Goal: Transaction & Acquisition: Register for event/course

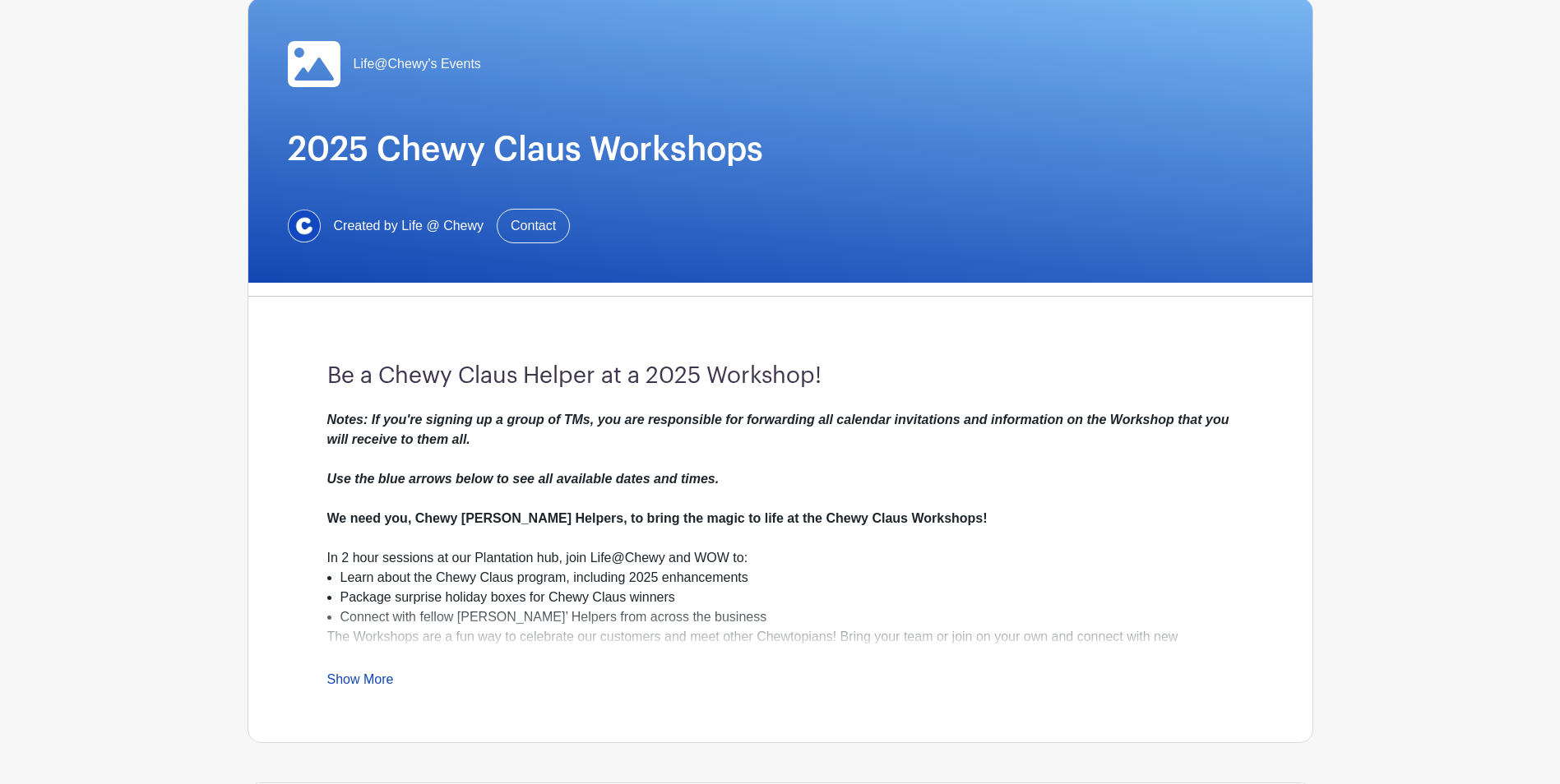
scroll to position [329, 0]
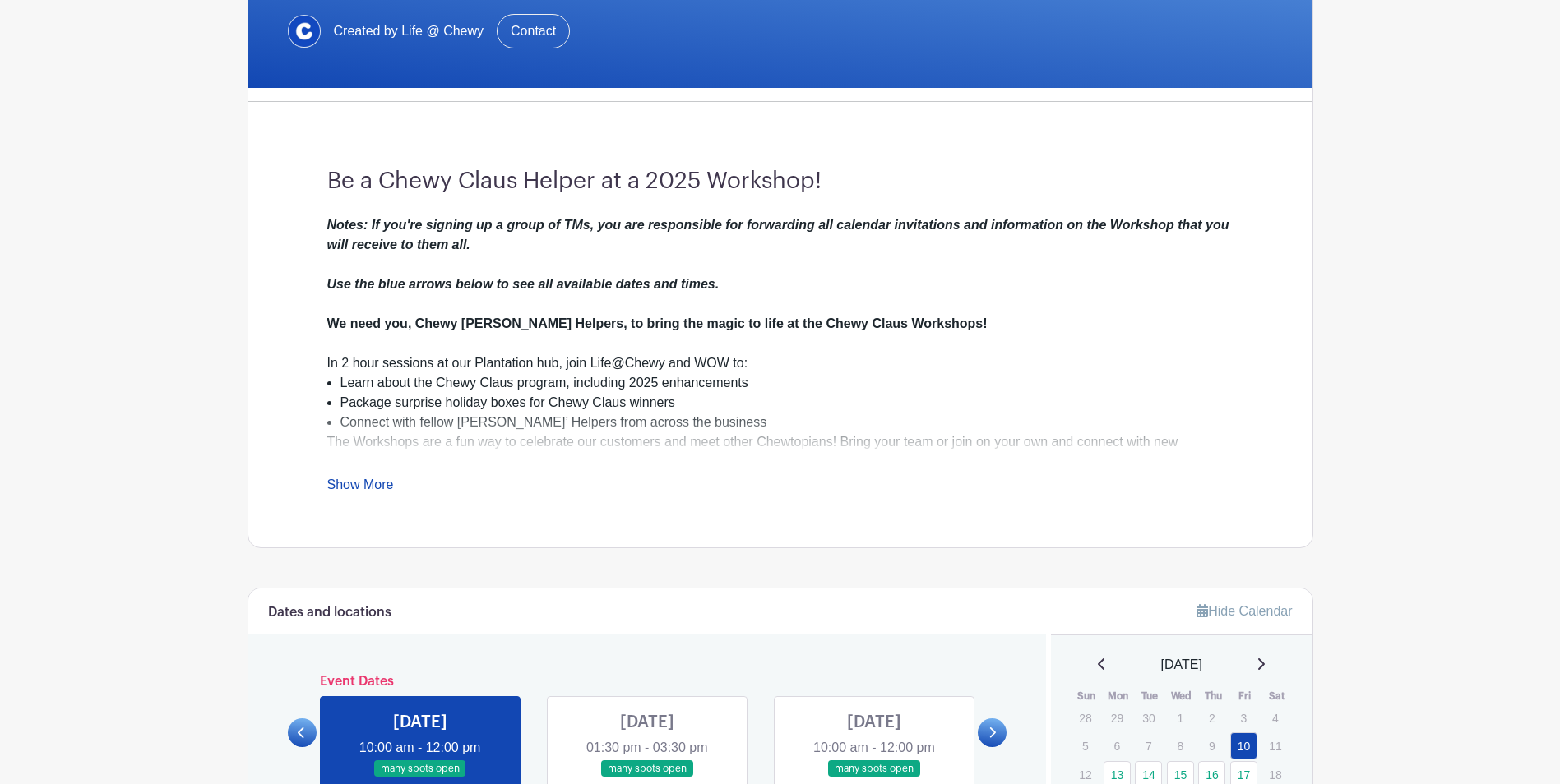
click at [375, 476] on div "Notes: If you're signing up a group of TMs, you are responsible for forwarding …" at bounding box center [780, 354] width 906 height 279
click at [372, 478] on link "Show More" at bounding box center [360, 488] width 67 height 20
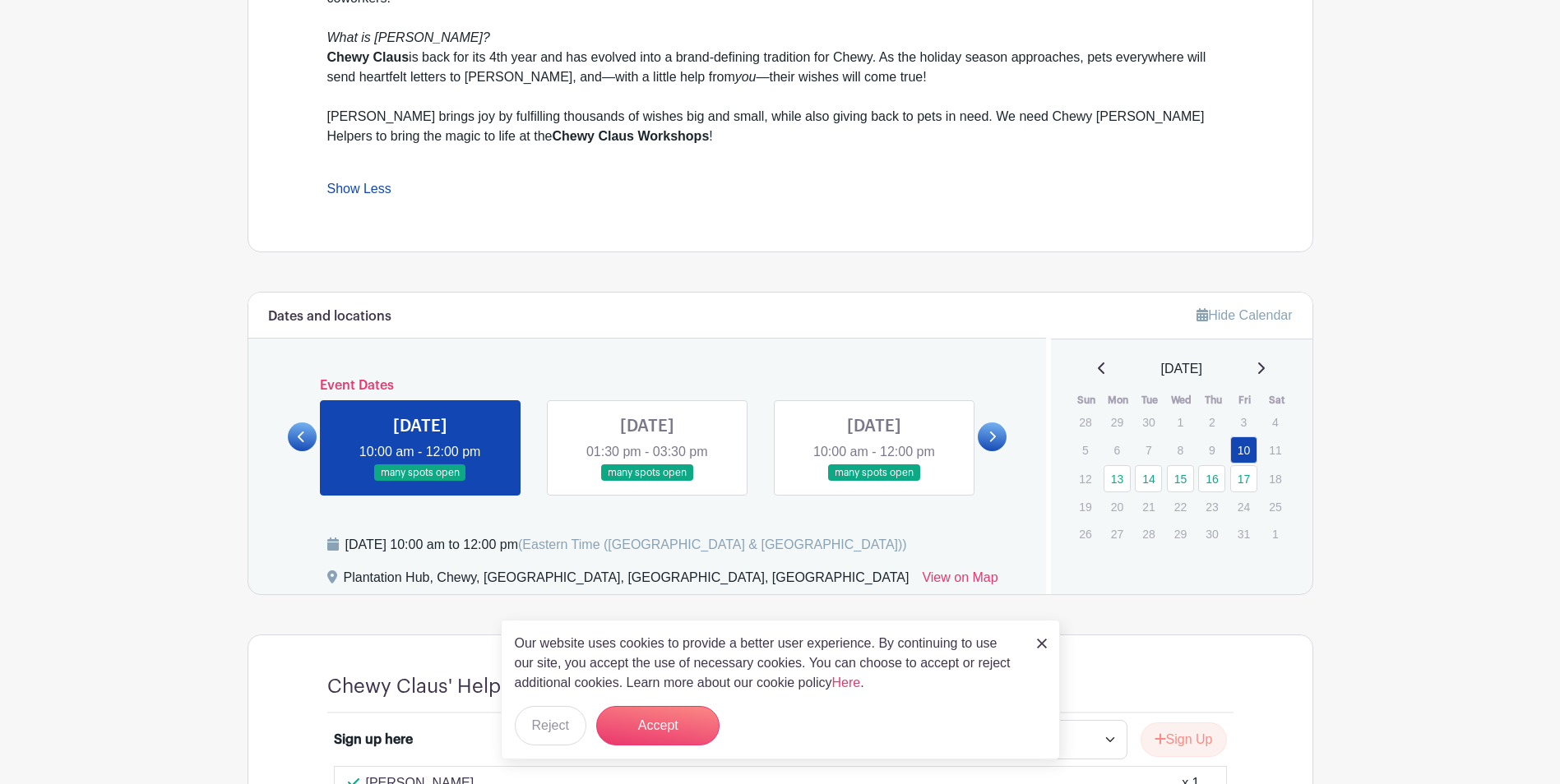
scroll to position [822, 0]
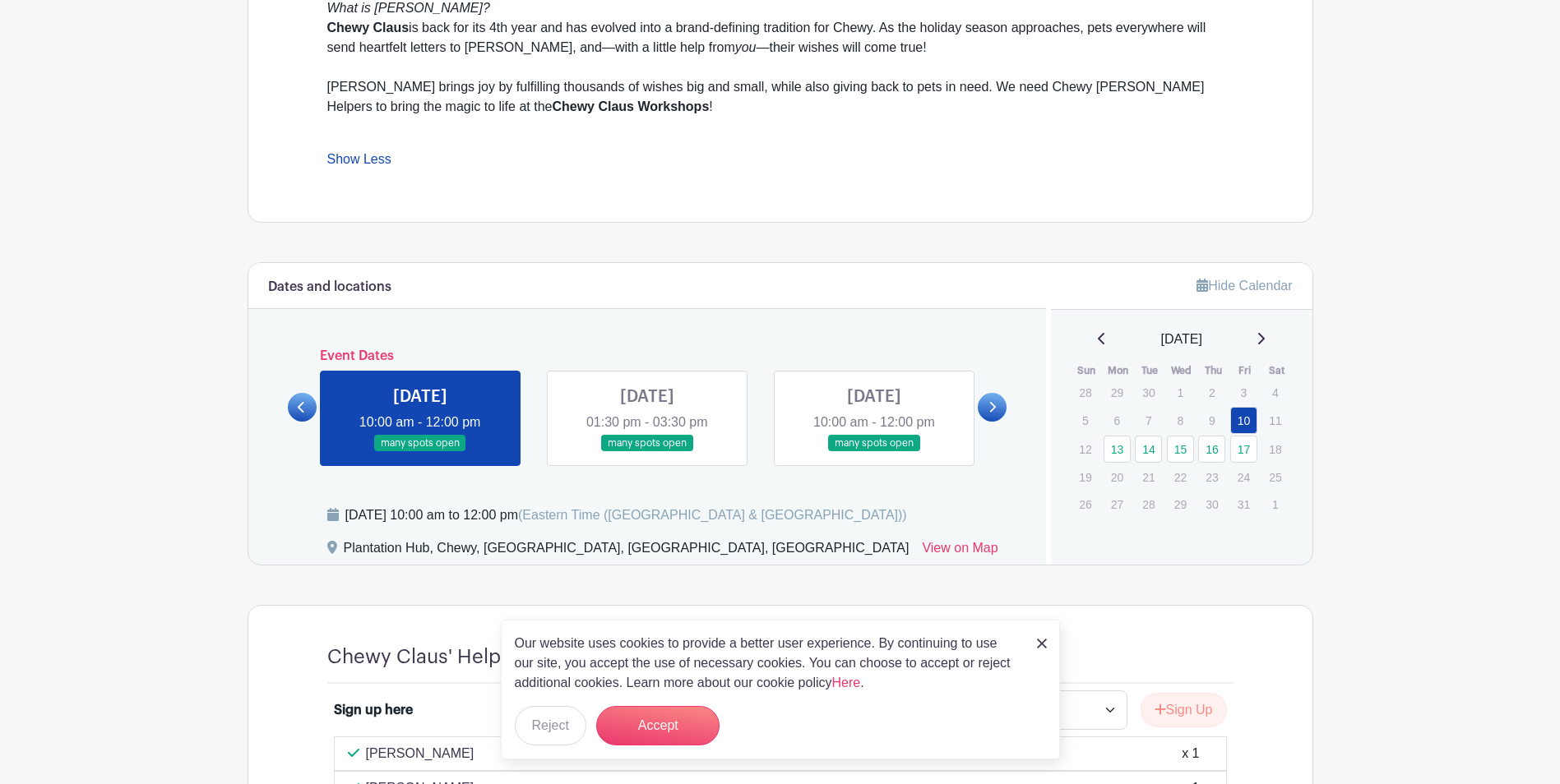
click at [998, 410] on link at bounding box center [991, 407] width 28 height 28
click at [989, 408] on icon at bounding box center [992, 407] width 7 height 12
click at [993, 408] on icon at bounding box center [992, 407] width 7 height 12
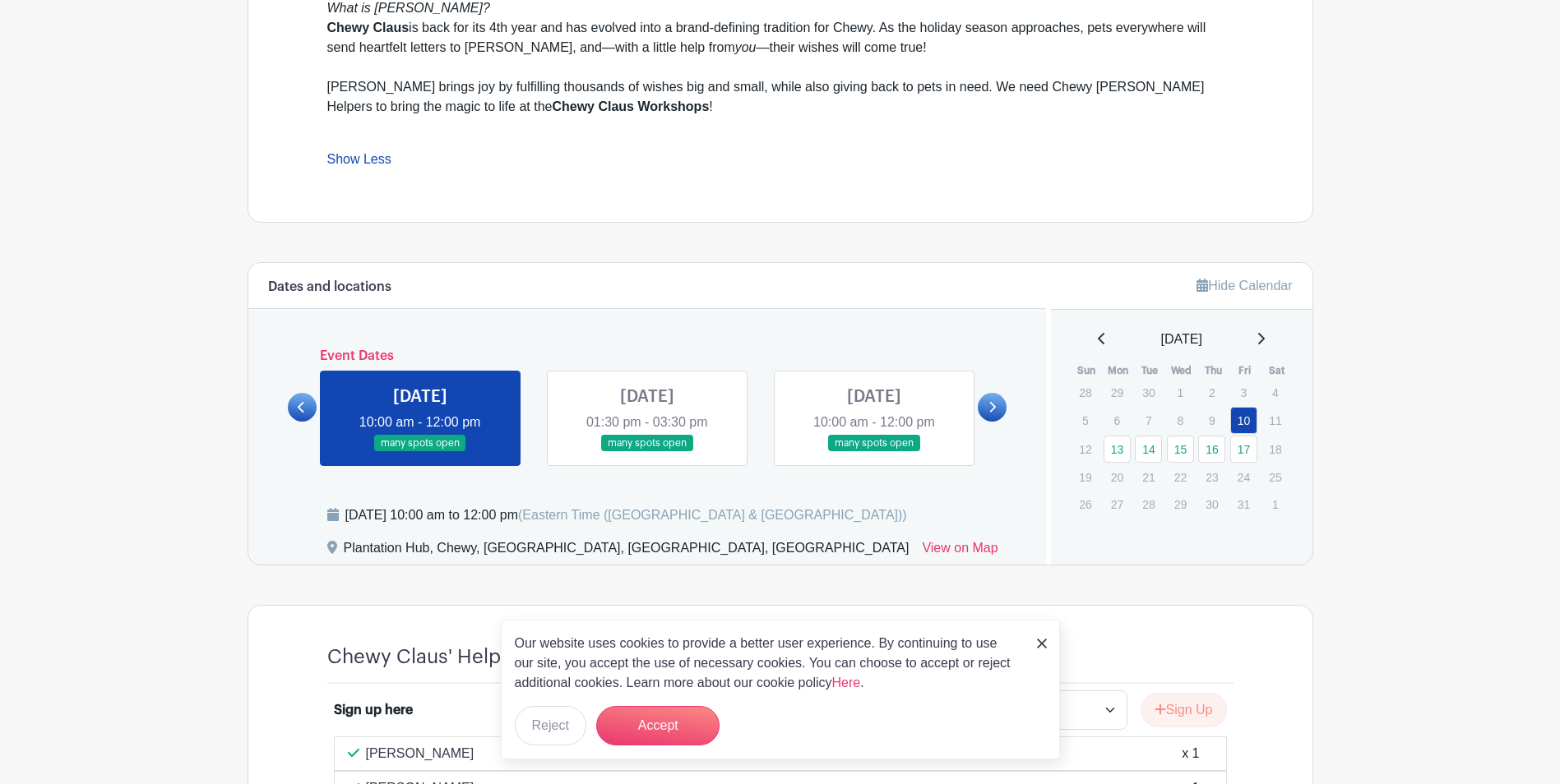
click at [993, 408] on icon at bounding box center [992, 407] width 7 height 12
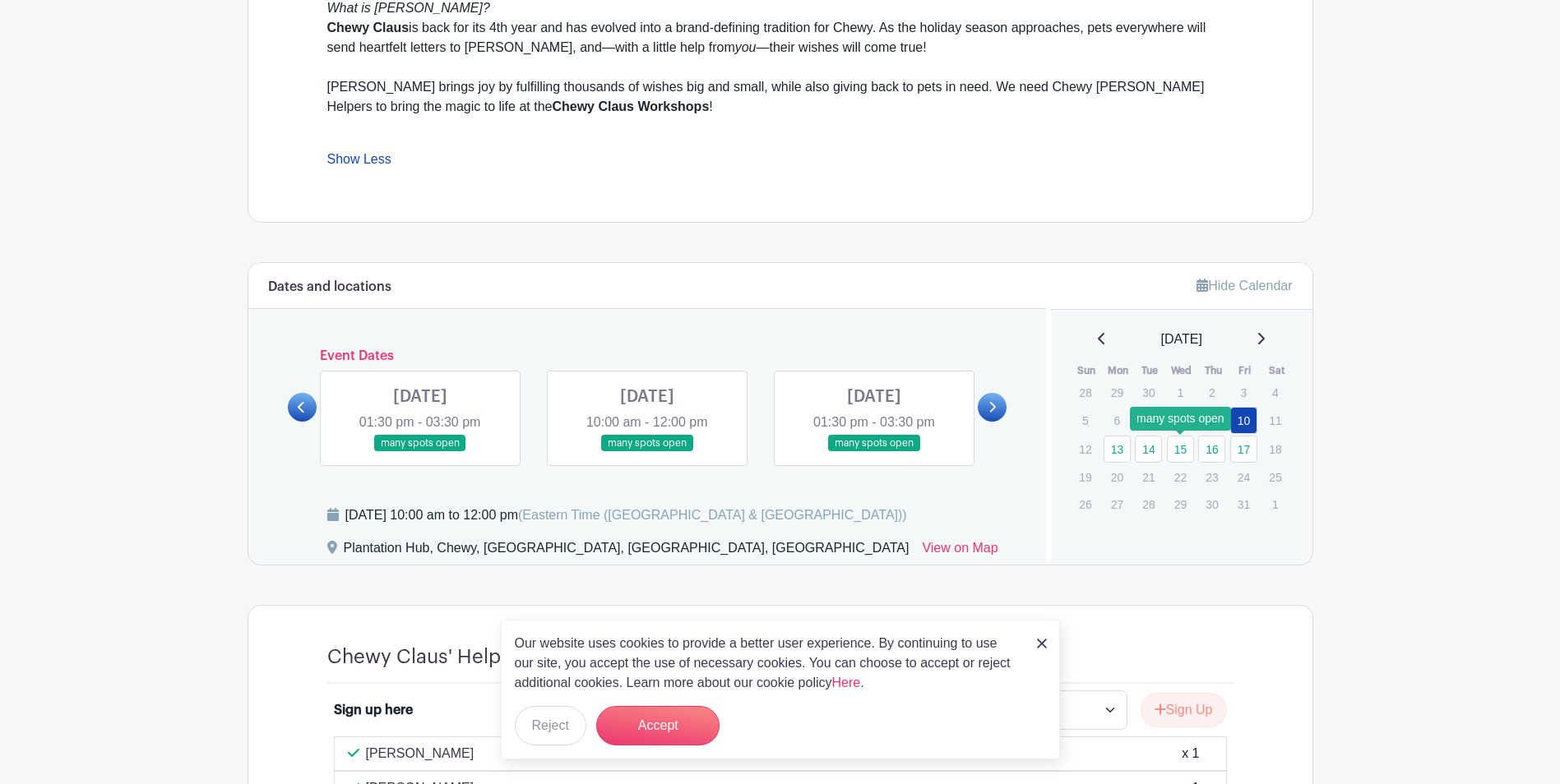
click at [1183, 449] on link "15" at bounding box center [1181, 450] width 27 height 27
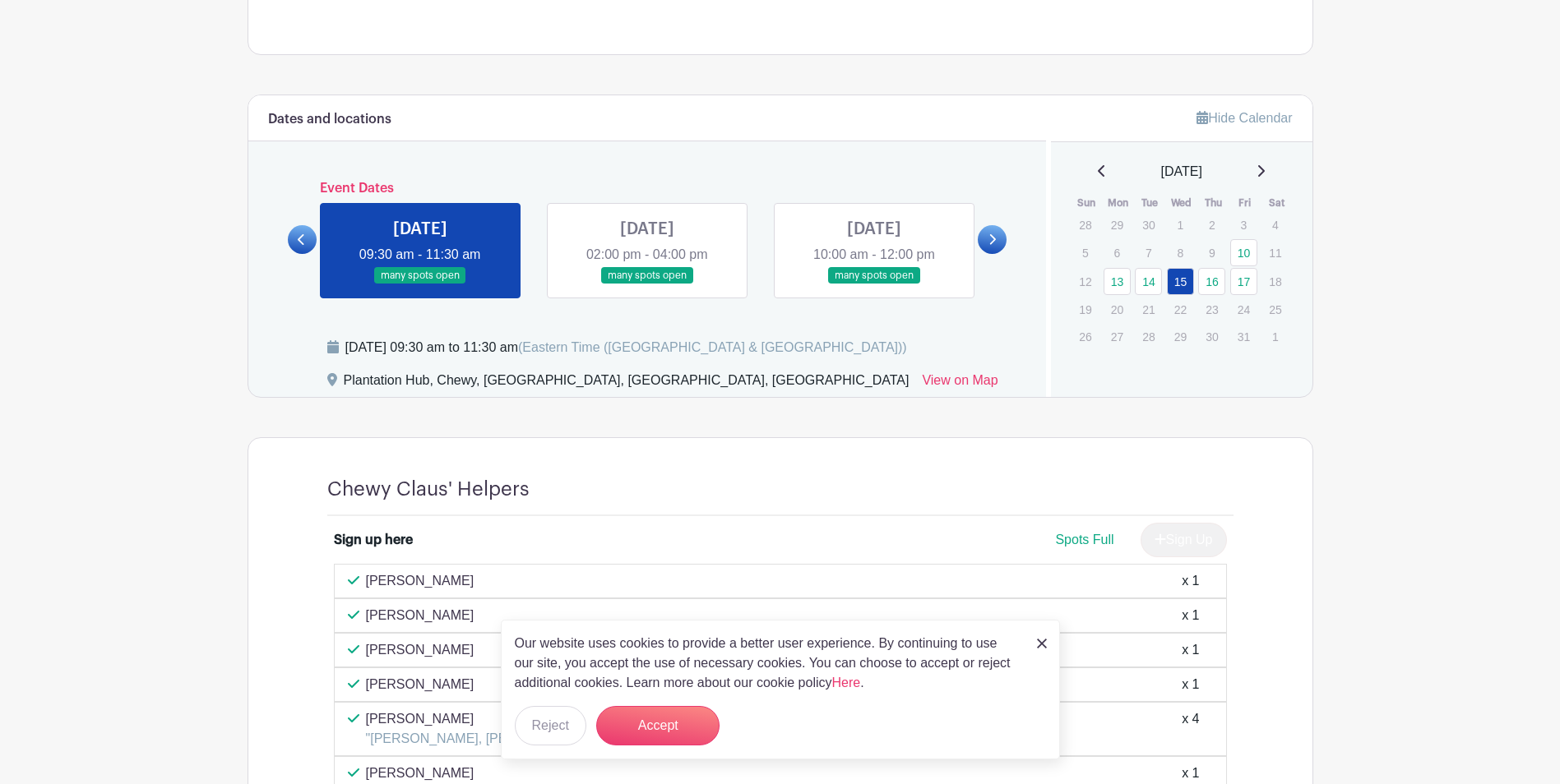
click at [647, 285] on link at bounding box center [647, 285] width 0 height 0
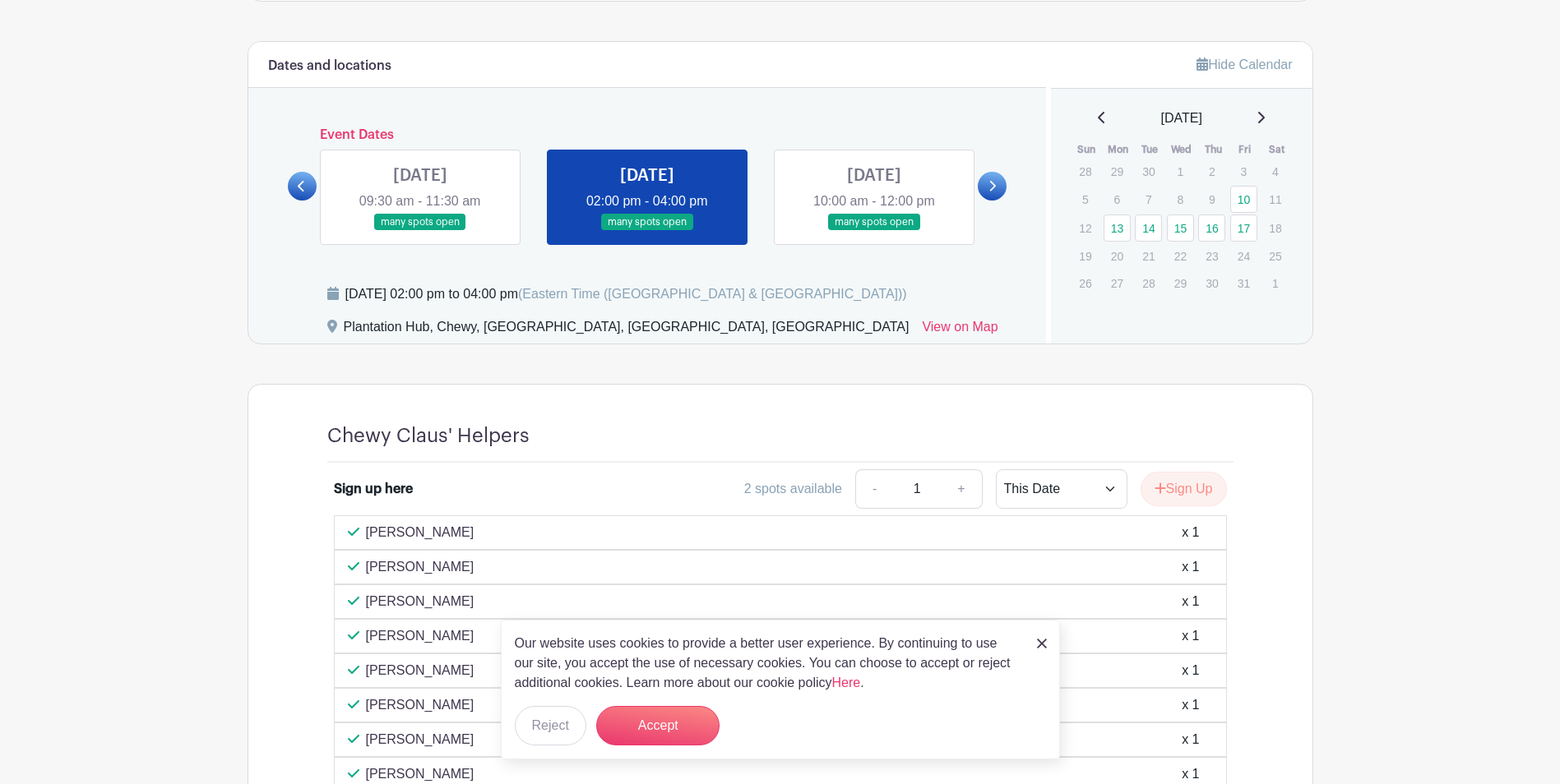
scroll to position [904, 0]
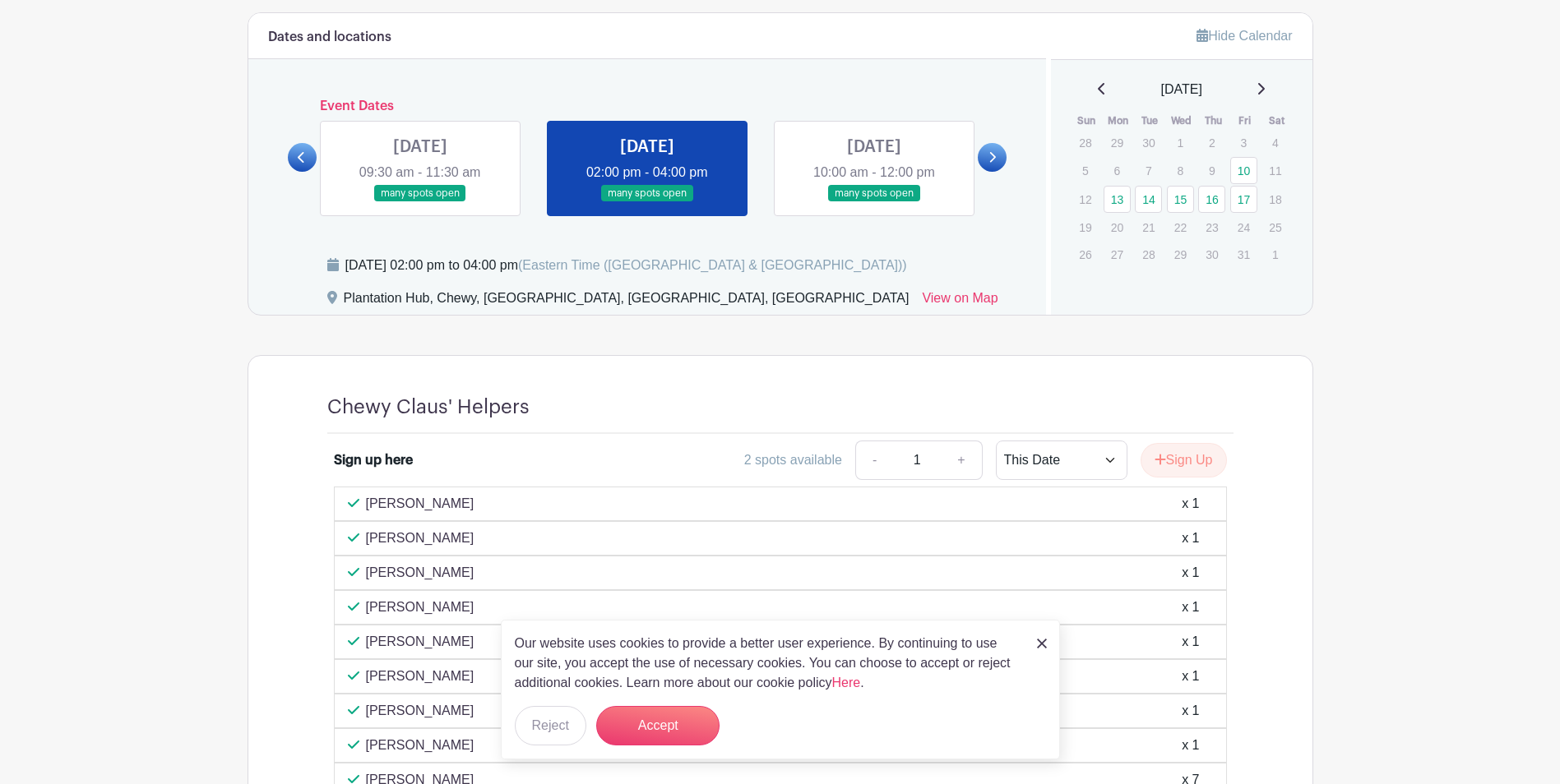
click at [1043, 643] on img at bounding box center [1042, 644] width 10 height 10
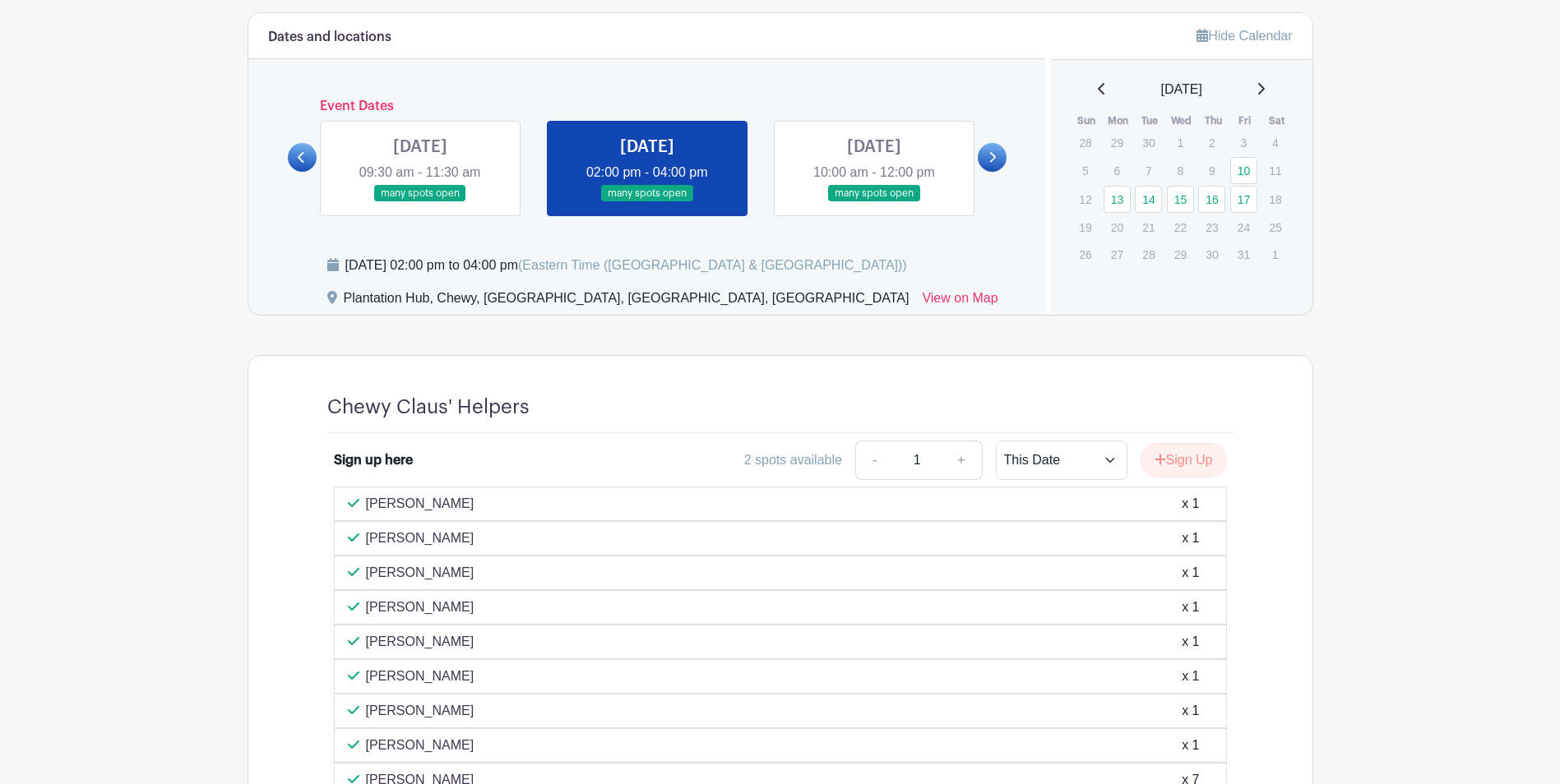
click at [1524, 373] on main "Log In Sign Up for Free Life@Chewy's Events [STREET_ADDRESS] Workshops Created …" at bounding box center [780, 256] width 1560 height 2319
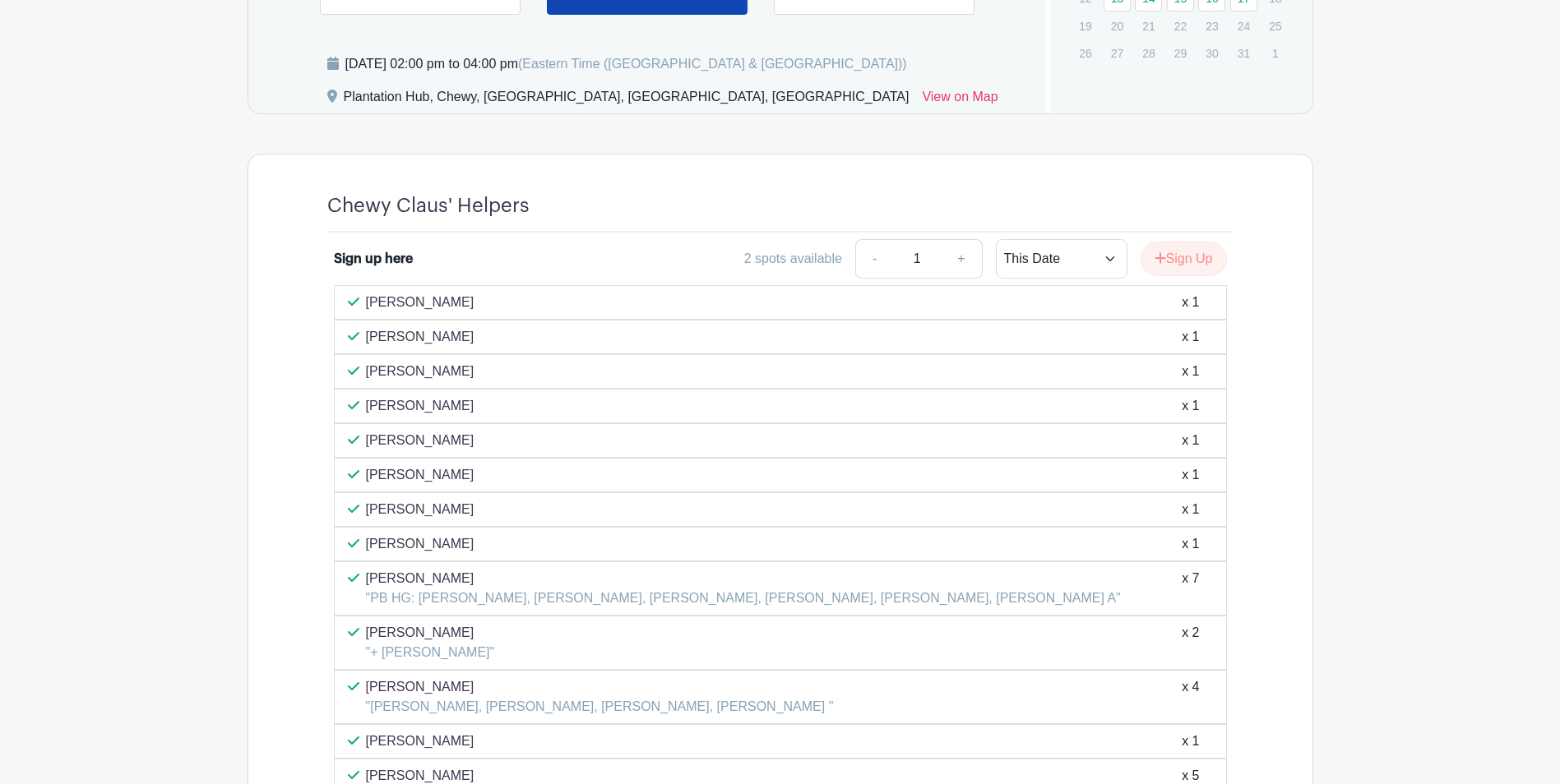
scroll to position [912, 0]
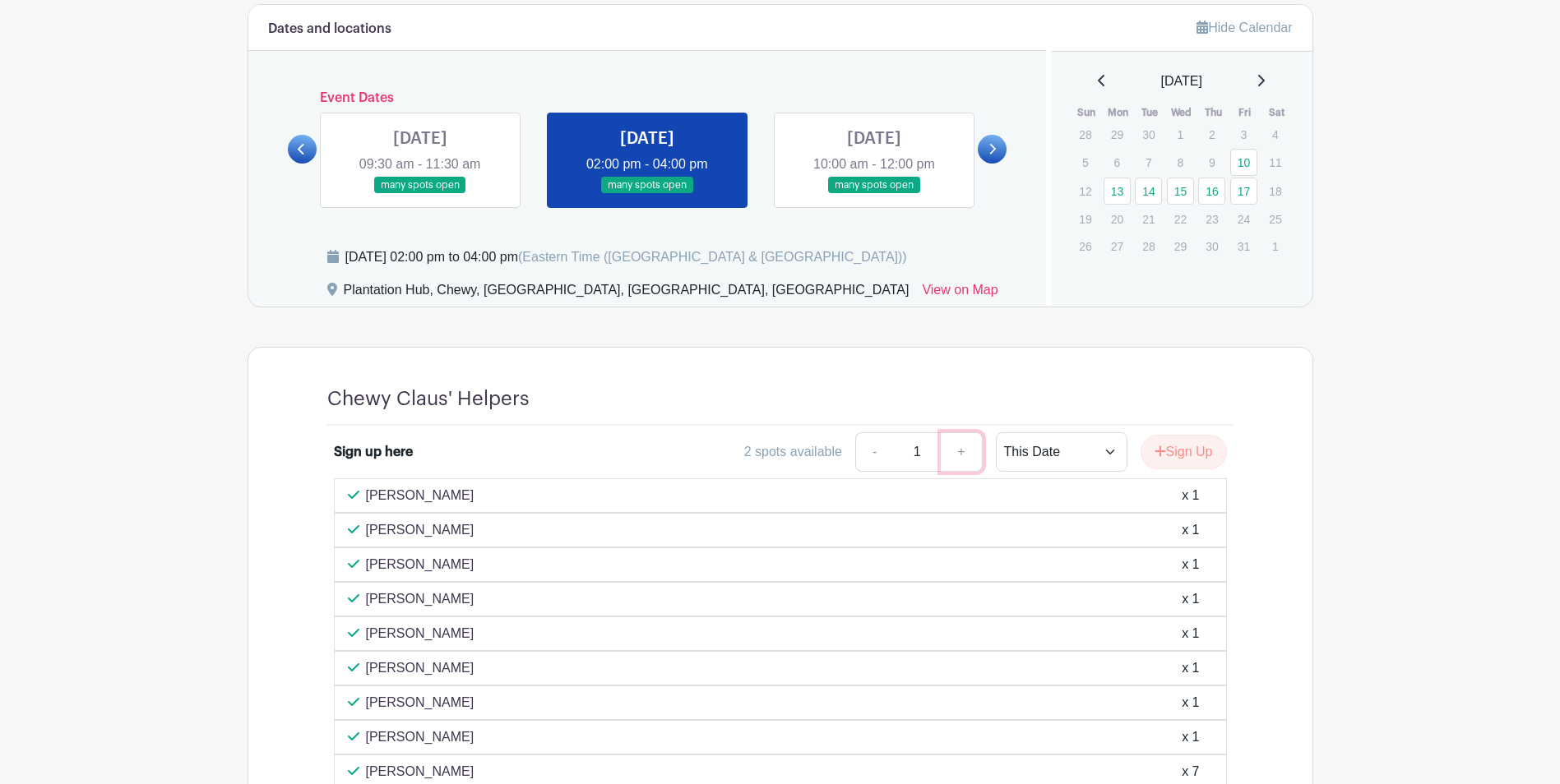
click at [963, 455] on link "+" at bounding box center [961, 452] width 41 height 39
type input "2"
drag, startPoint x: 1533, startPoint y: 301, endPoint x: 1517, endPoint y: 310, distance: 18.4
click at [1533, 301] on main "Log In Sign Up for Free Life@Chewy's Events [STREET_ADDRESS] Workshops Created …" at bounding box center [780, 223] width 1560 height 2272
click at [420, 194] on link at bounding box center [420, 194] width 0 height 0
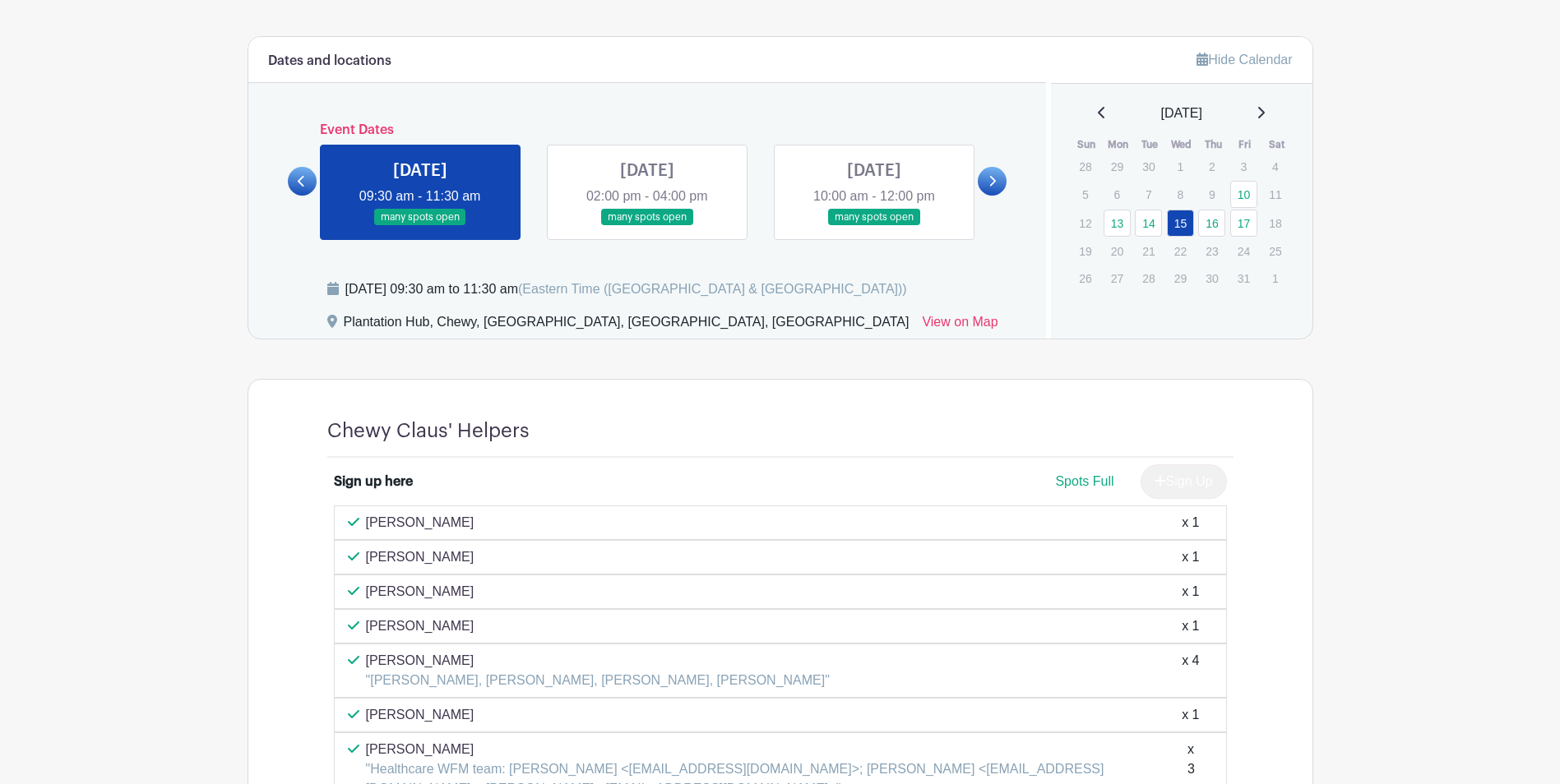
scroll to position [854, 0]
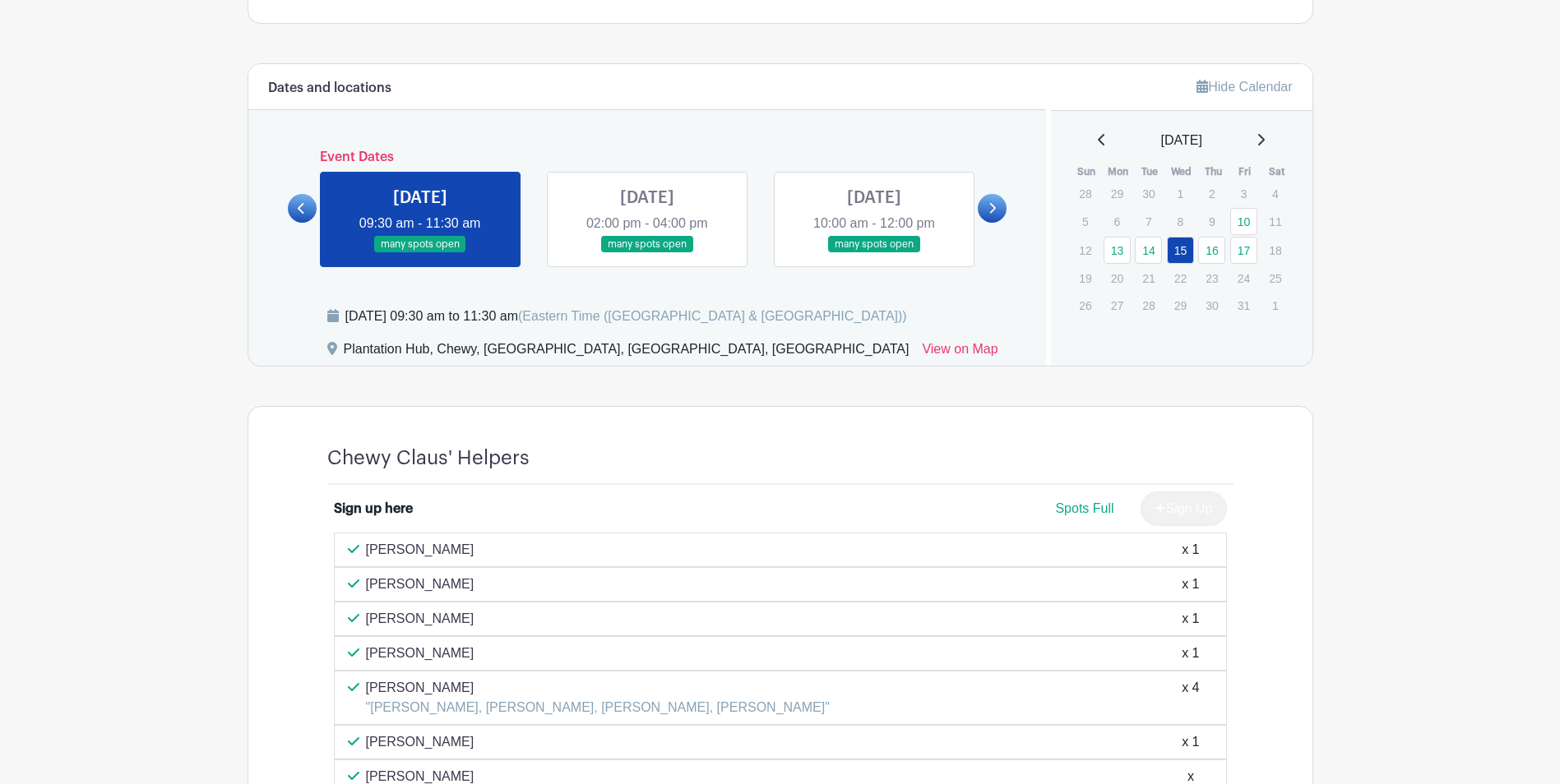
click at [420, 253] on link at bounding box center [420, 253] width 0 height 0
click at [1180, 256] on link "15" at bounding box center [1181, 251] width 27 height 27
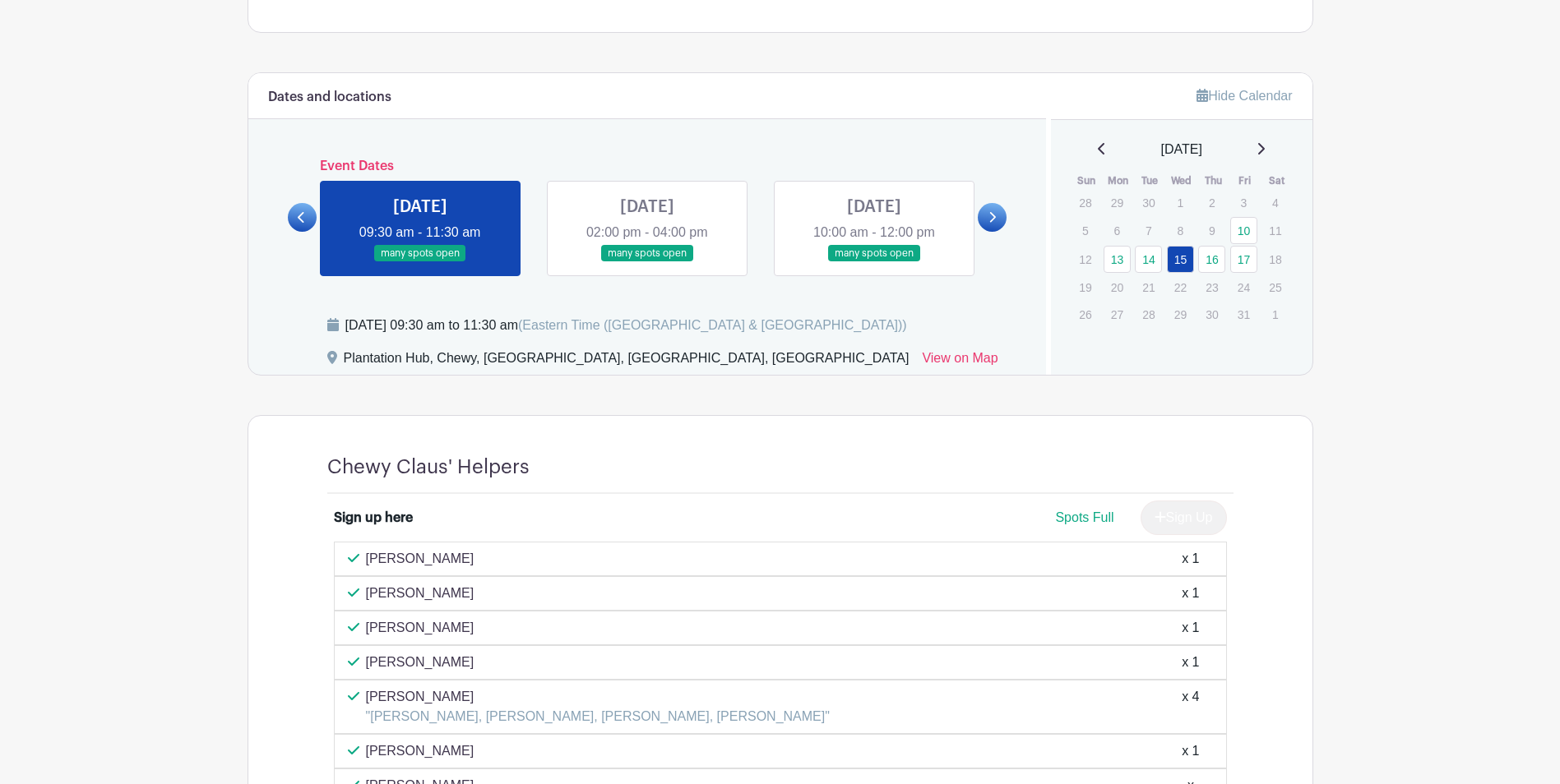
scroll to position [607, 0]
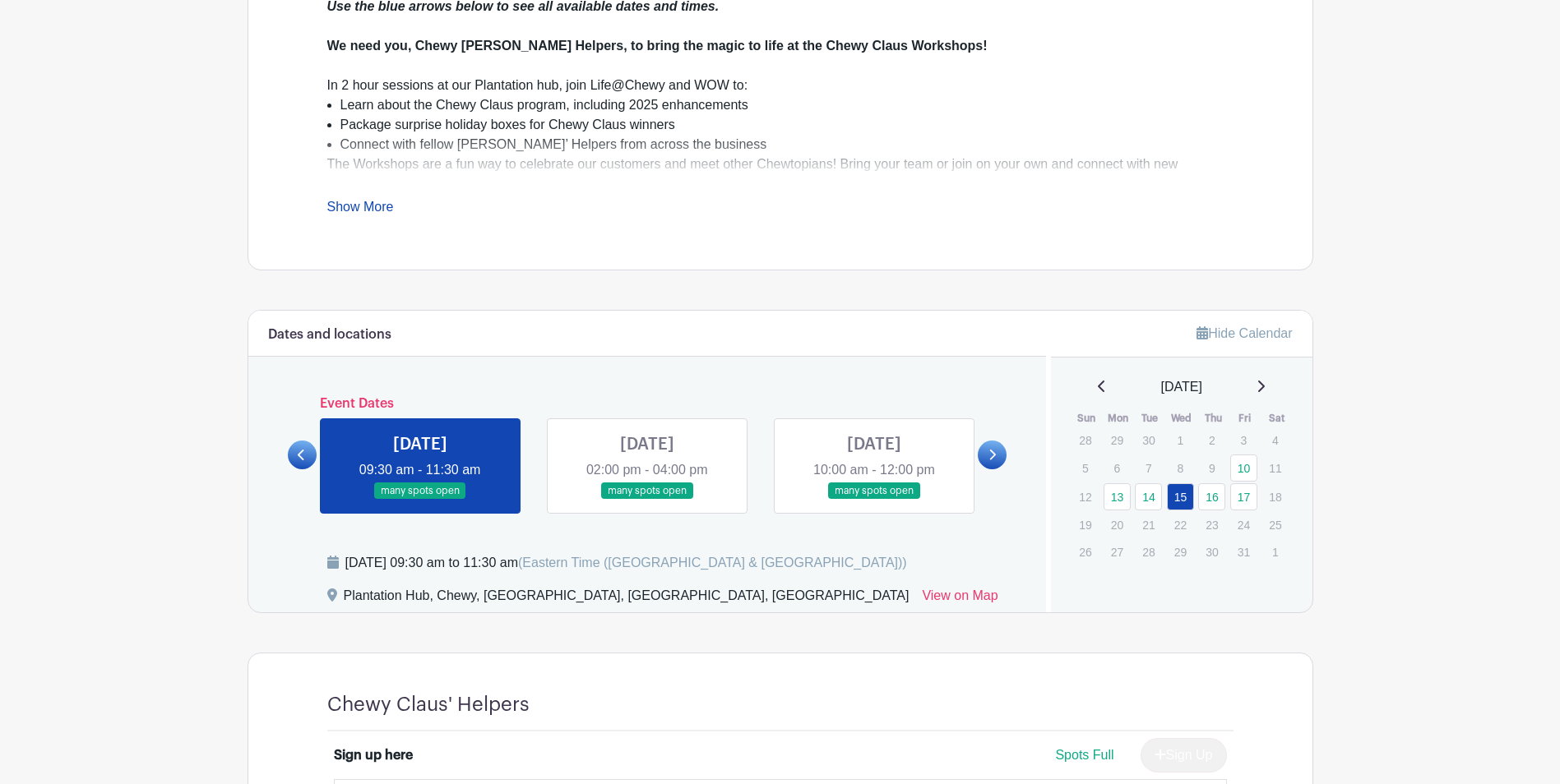
click at [647, 500] on link at bounding box center [647, 500] width 0 height 0
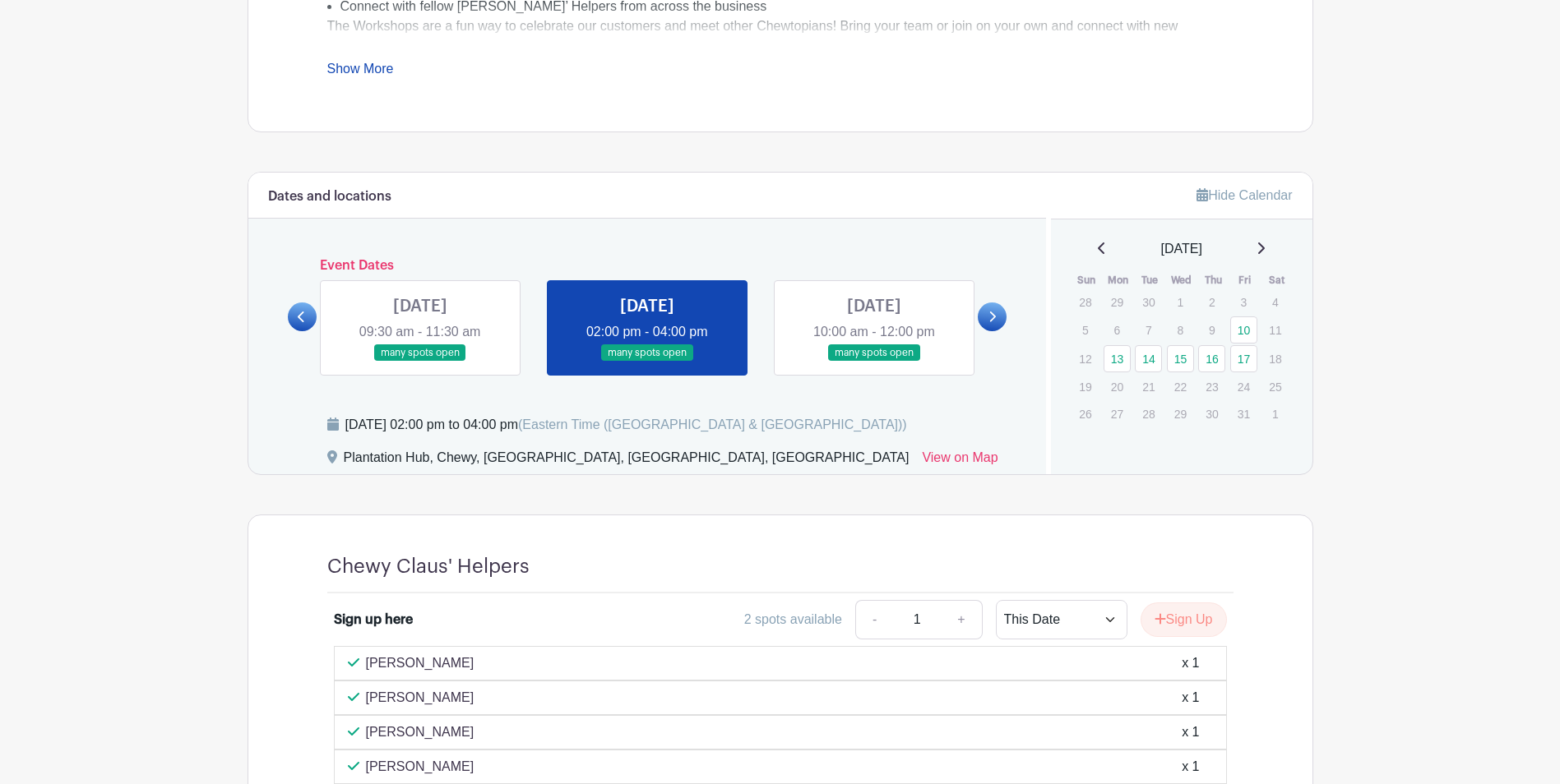
scroll to position [771, 0]
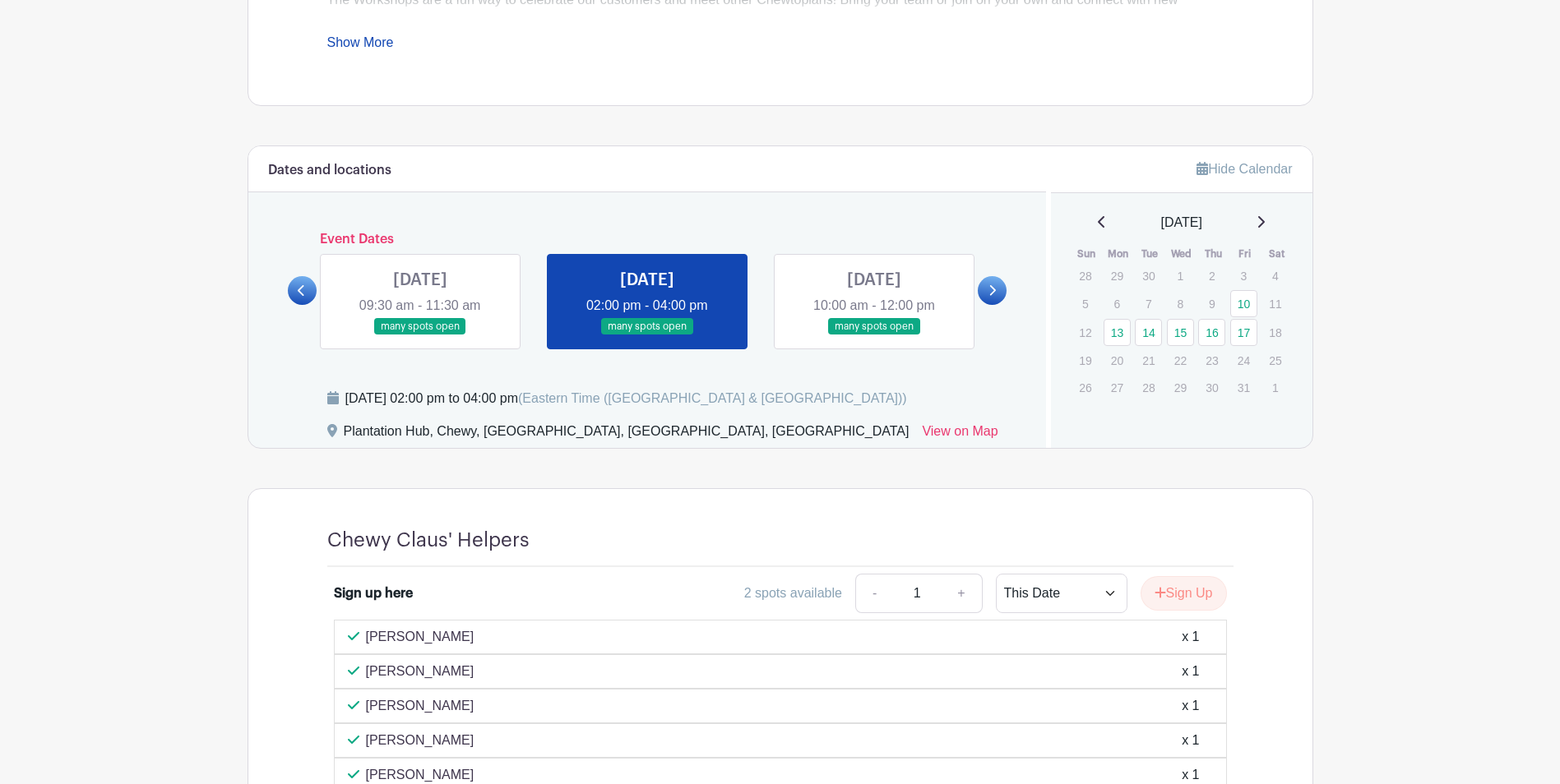
click at [874, 335] on link at bounding box center [874, 335] width 0 height 0
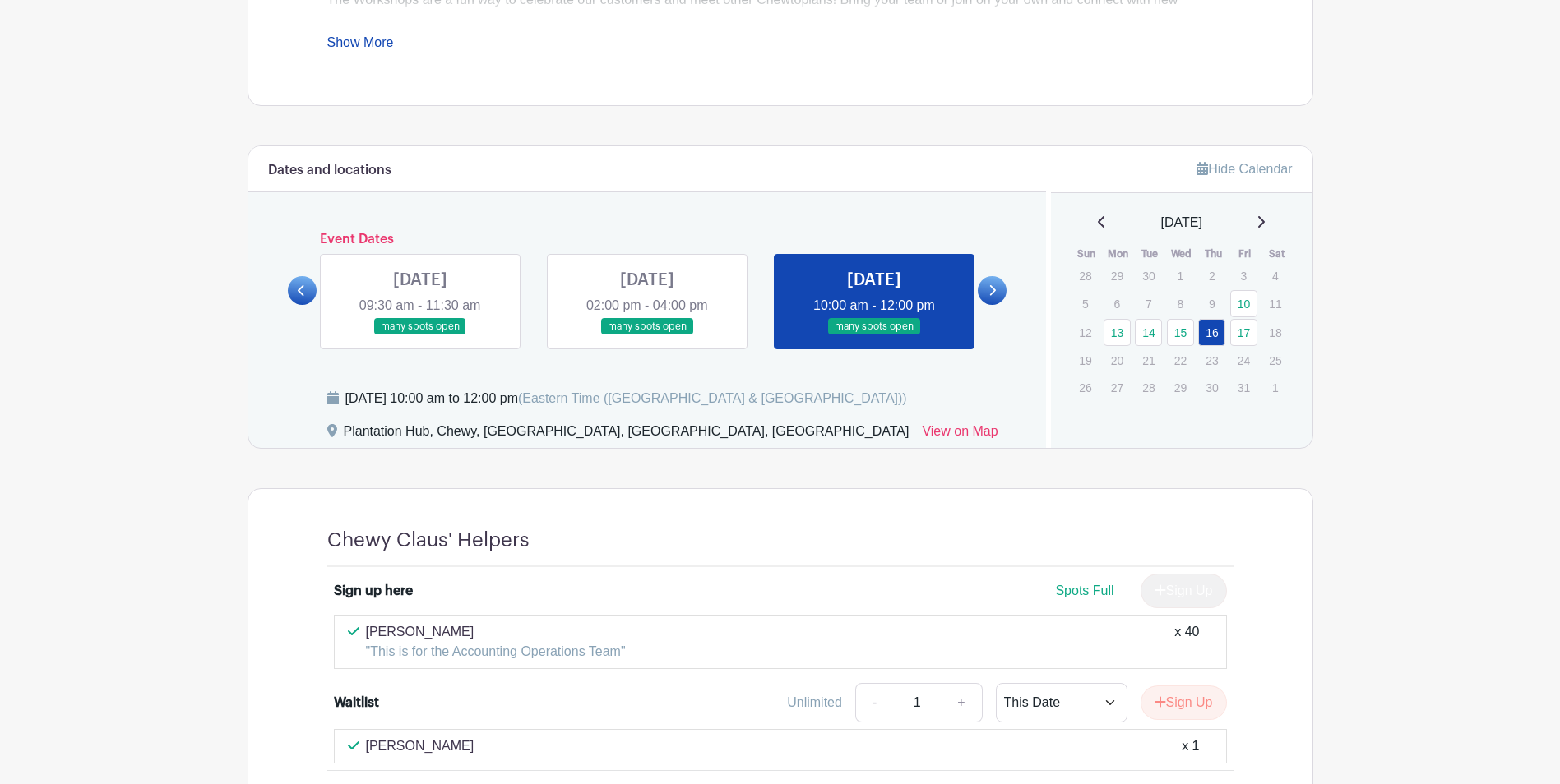
click at [1464, 256] on main "Log In Sign Up for Free Life@Chewy's Events [STREET_ADDRESS] Workshops Created …" at bounding box center [780, 71] width 1560 height 1685
click at [874, 335] on link at bounding box center [874, 335] width 0 height 0
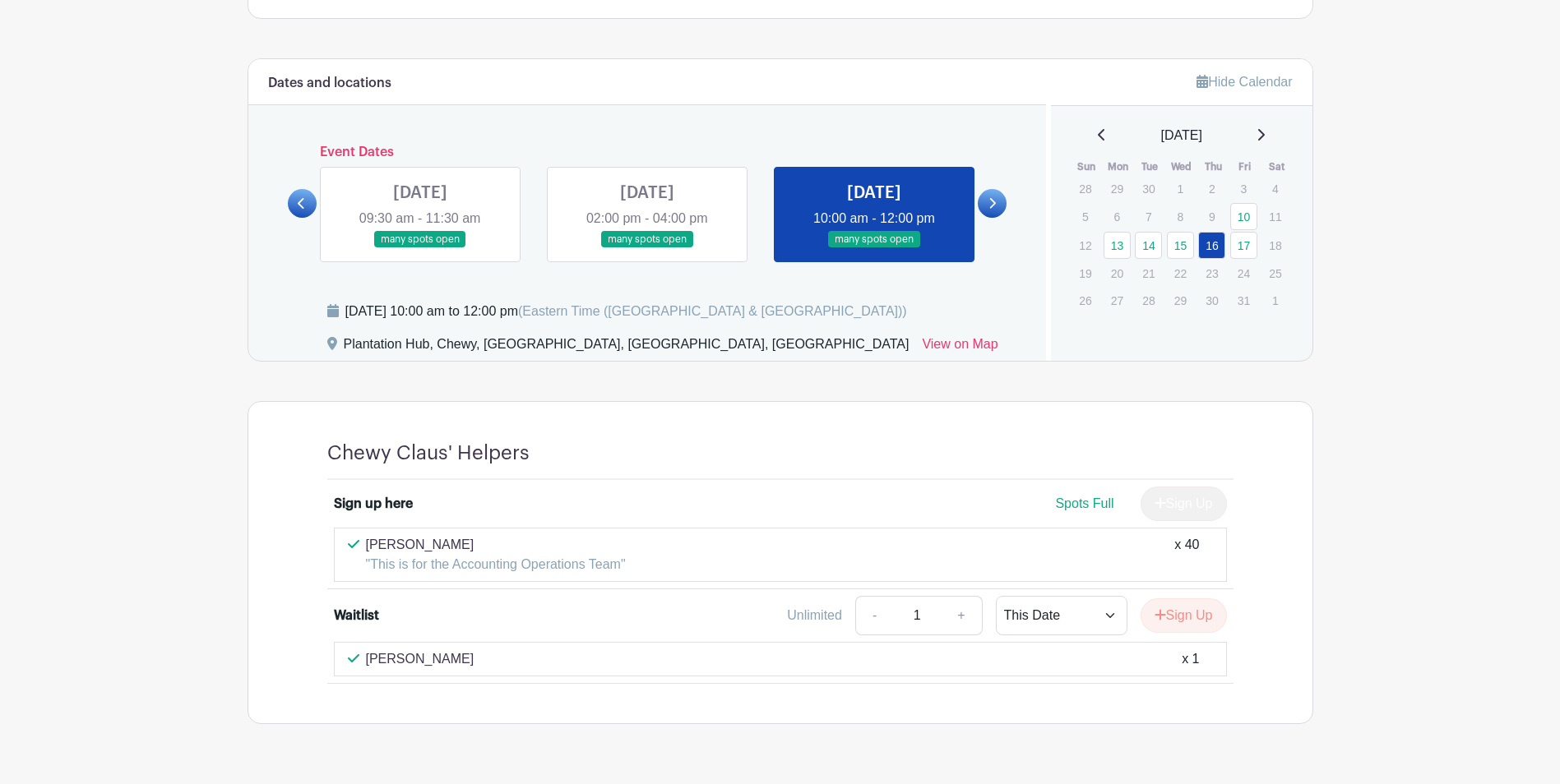
scroll to position [819, 0]
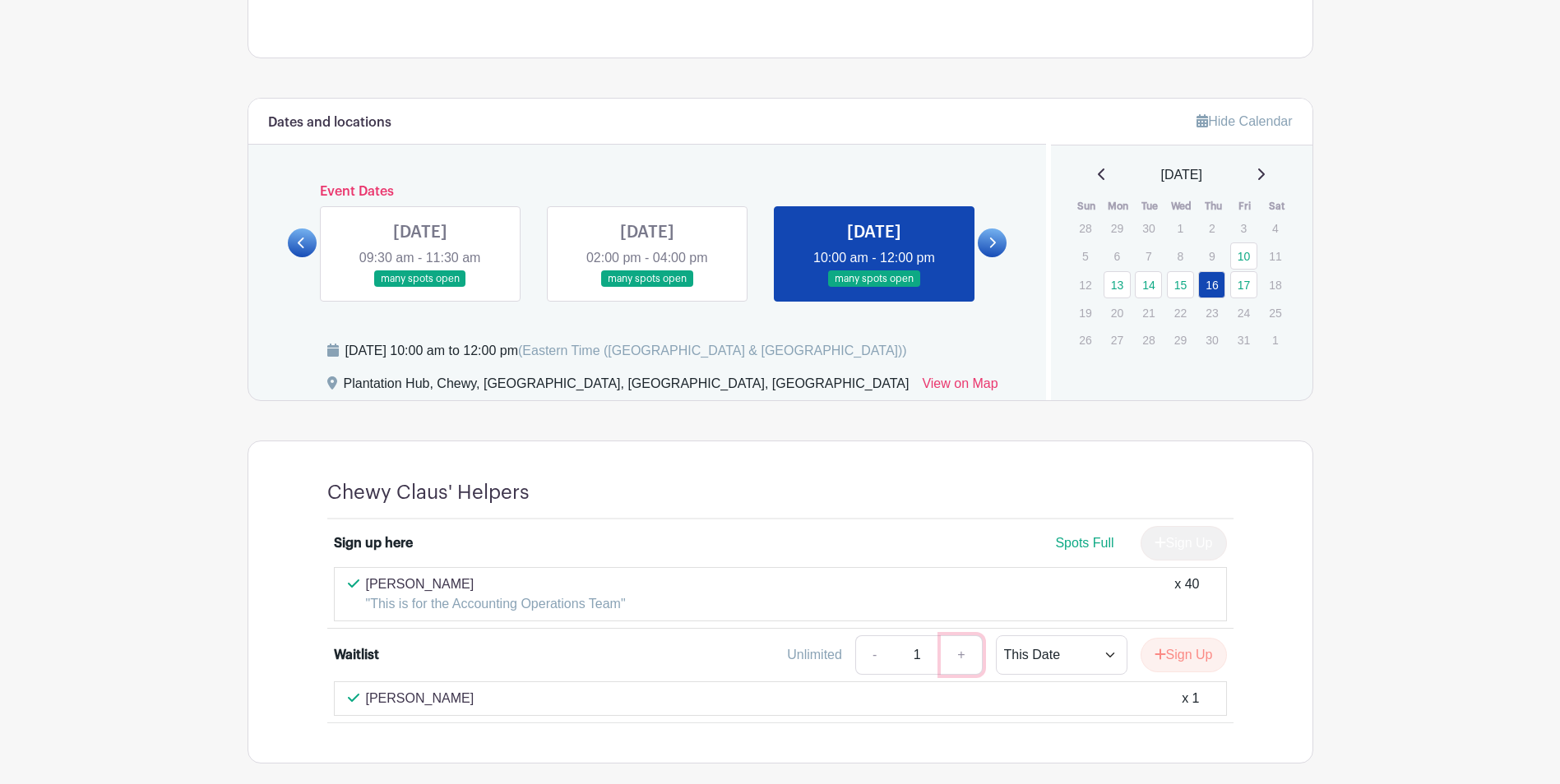
click at [953, 648] on link "+" at bounding box center [961, 655] width 41 height 39
type input "2"
click at [996, 242] on icon at bounding box center [992, 243] width 7 height 12
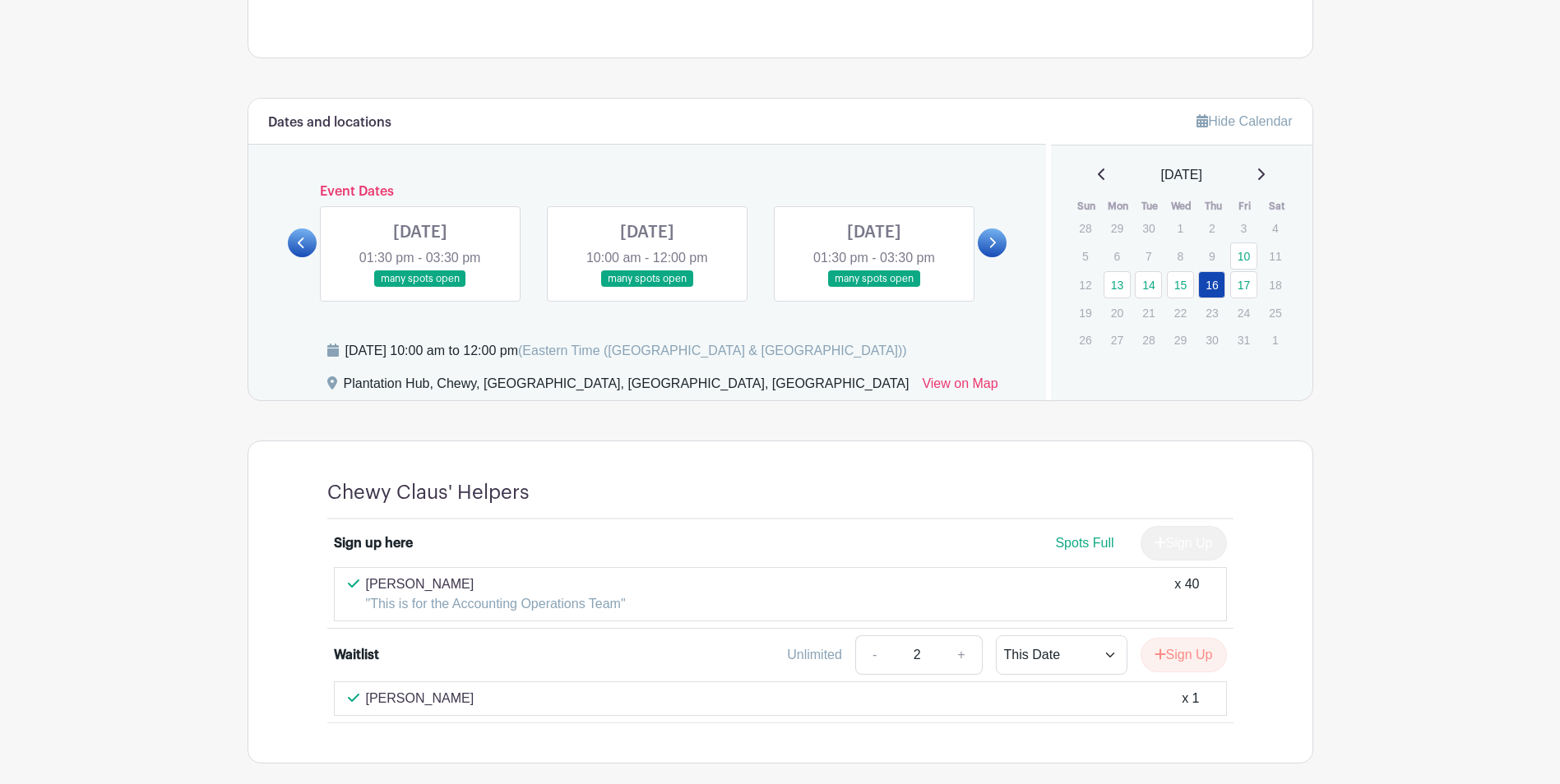
click at [996, 242] on icon at bounding box center [992, 243] width 7 height 12
drag, startPoint x: 285, startPoint y: 248, endPoint x: 294, endPoint y: 245, distance: 9.5
click at [285, 249] on div "Dates and locations Event Dates [DATE] 10:00 am - 12:00 pm many spots open [DAT…" at bounding box center [648, 249] width 799 height 301
click at [294, 245] on link at bounding box center [301, 243] width 28 height 28
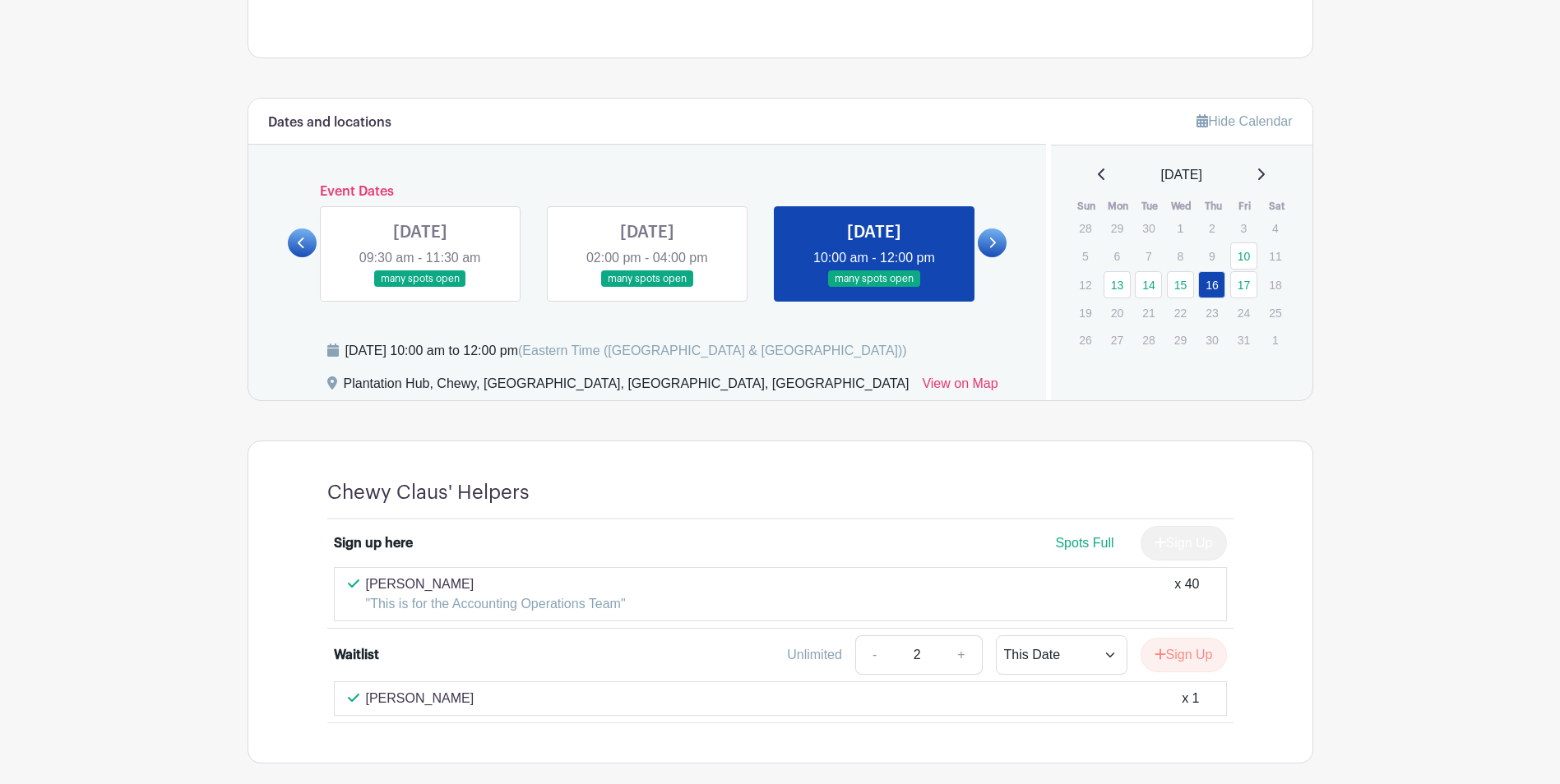
click at [294, 245] on link at bounding box center [301, 243] width 28 height 28
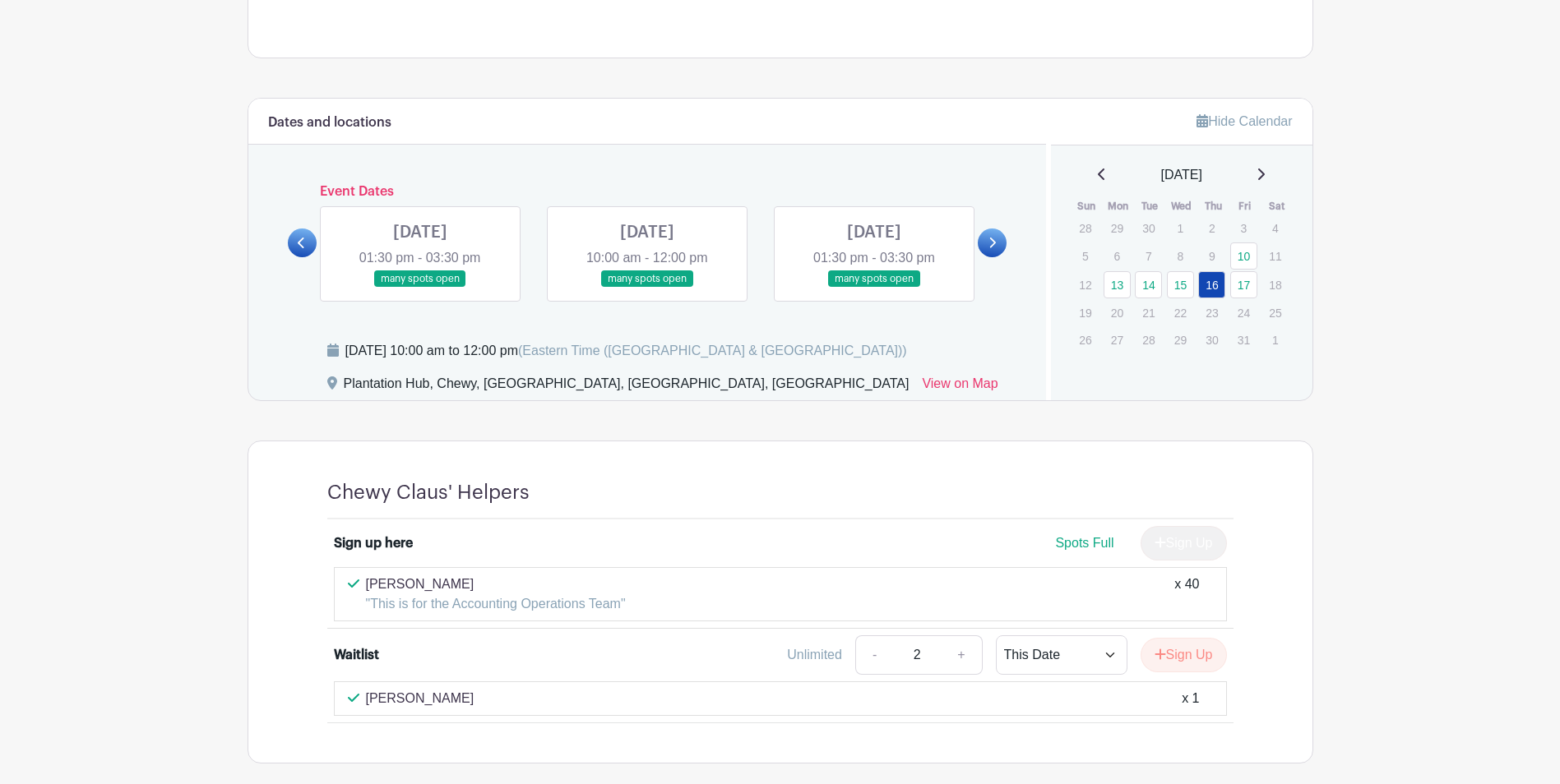
click at [647, 288] on link at bounding box center [647, 288] width 0 height 0
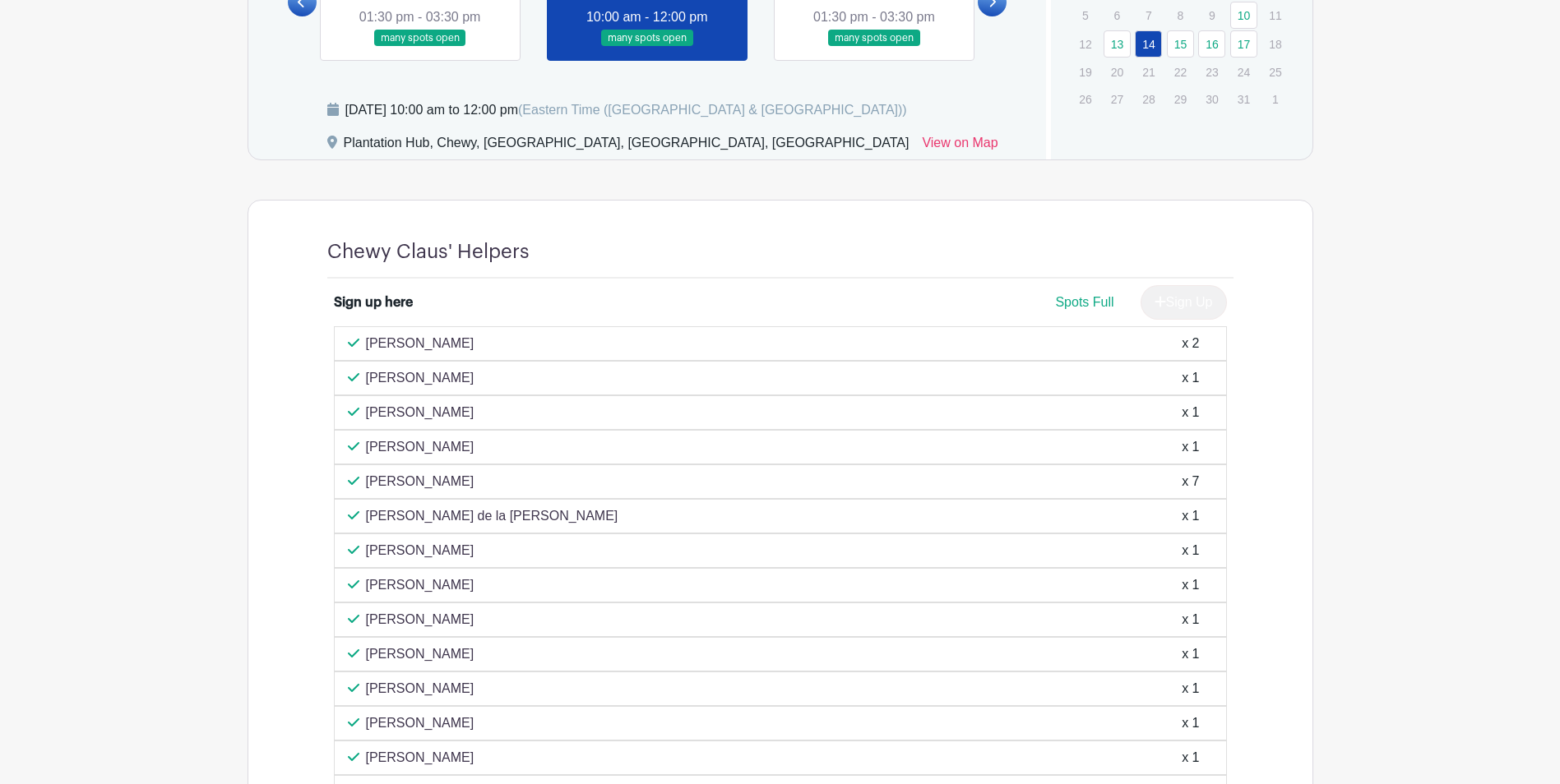
scroll to position [819, 0]
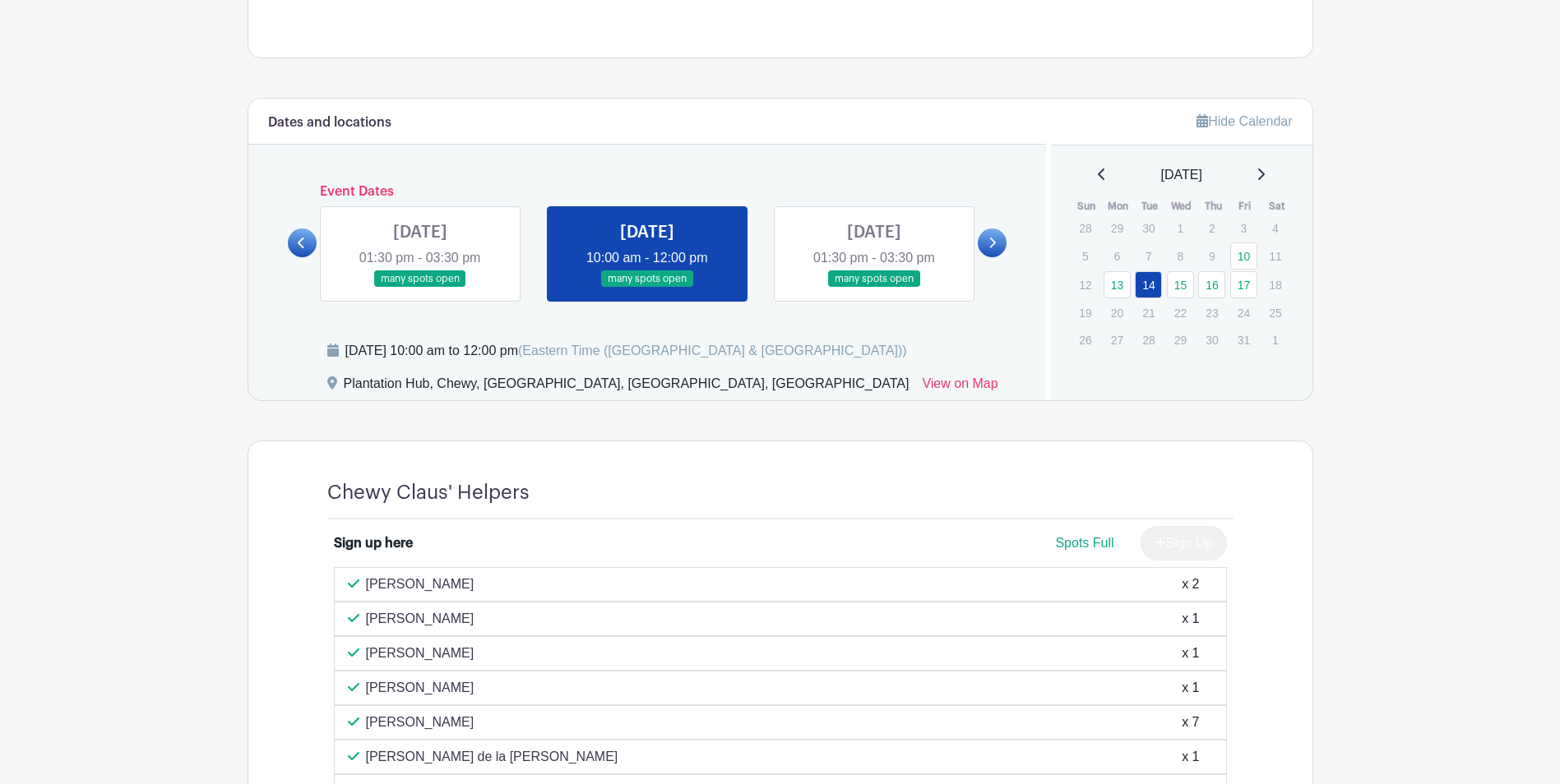
click at [1081, 550] on div "Spots Full" at bounding box center [1085, 544] width 59 height 20
click at [1081, 541] on span "Spots Full" at bounding box center [1085, 542] width 59 height 14
click at [420, 288] on link at bounding box center [420, 288] width 0 height 0
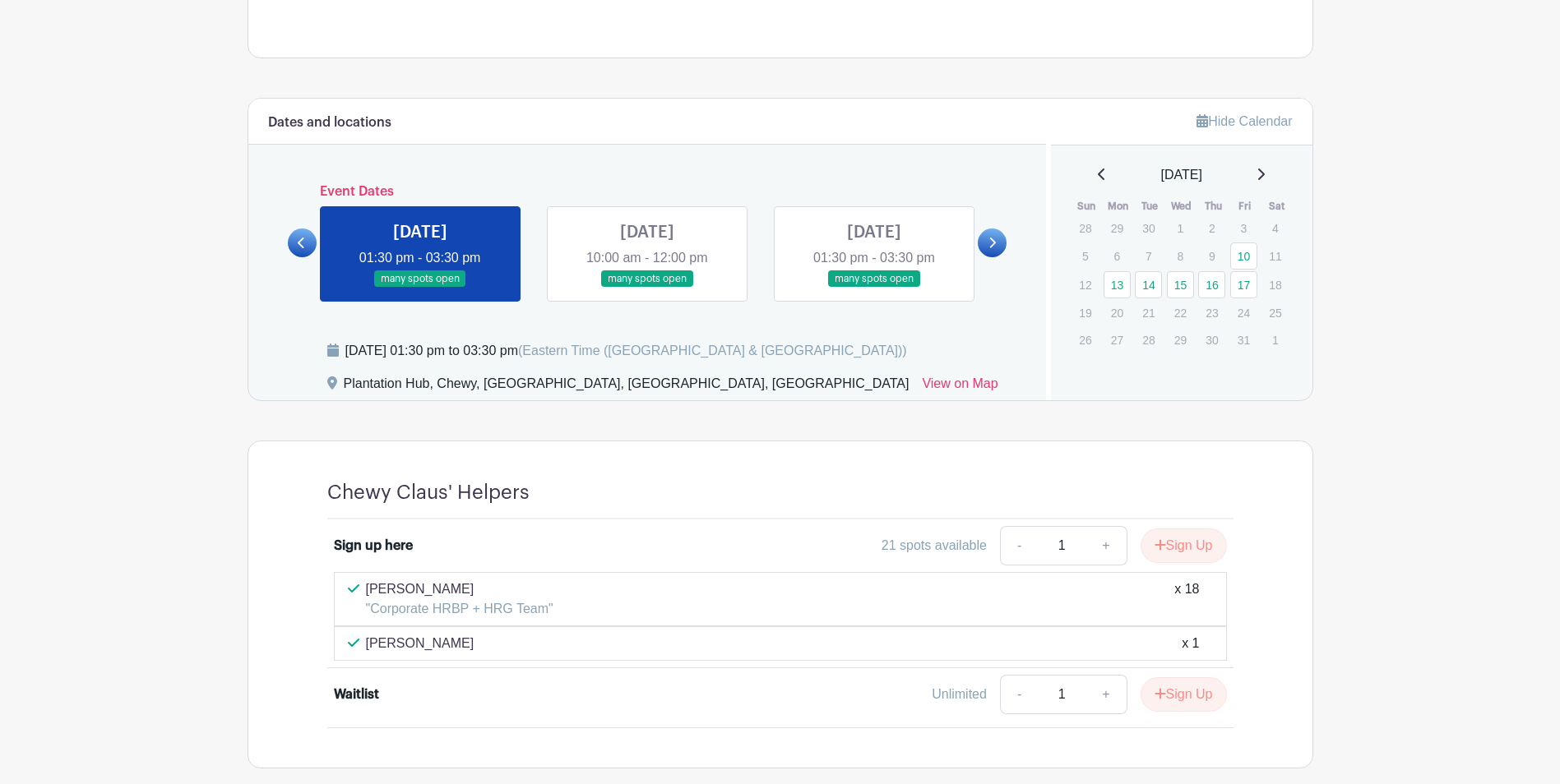
click at [297, 253] on link at bounding box center [301, 243] width 28 height 28
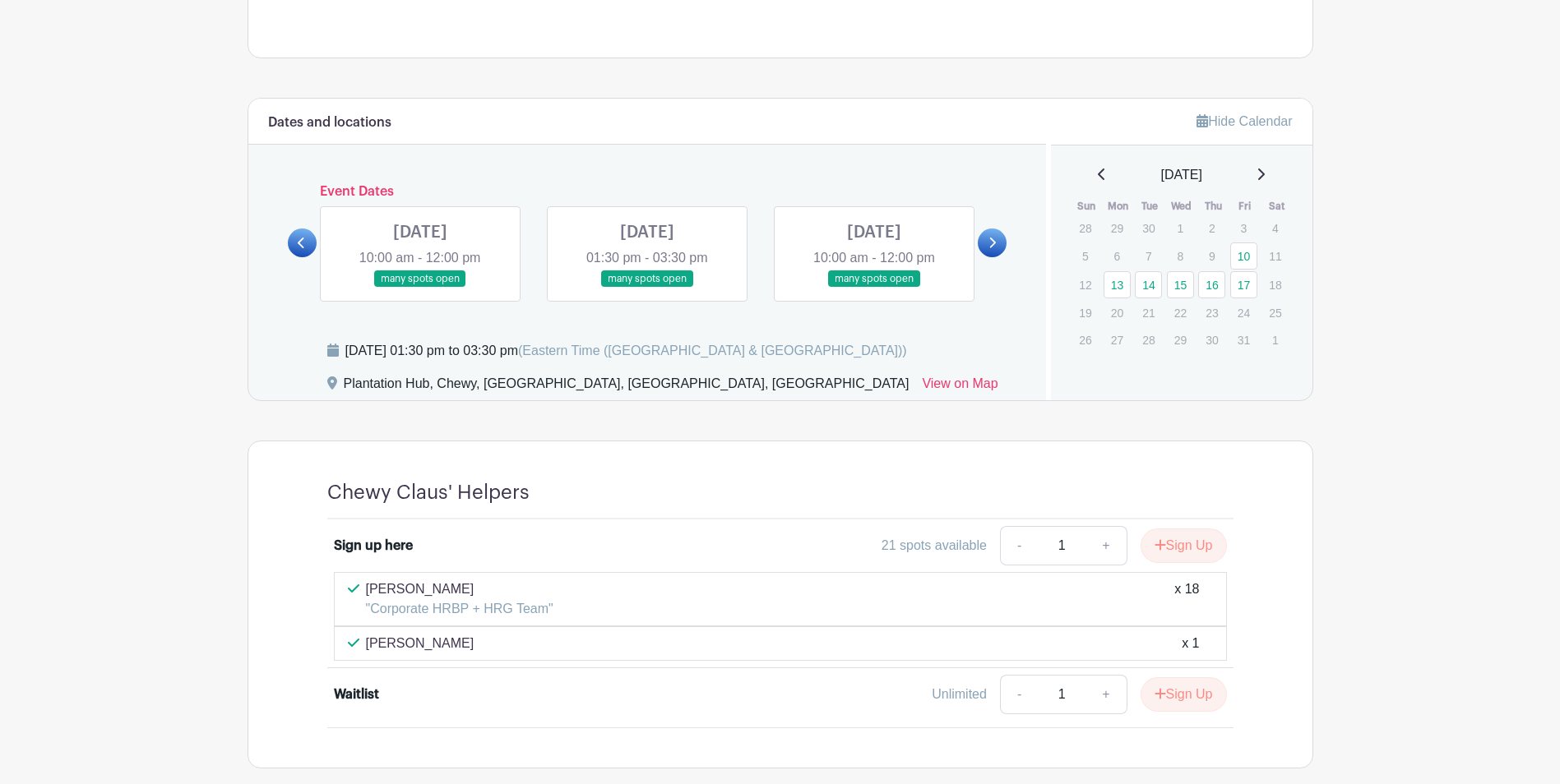
click at [297, 253] on link at bounding box center [301, 243] width 28 height 28
click at [420, 288] on link at bounding box center [420, 288] width 0 height 0
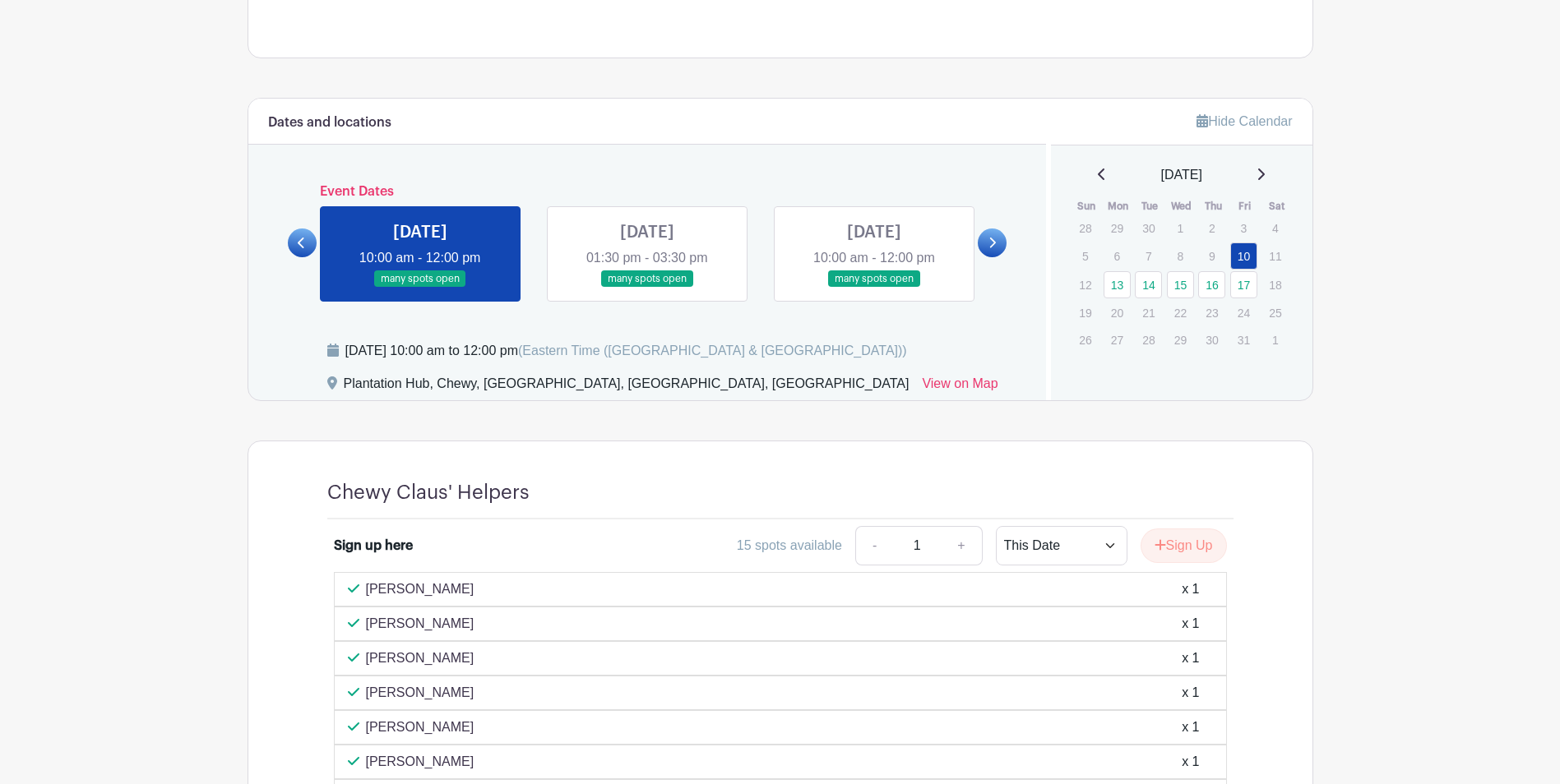
click at [874, 288] on link at bounding box center [874, 288] width 0 height 0
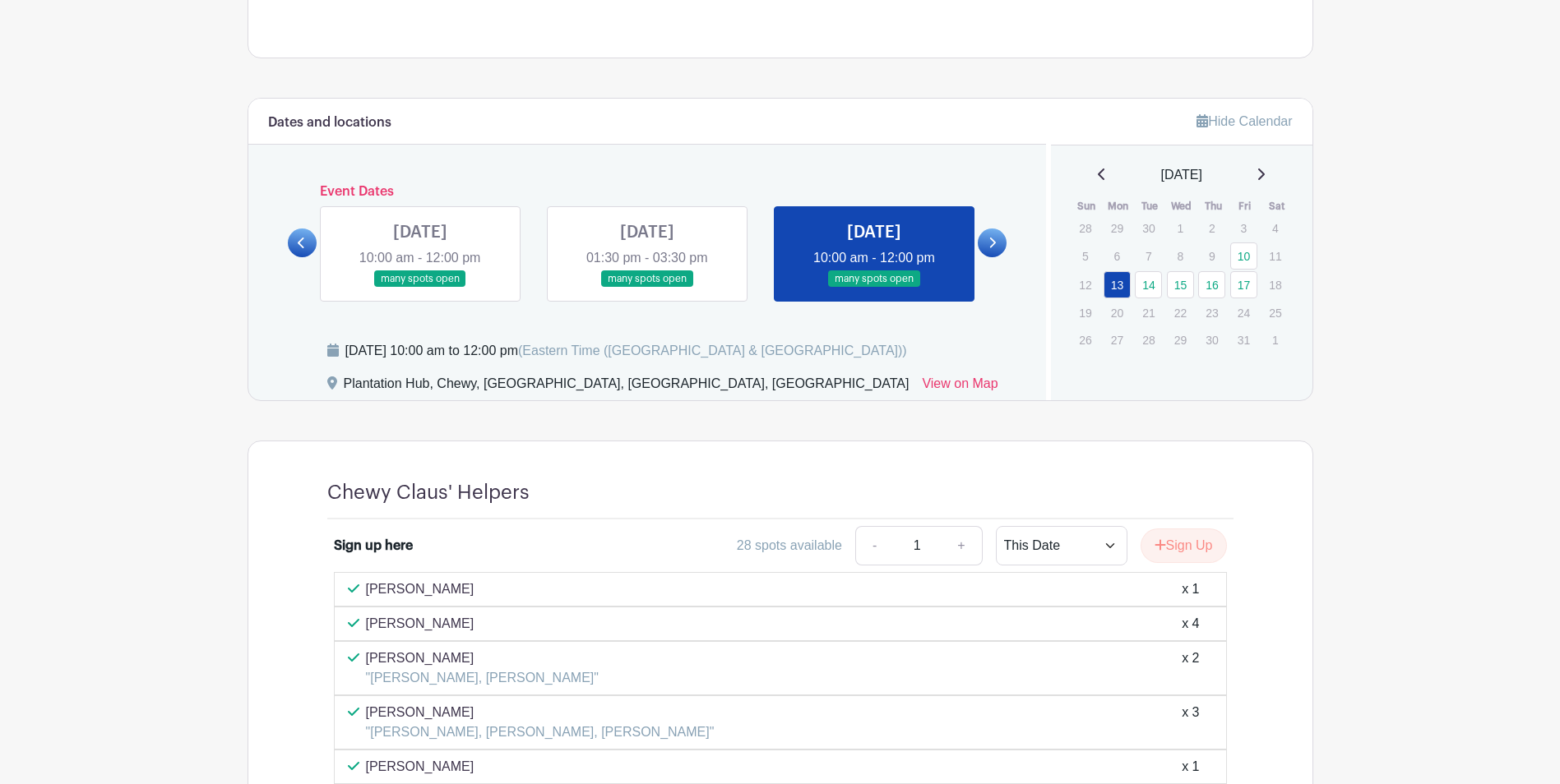
click at [1000, 252] on link at bounding box center [991, 243] width 28 height 28
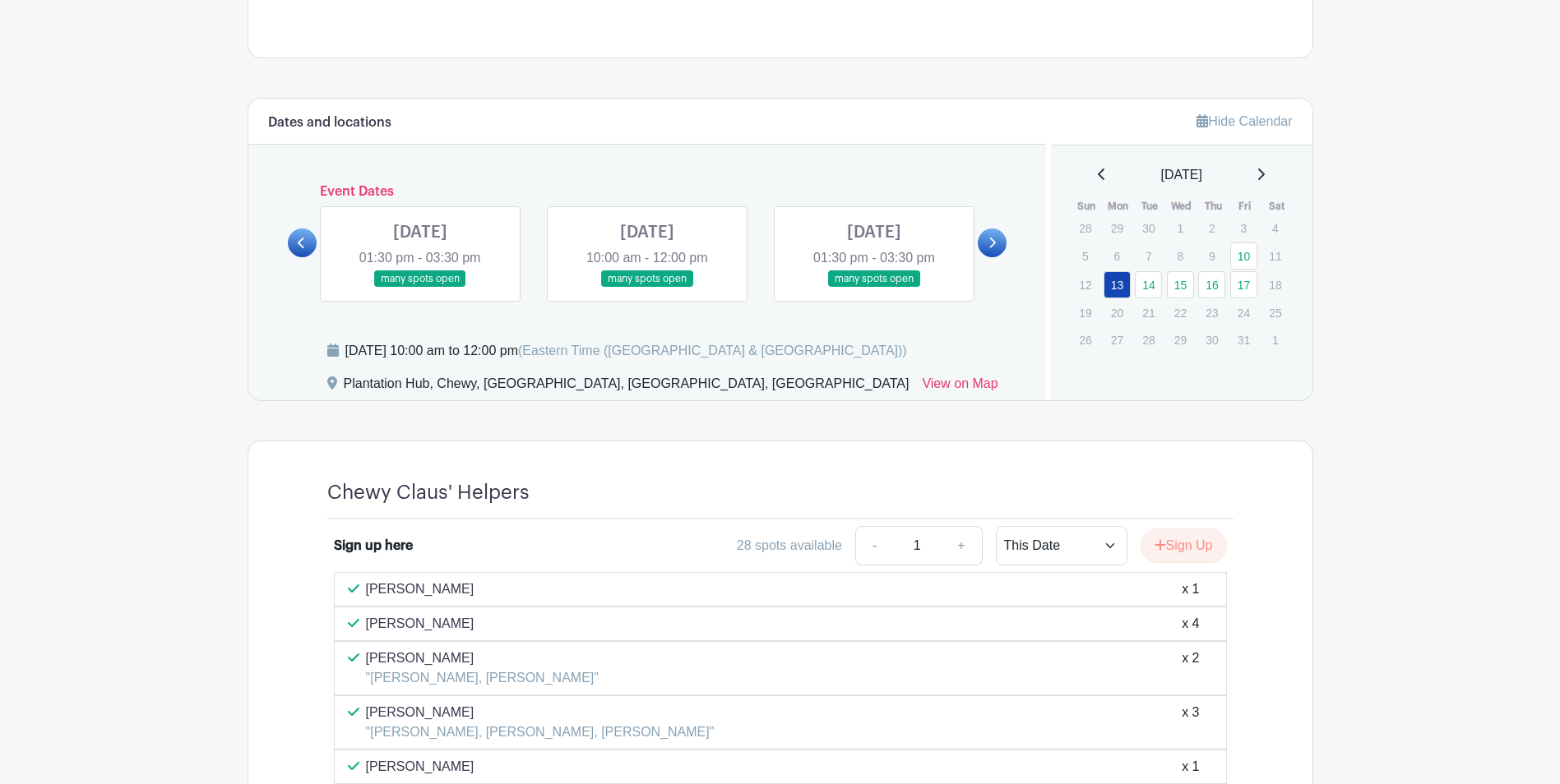
click at [647, 288] on link at bounding box center [647, 288] width 0 height 0
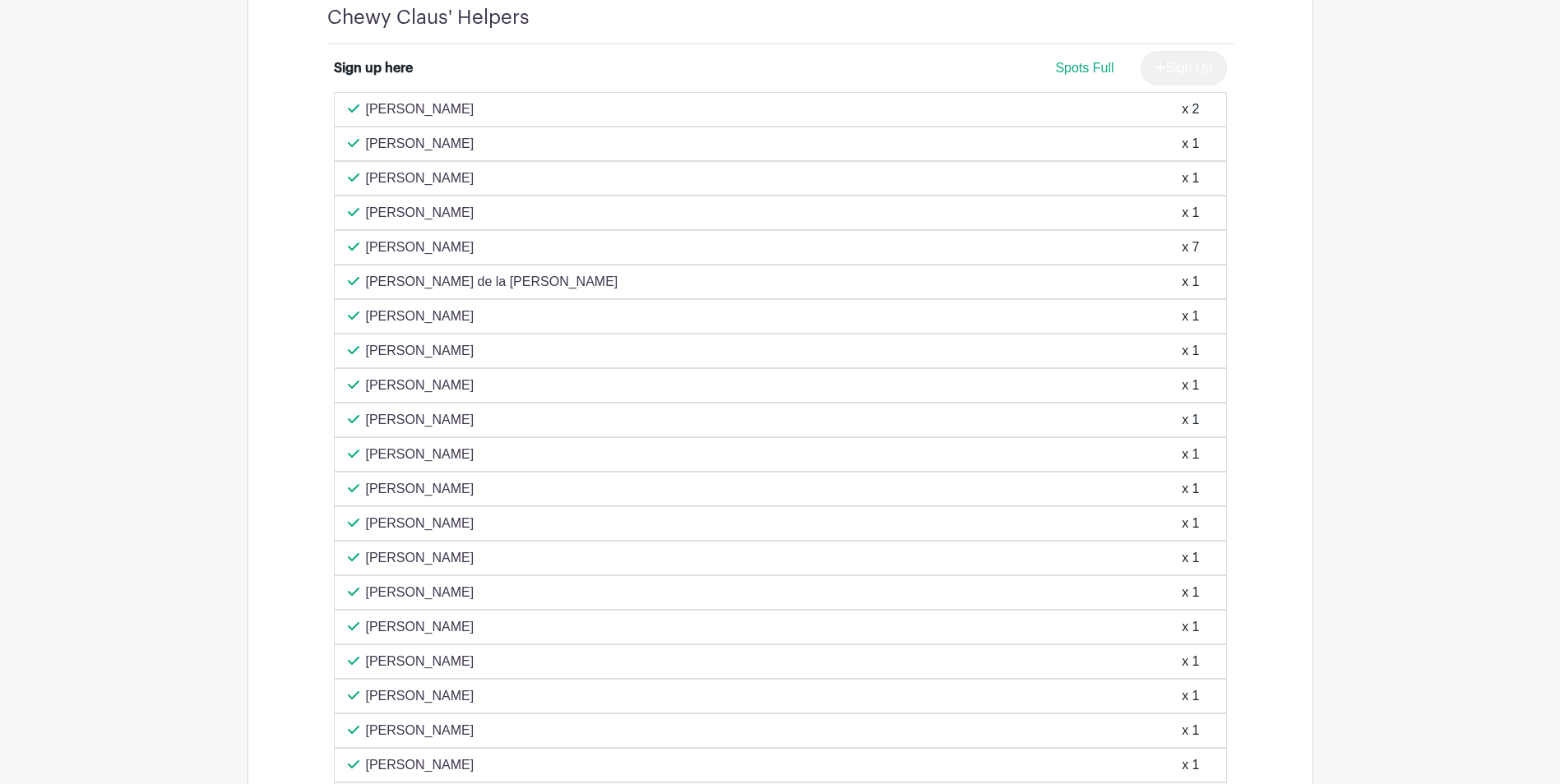
scroll to position [965, 0]
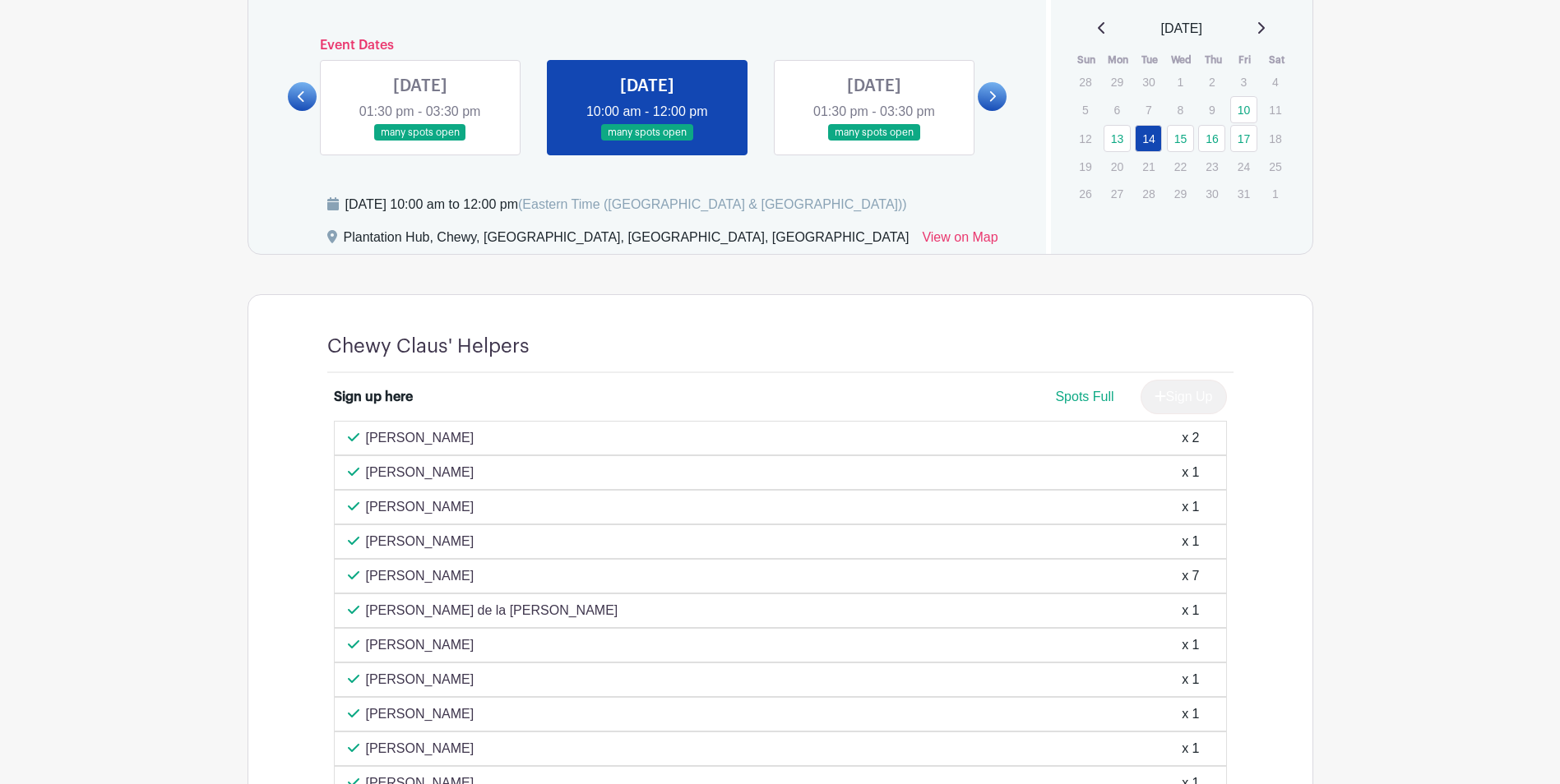
click at [874, 141] on link at bounding box center [874, 141] width 0 height 0
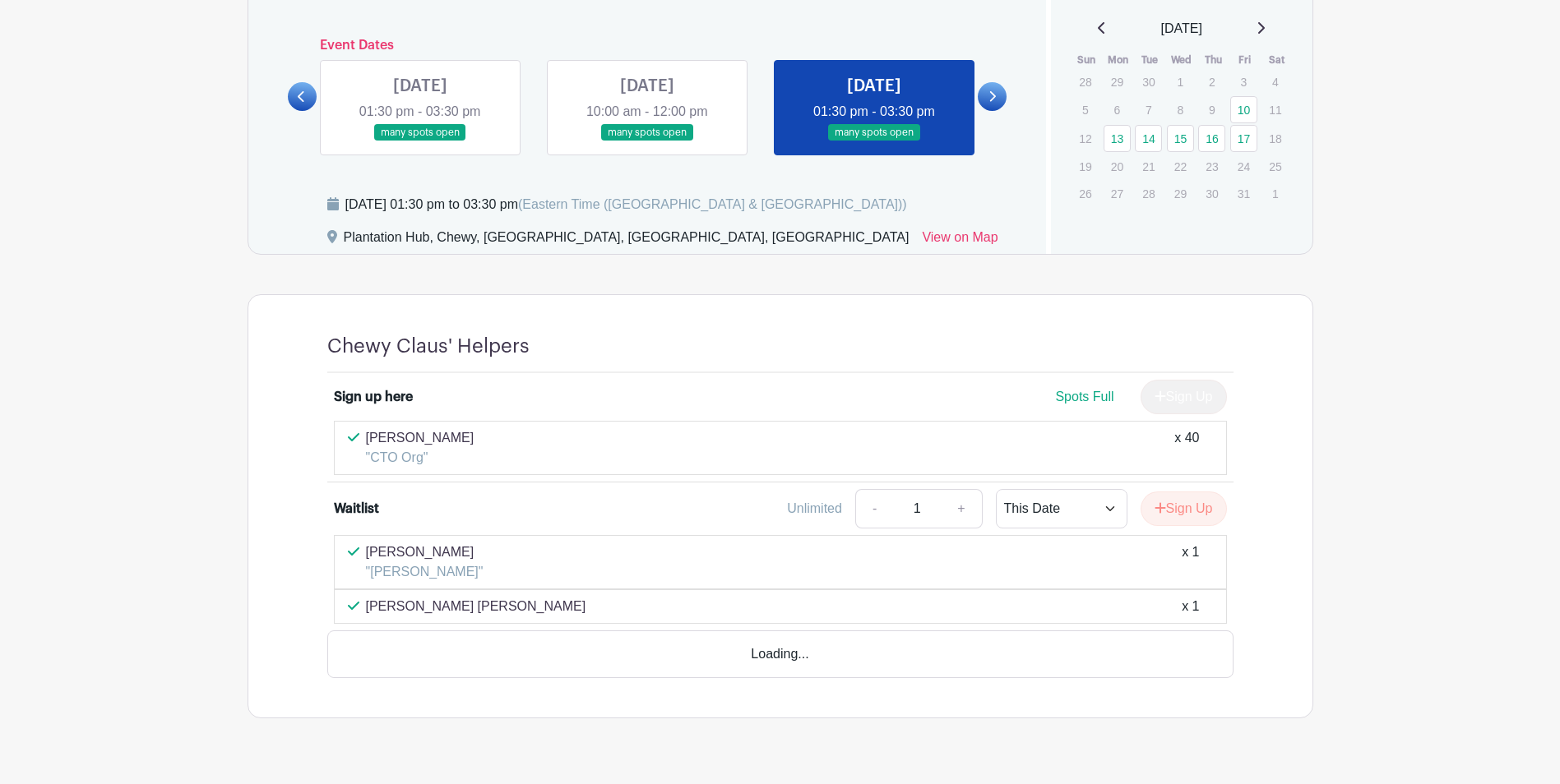
scroll to position [955, 0]
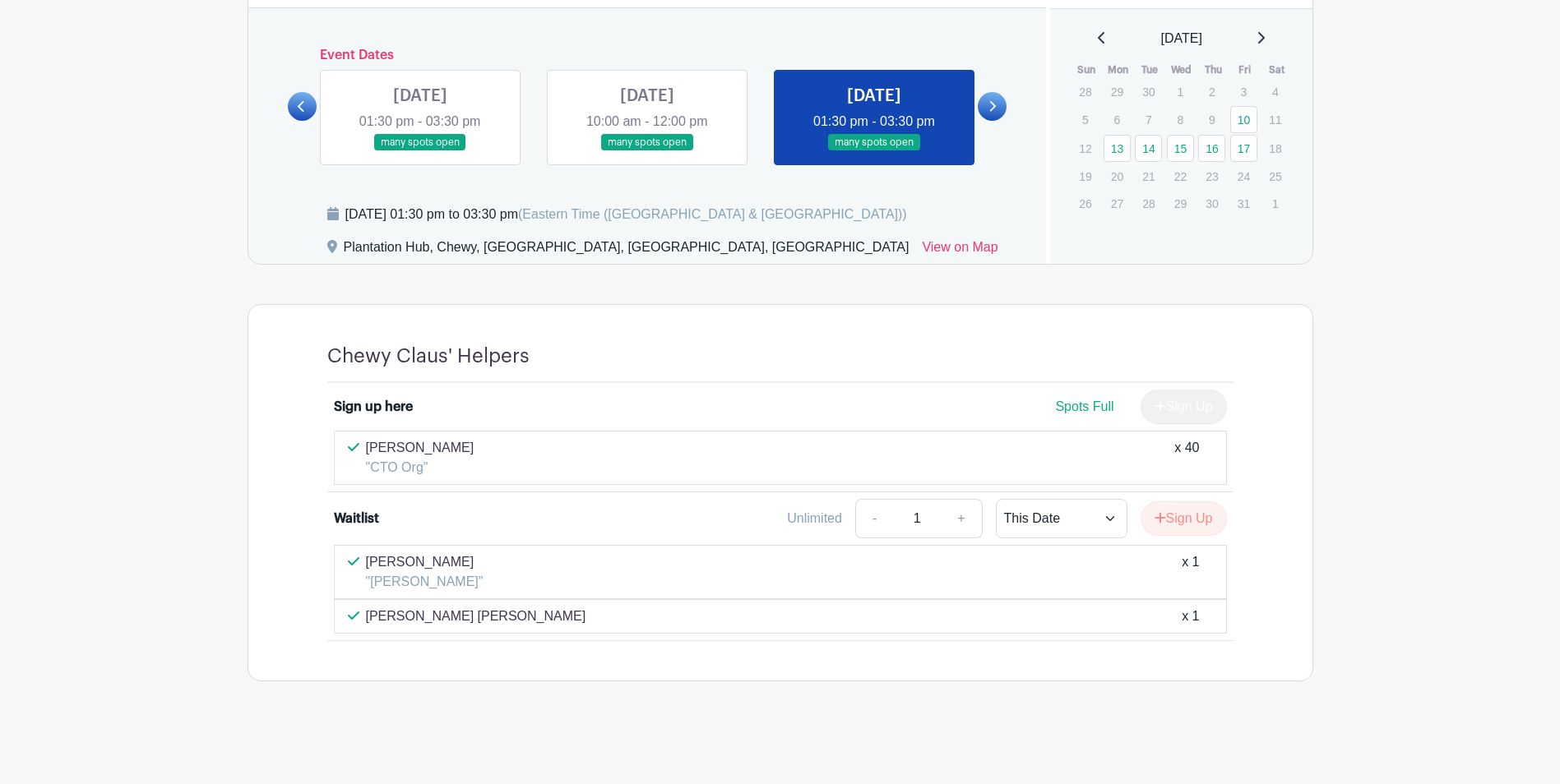
click at [996, 116] on link at bounding box center [991, 106] width 28 height 28
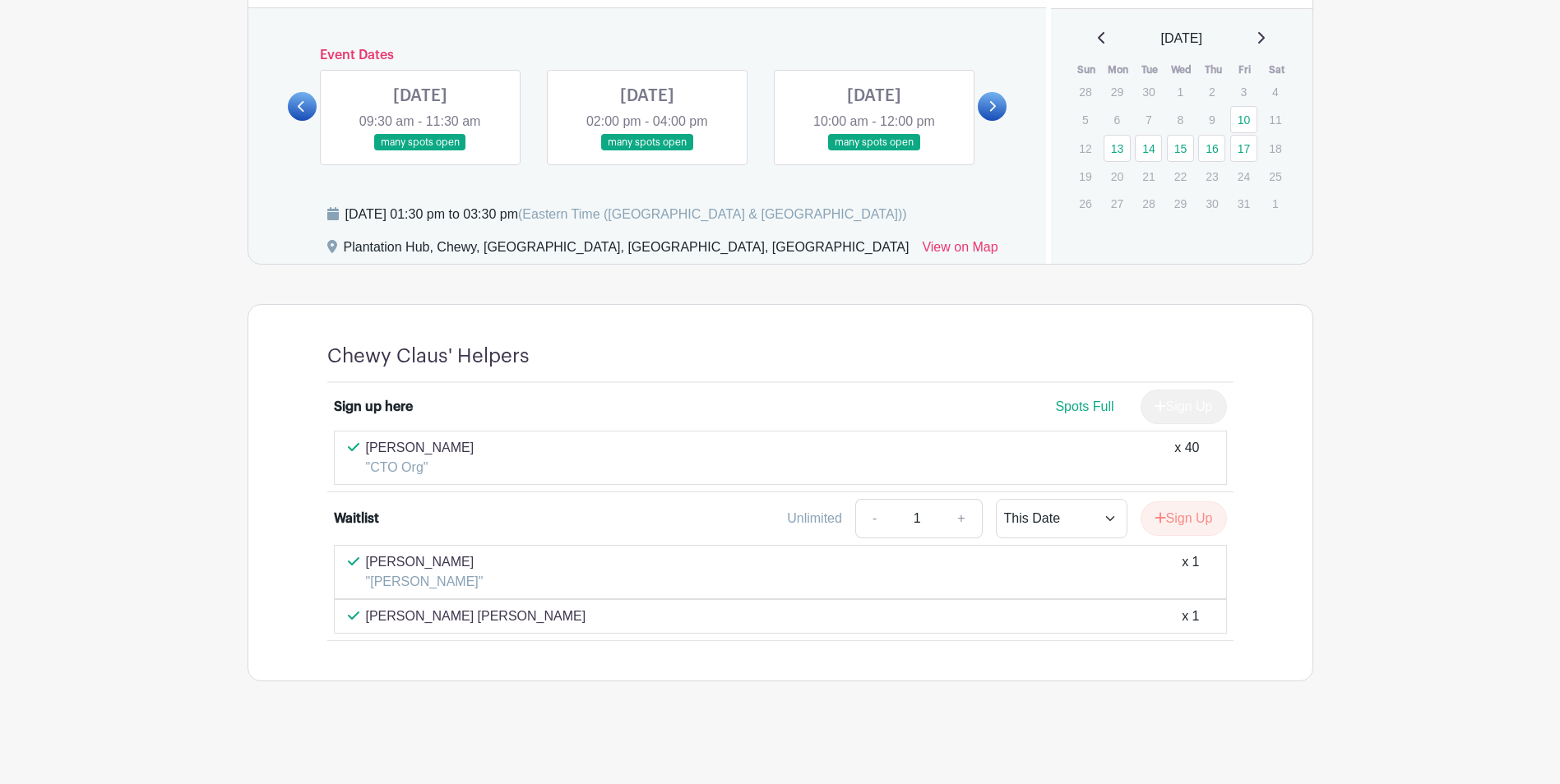
click at [420, 151] on link at bounding box center [420, 151] width 0 height 0
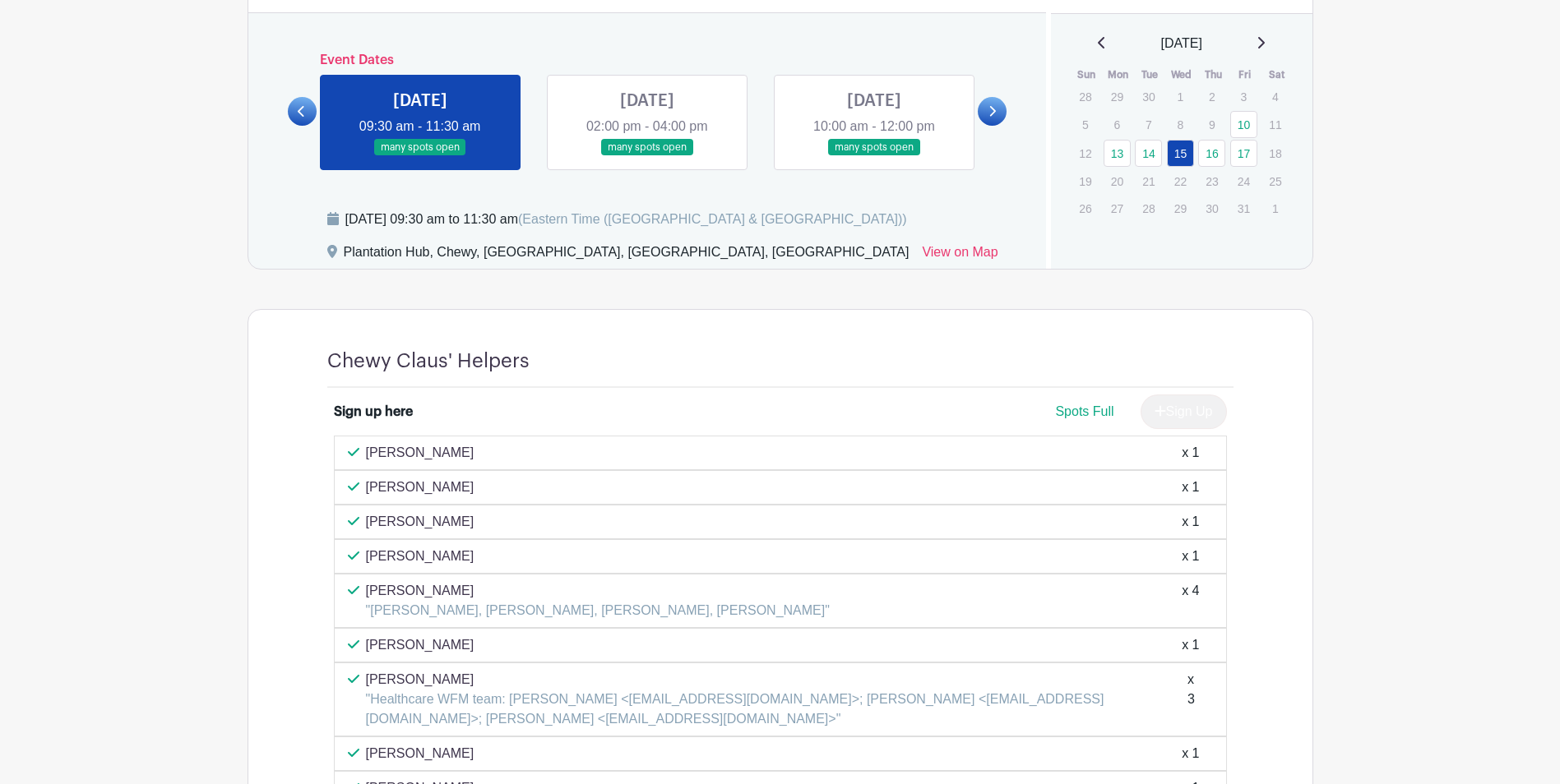
scroll to position [936, 0]
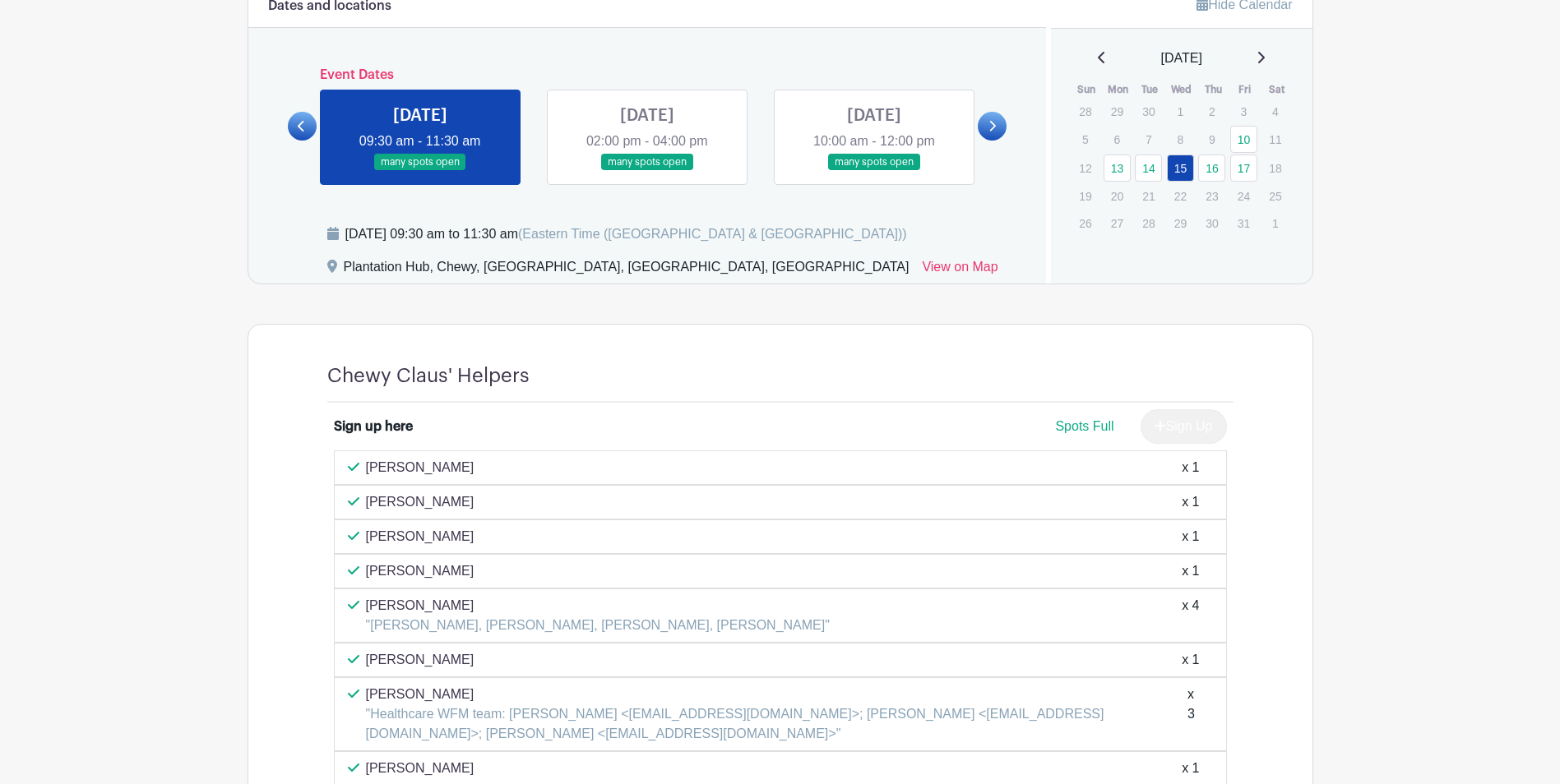
click at [1088, 422] on span "Spots Full" at bounding box center [1085, 426] width 59 height 14
click at [647, 171] on link at bounding box center [647, 171] width 0 height 0
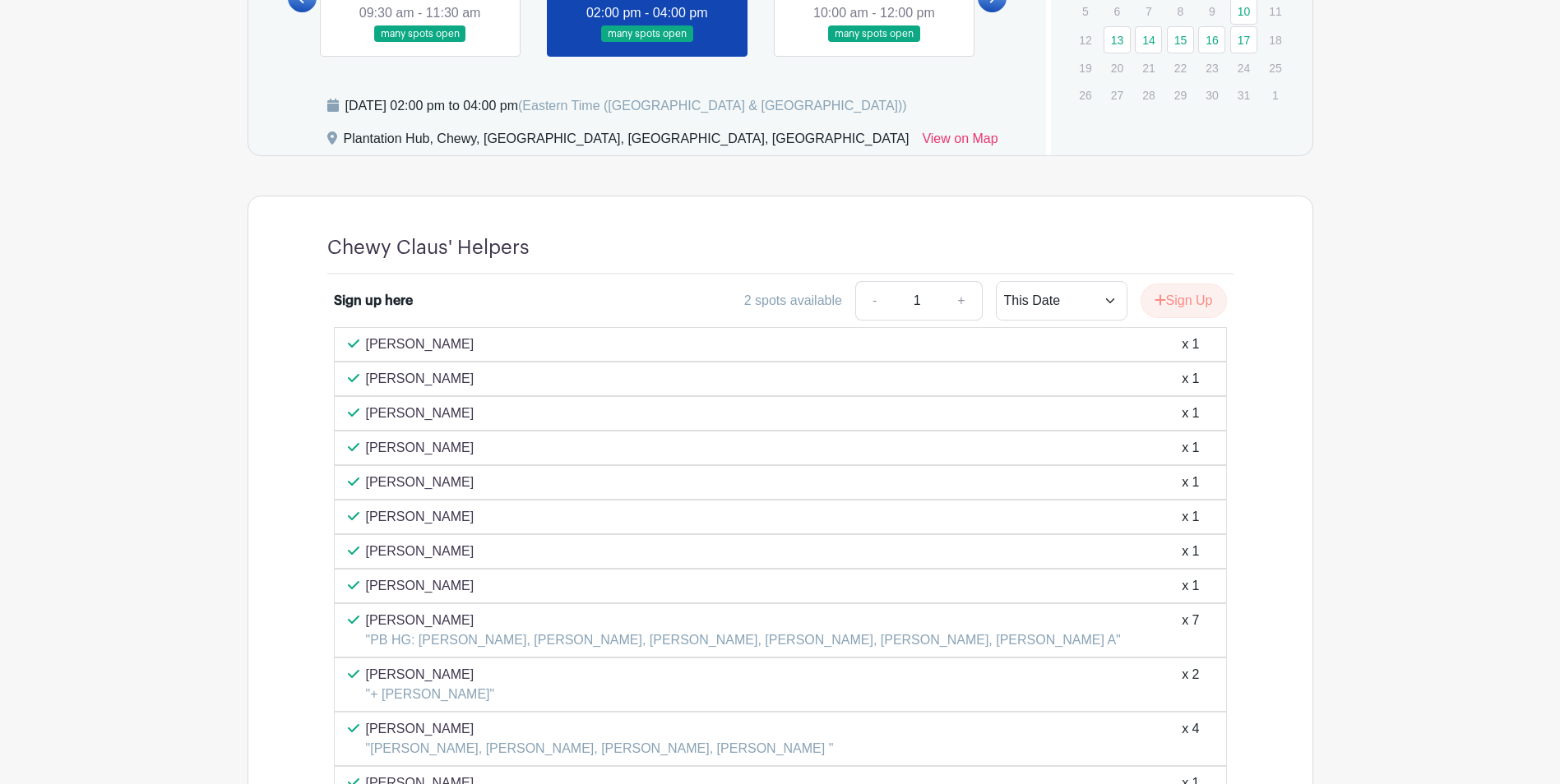
scroll to position [912, 0]
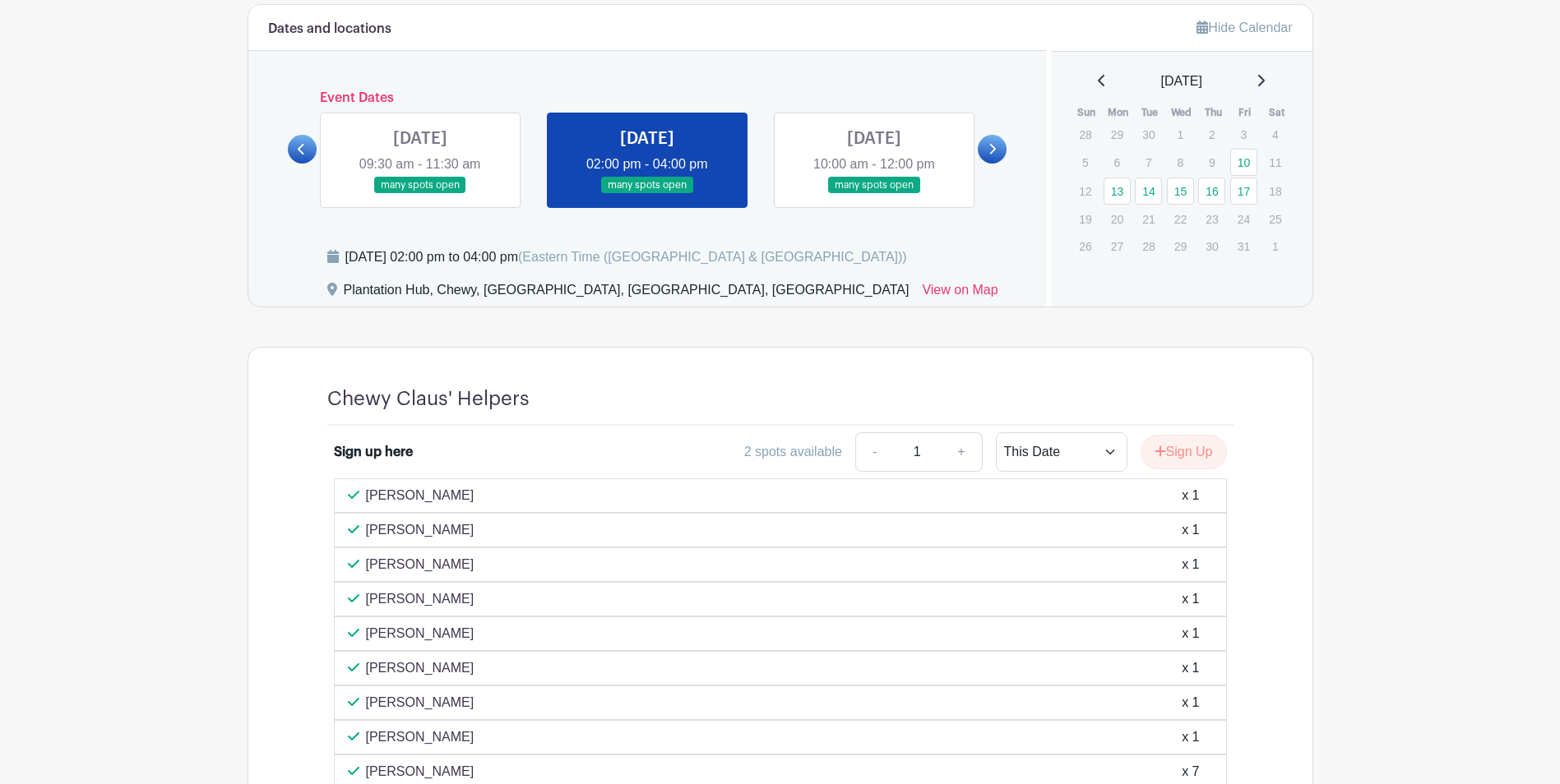
click at [874, 194] on link at bounding box center [874, 194] width 0 height 0
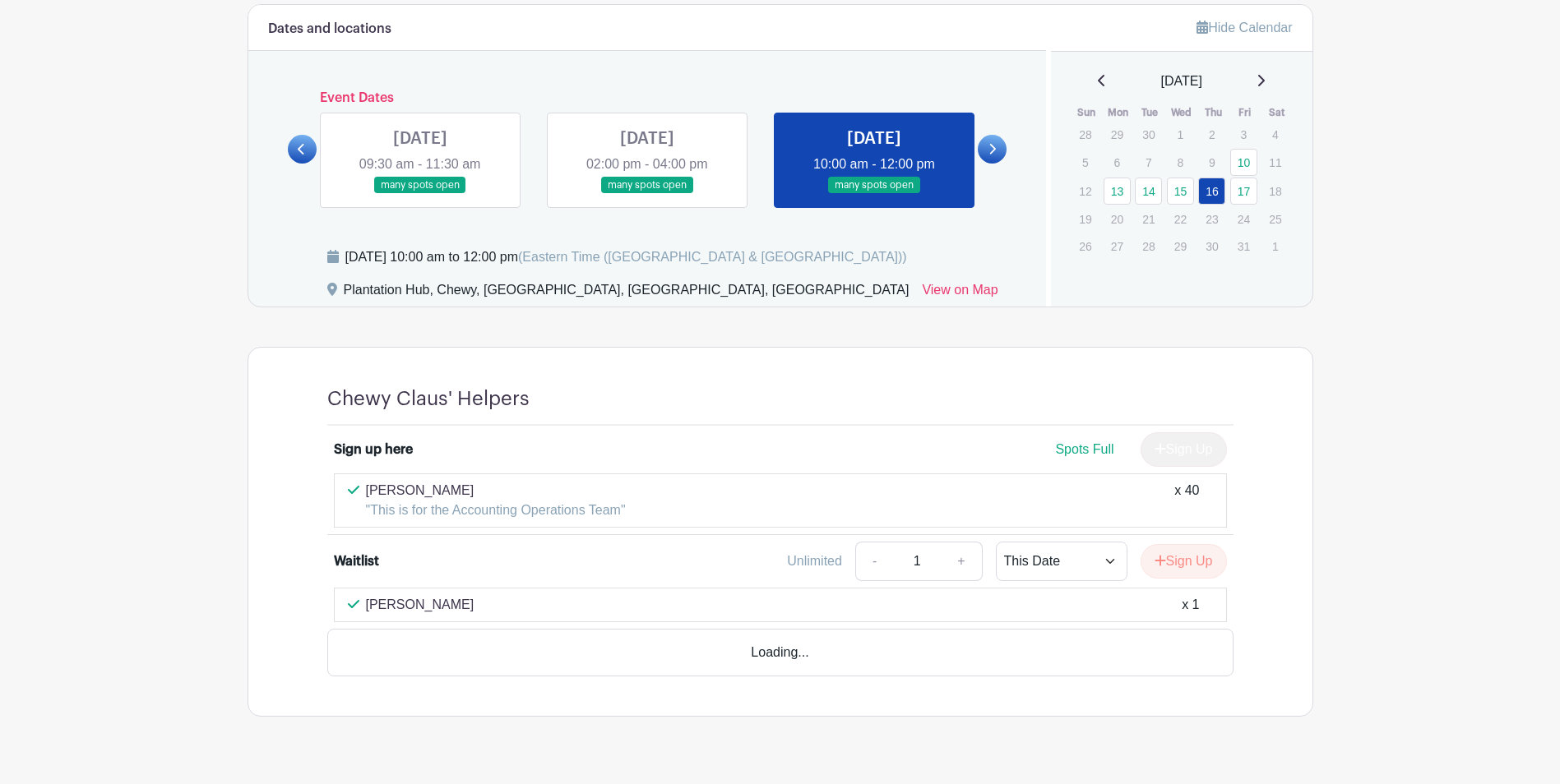
scroll to position [901, 0]
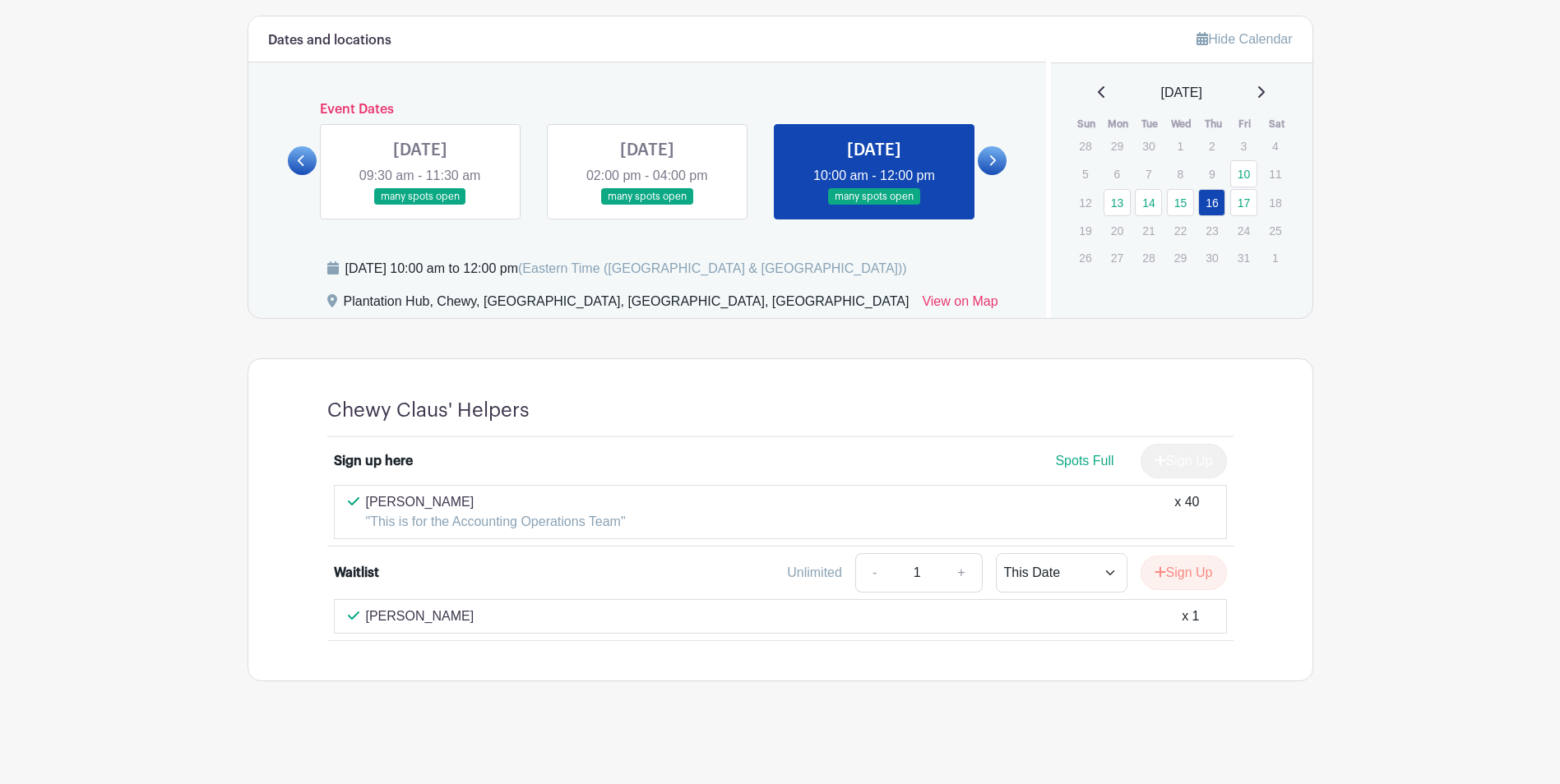
click at [994, 165] on icon at bounding box center [992, 160] width 7 height 12
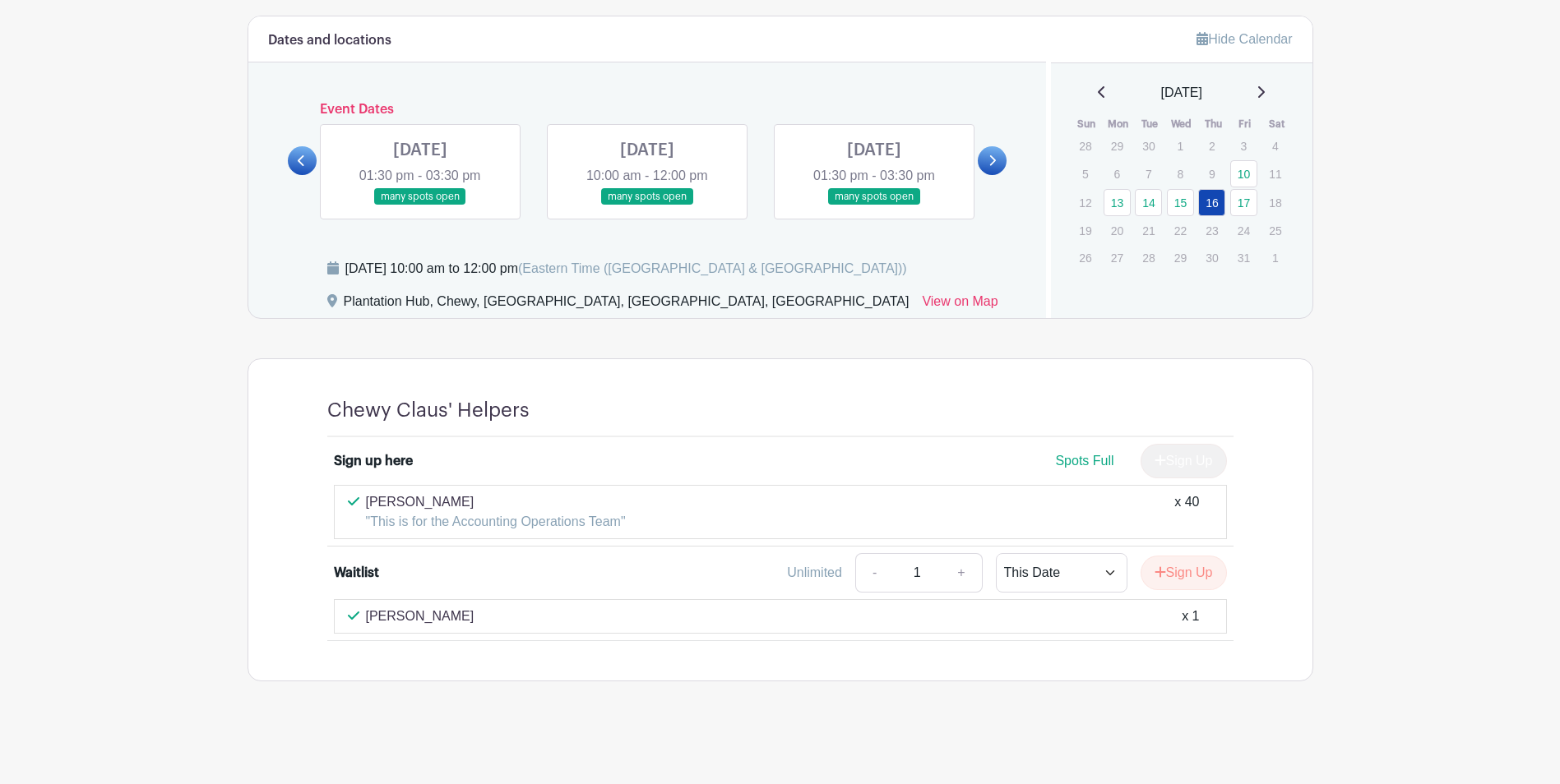
click at [420, 205] on link at bounding box center [420, 205] width 0 height 0
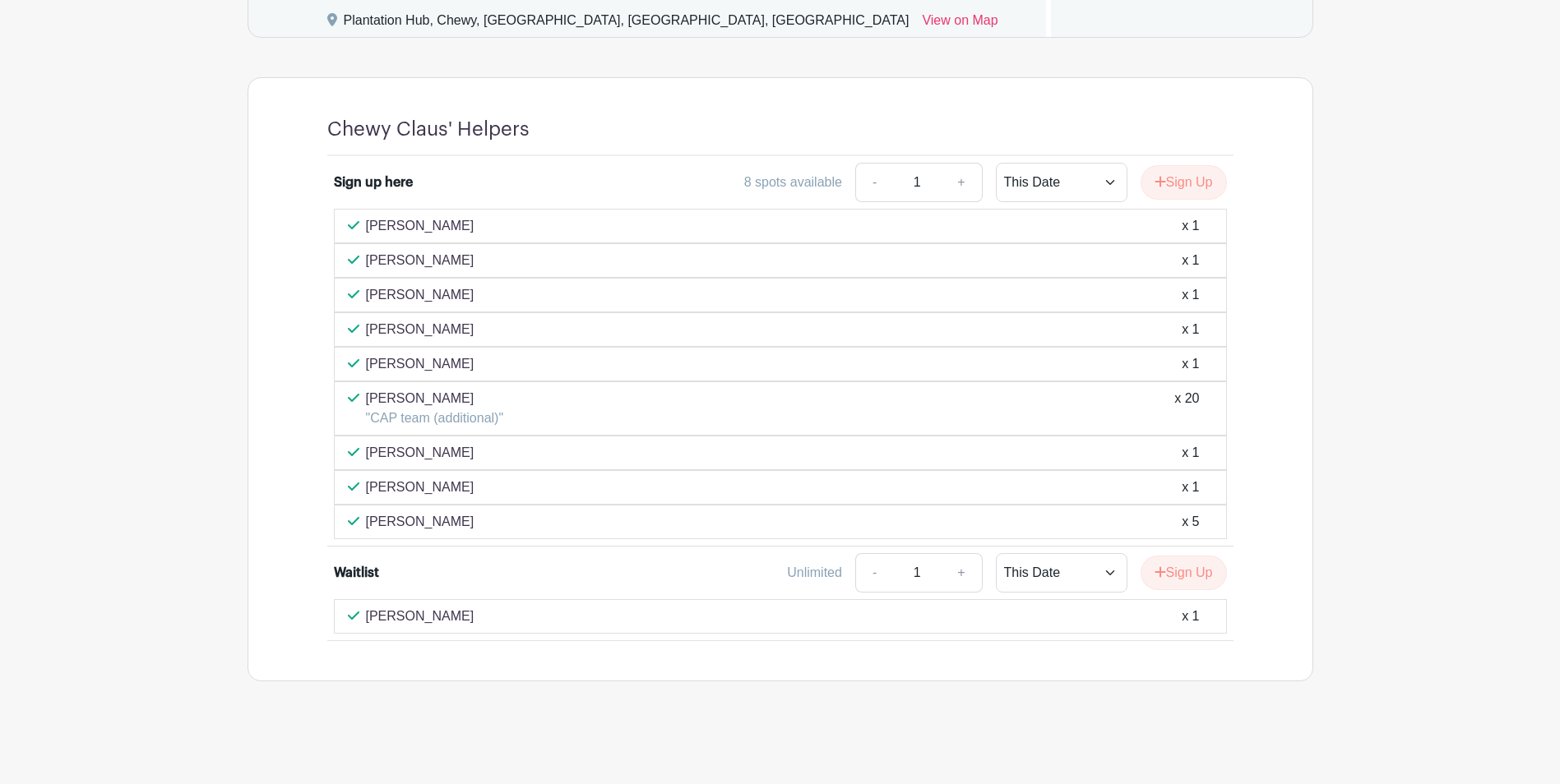
scroll to position [936, 0]
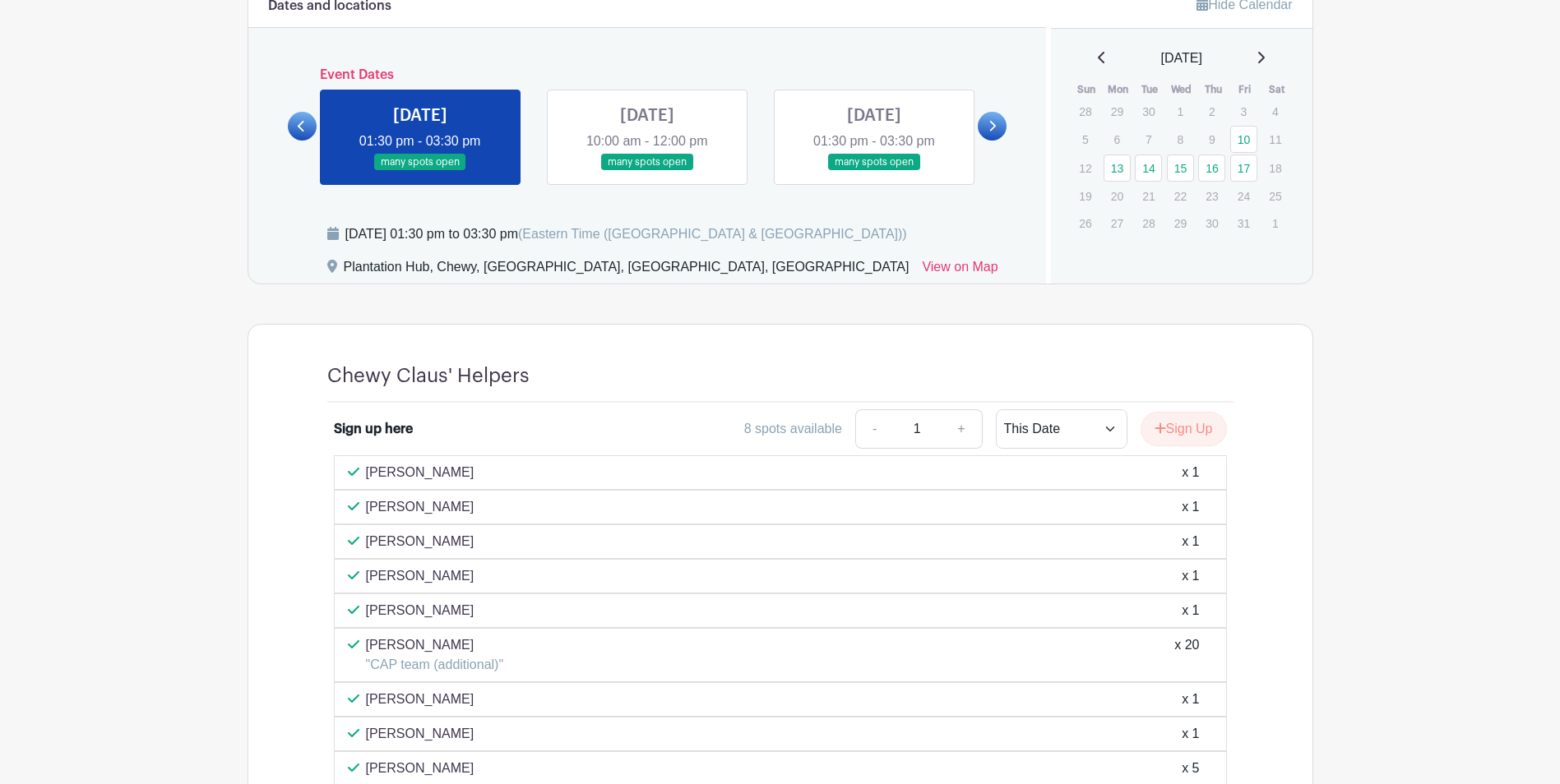
click at [420, 171] on link at bounding box center [420, 171] width 0 height 0
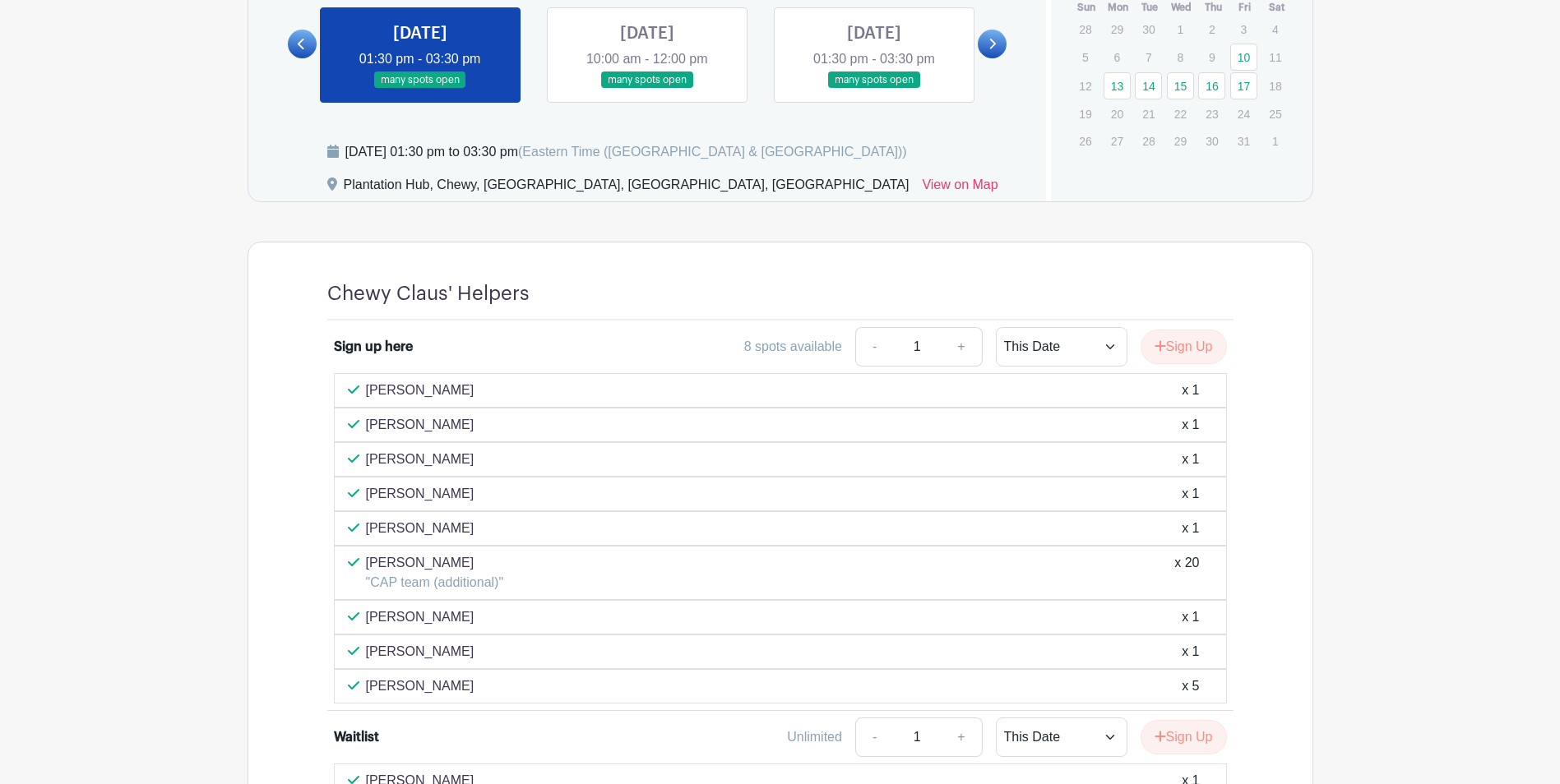
scroll to position [1182, 0]
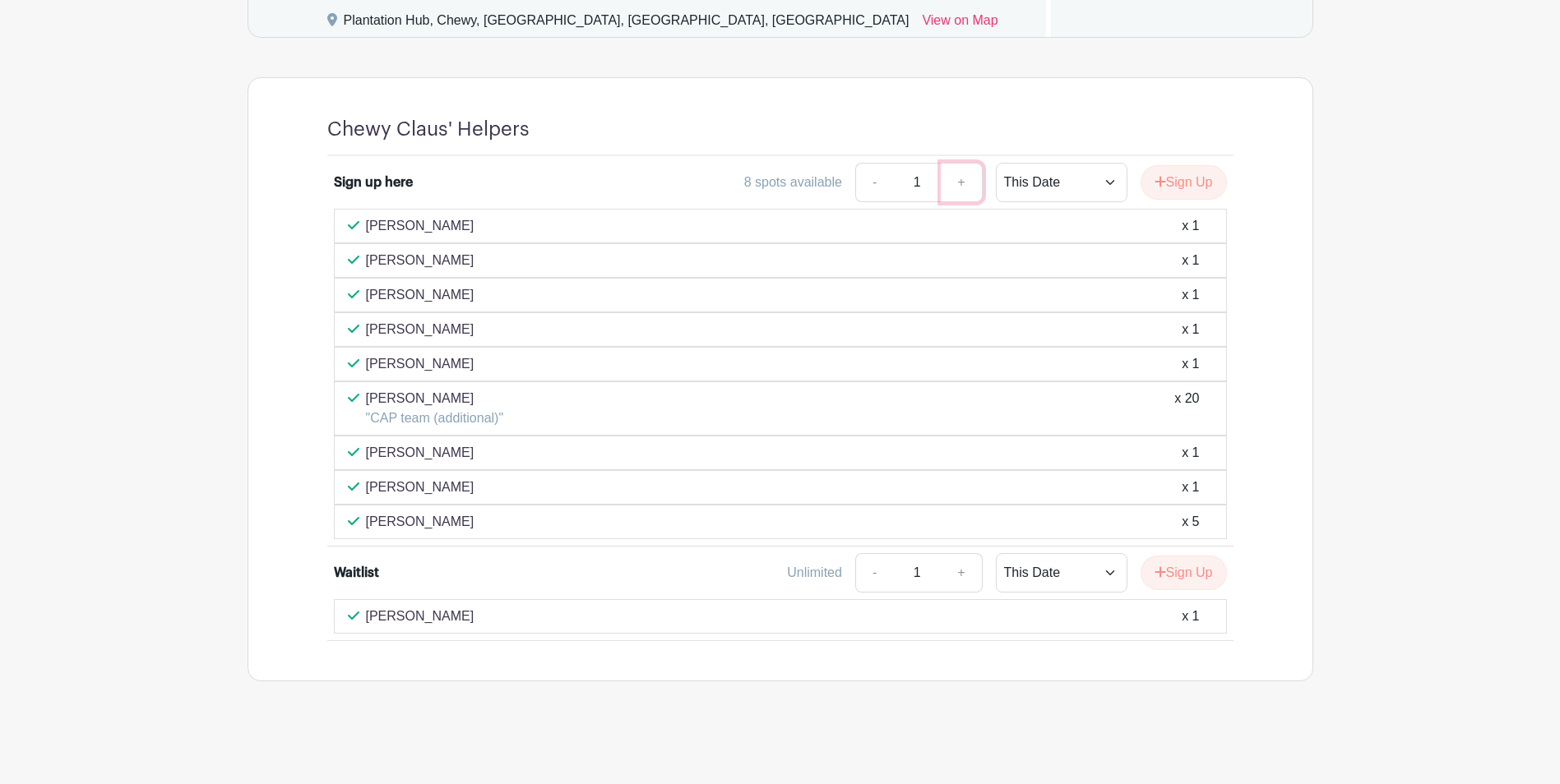
click at [971, 178] on link "+" at bounding box center [961, 182] width 41 height 39
type input "2"
click at [1188, 186] on button "Sign Up" at bounding box center [1184, 182] width 86 height 35
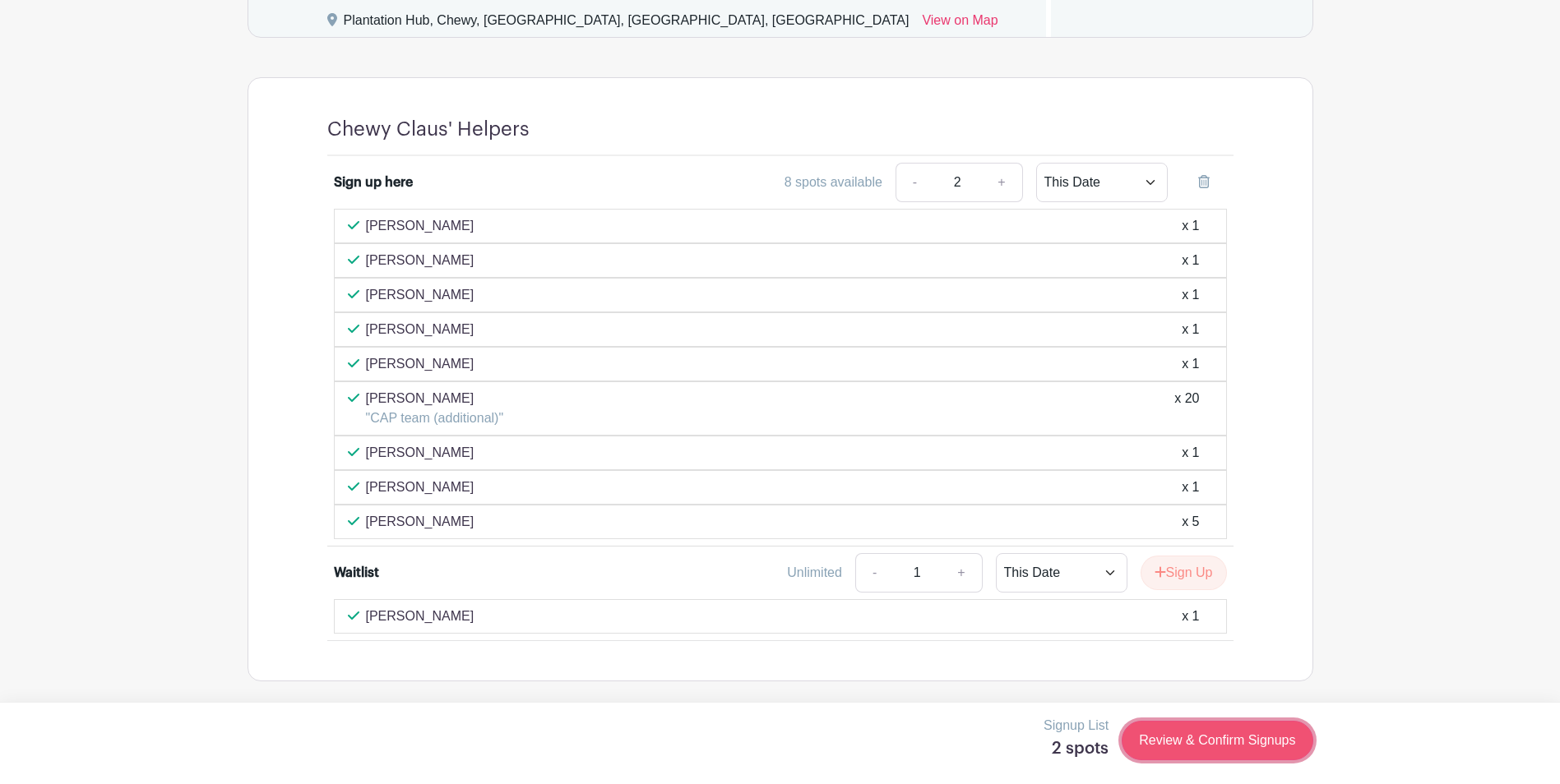
click at [1252, 737] on link "Review & Confirm Signups" at bounding box center [1216, 740] width 191 height 39
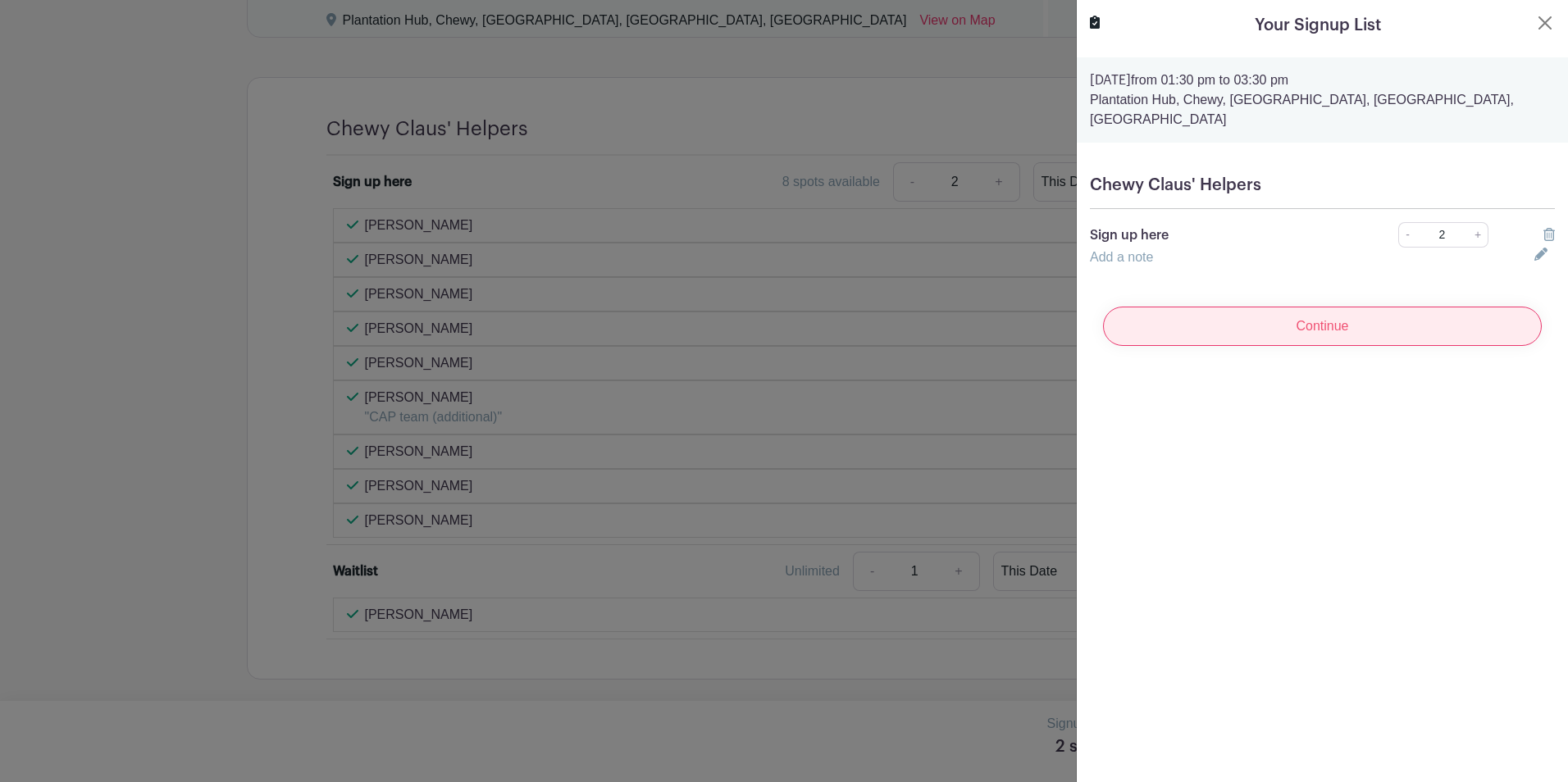
click at [1414, 311] on input "Continue" at bounding box center [1322, 326] width 439 height 39
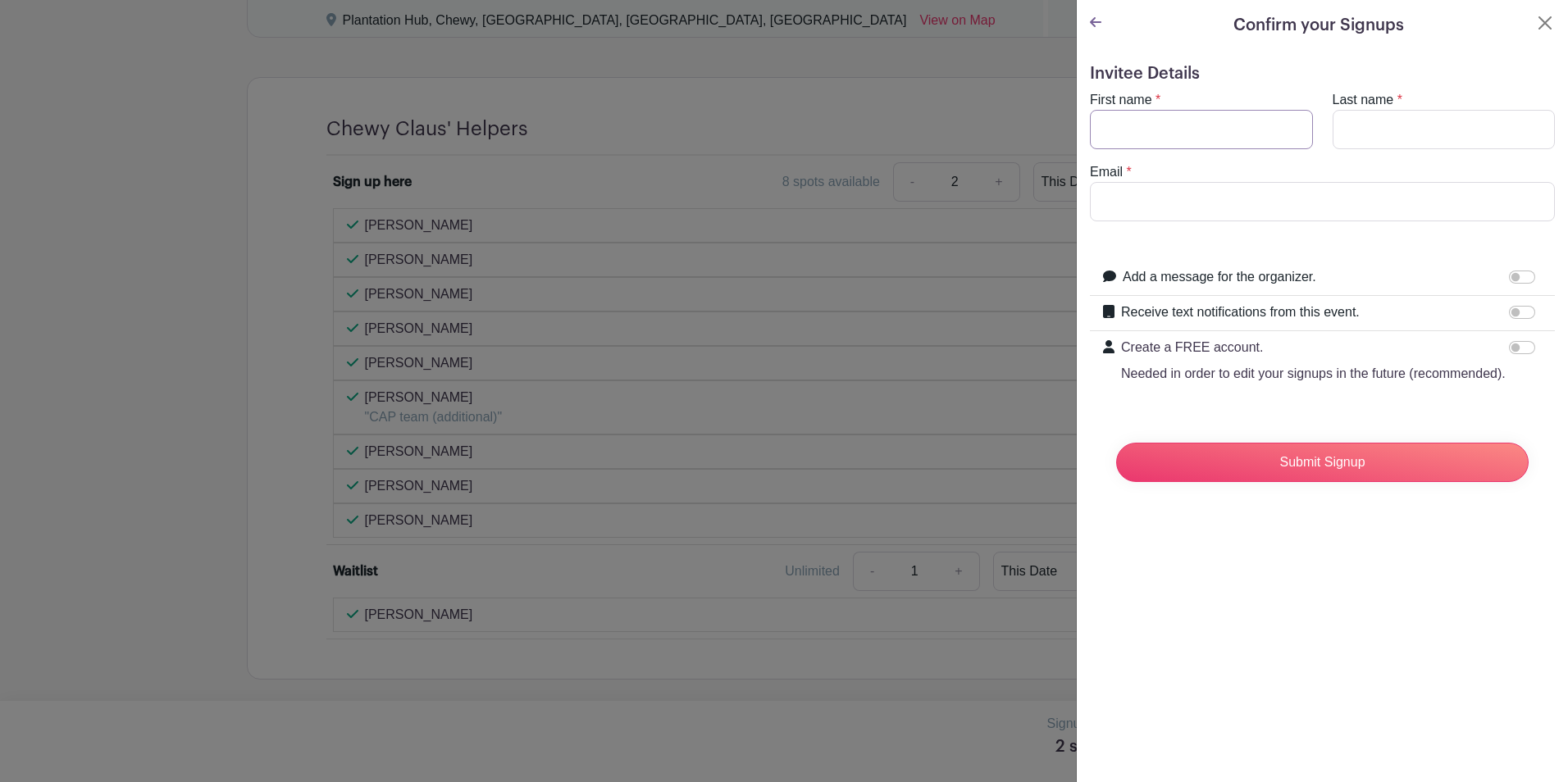
click at [1231, 118] on input "First name" at bounding box center [1202, 129] width 223 height 39
type input "[PERSON_NAME]"
type input "Mallimo"
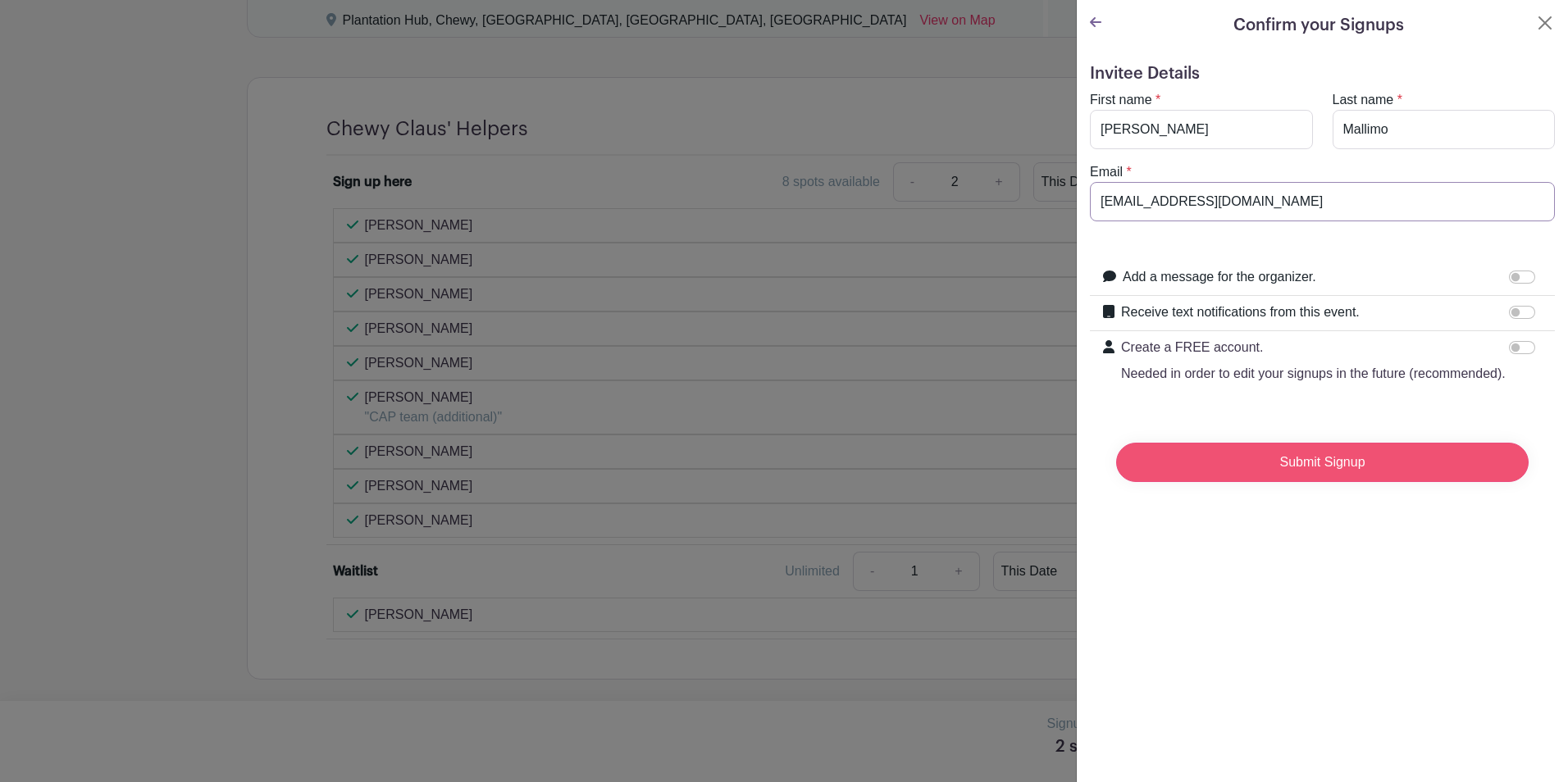
type input "[EMAIL_ADDRESS][DOMAIN_NAME]"
click at [1293, 482] on input "Submit Signup" at bounding box center [1323, 462] width 413 height 39
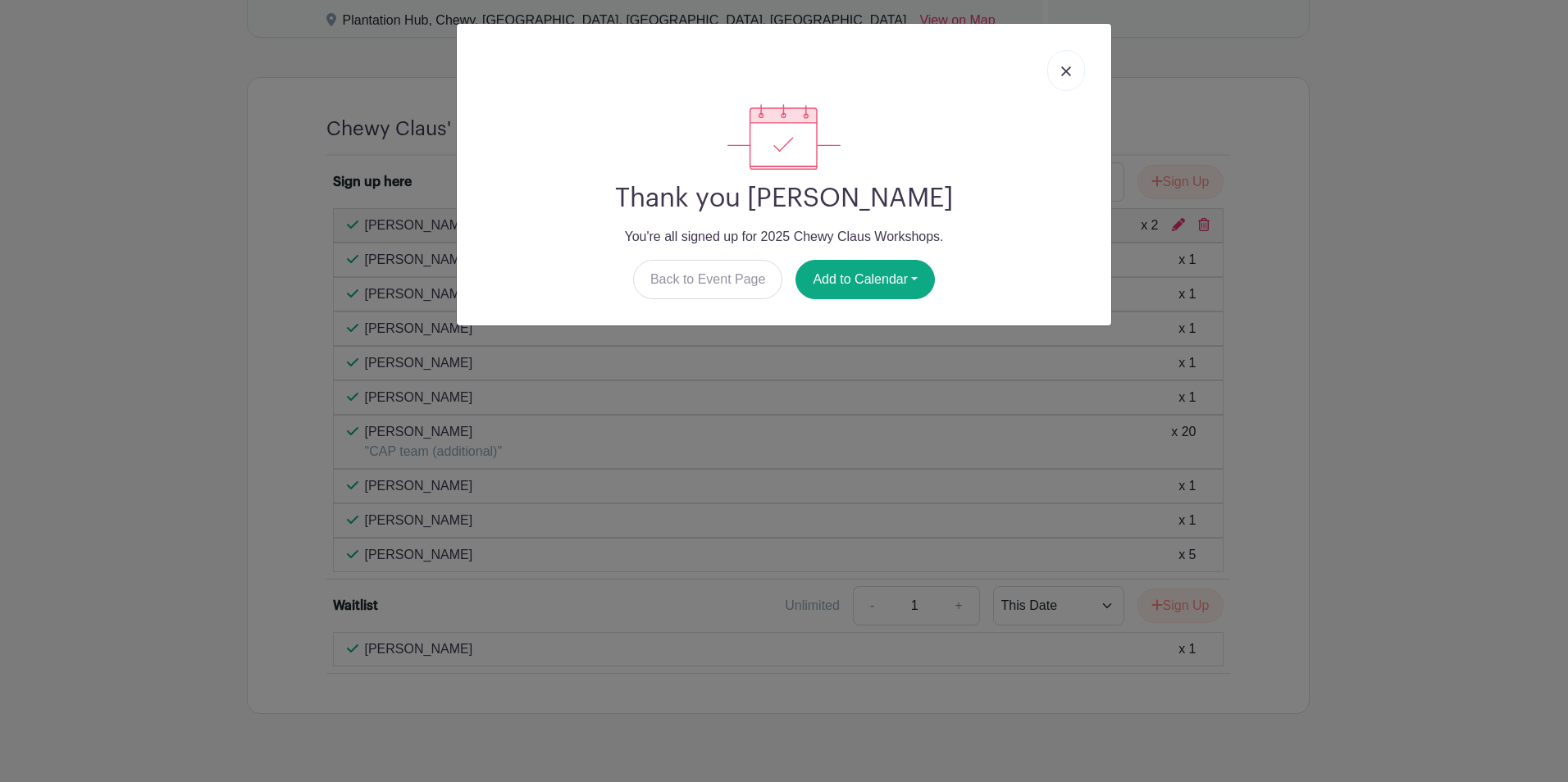
click at [1072, 69] on link at bounding box center [1065, 70] width 37 height 41
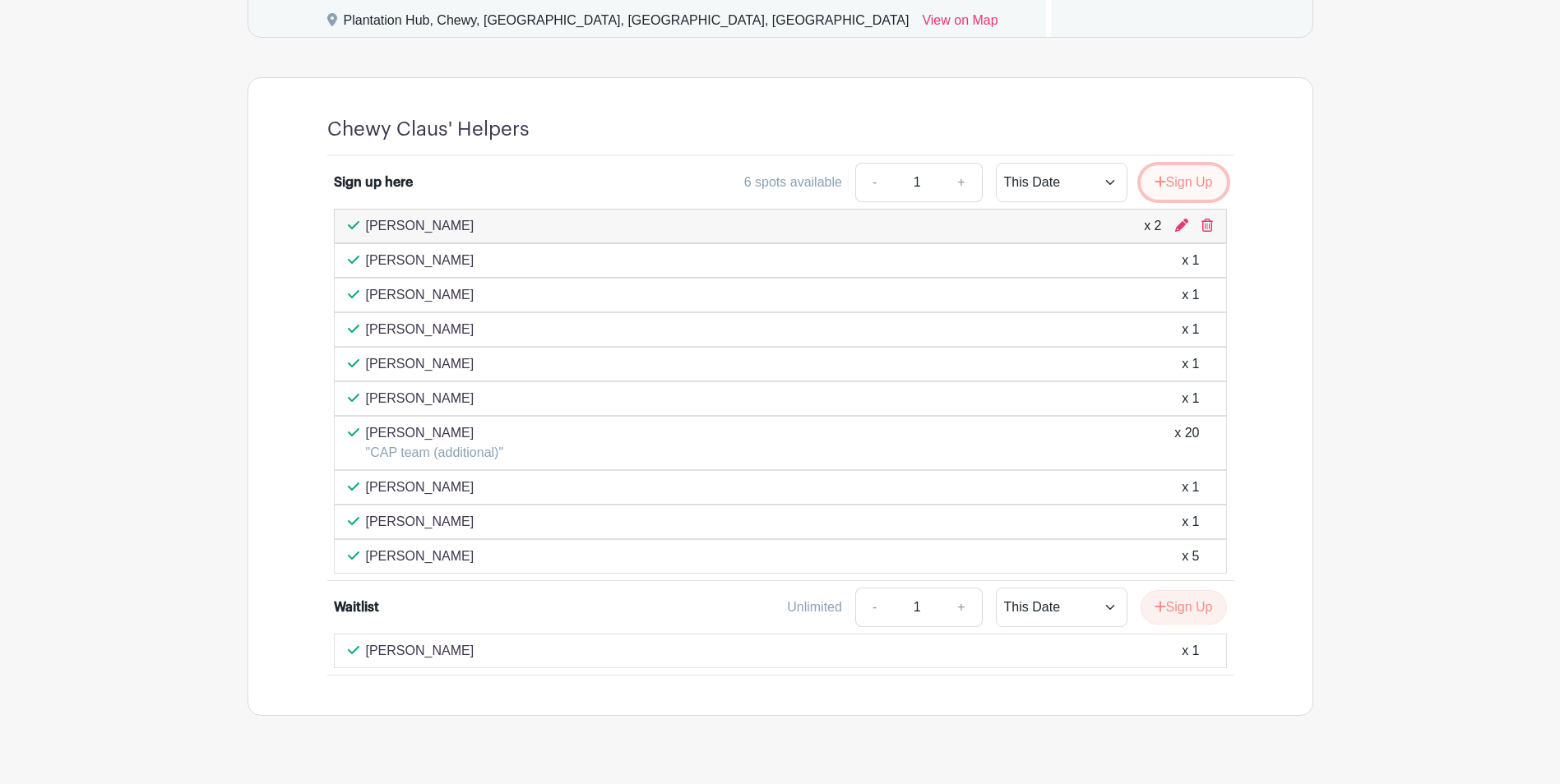
click at [1183, 178] on button "Sign Up" at bounding box center [1184, 182] width 86 height 35
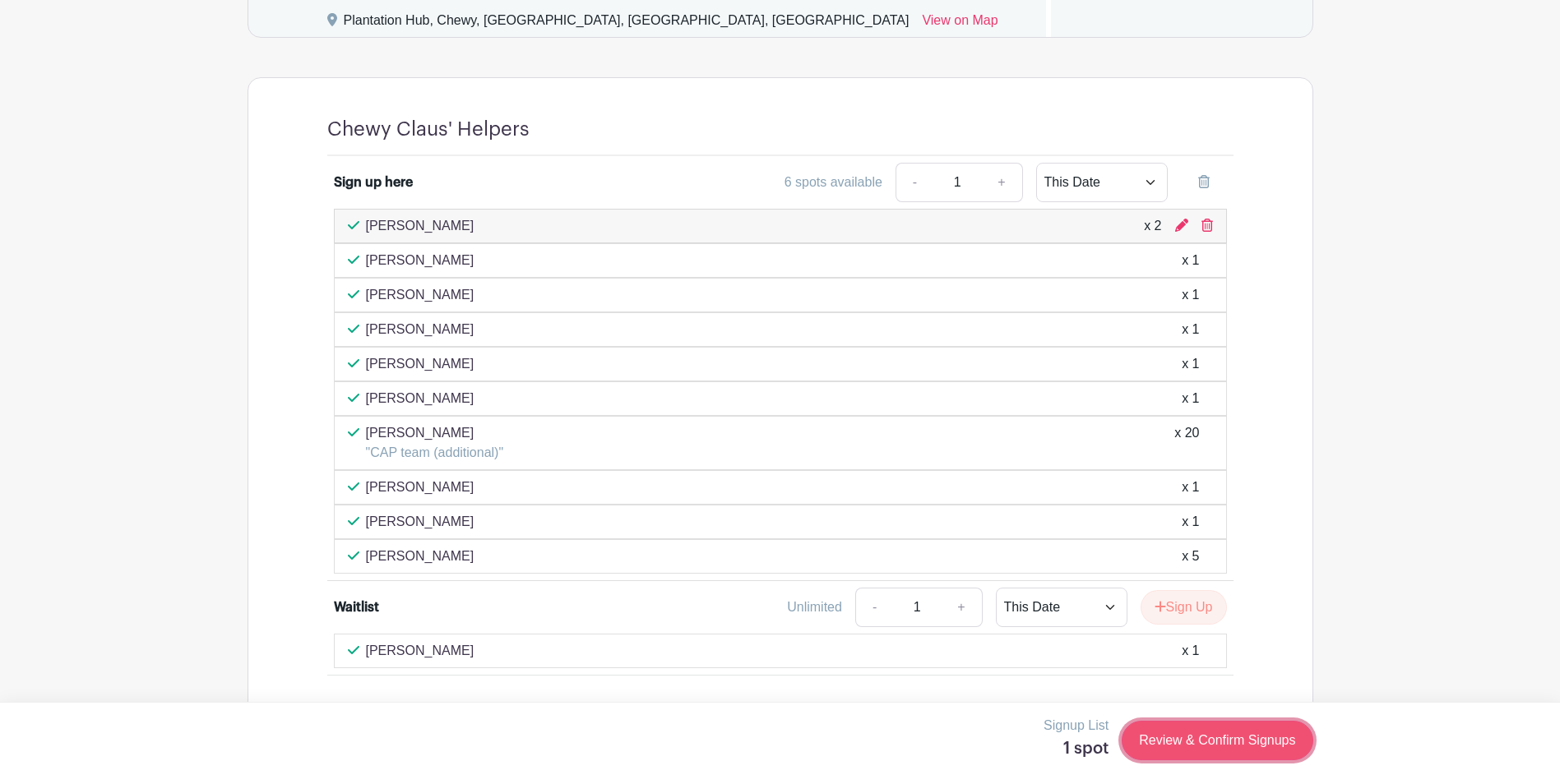
click at [1206, 735] on link "Review & Confirm Signups" at bounding box center [1216, 740] width 191 height 39
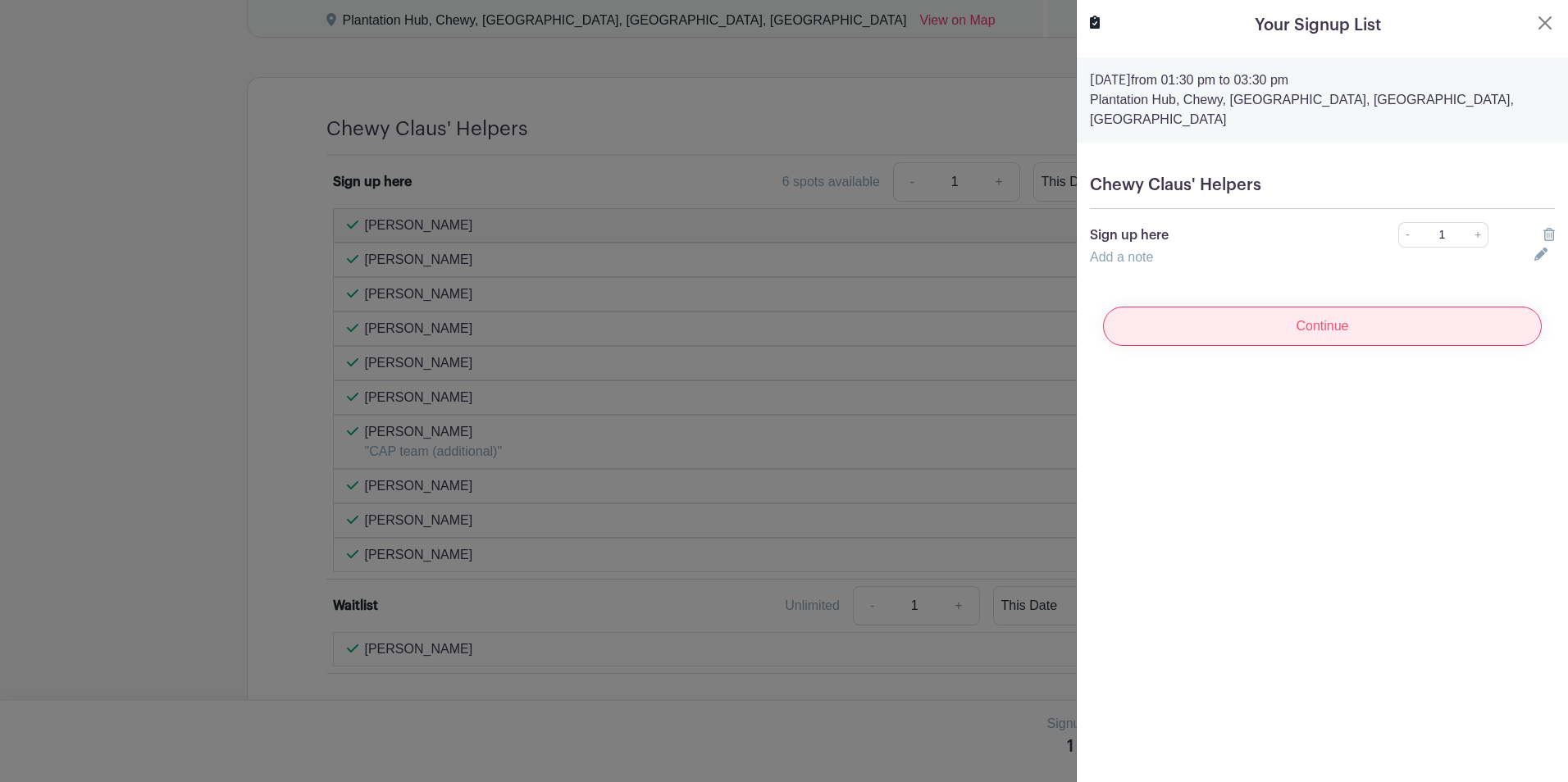
click at [1305, 317] on input "Continue" at bounding box center [1322, 326] width 439 height 39
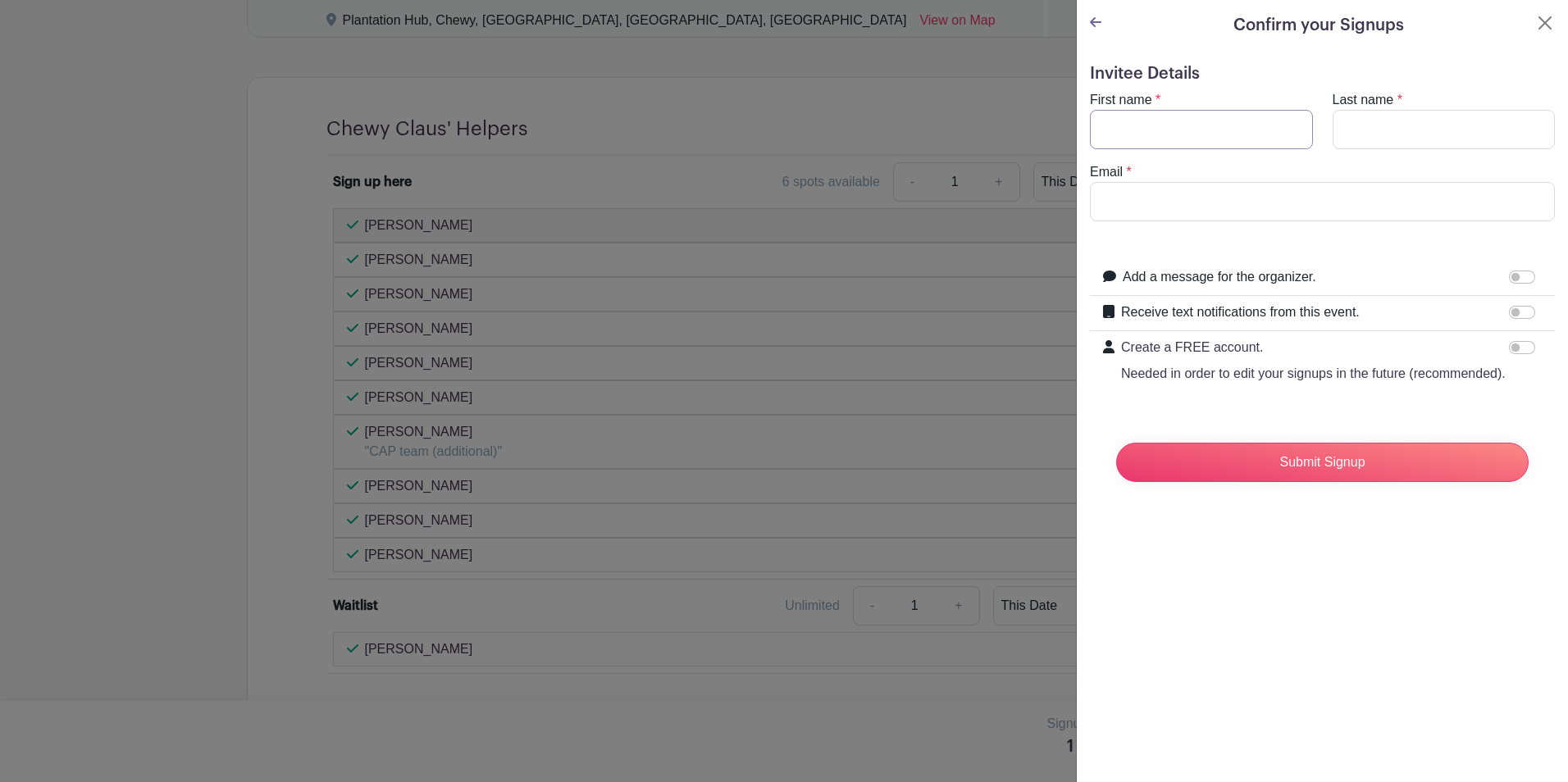
drag, startPoint x: 1223, startPoint y: 135, endPoint x: 1233, endPoint y: 127, distance: 12.8
click at [1223, 132] on input "First name" at bounding box center [1202, 129] width 223 height 39
type input "[PERSON_NAME]"
click at [1133, 204] on input "[EMAIL_ADDRESS][DOMAIN_NAME]" at bounding box center [1322, 201] width 465 height 39
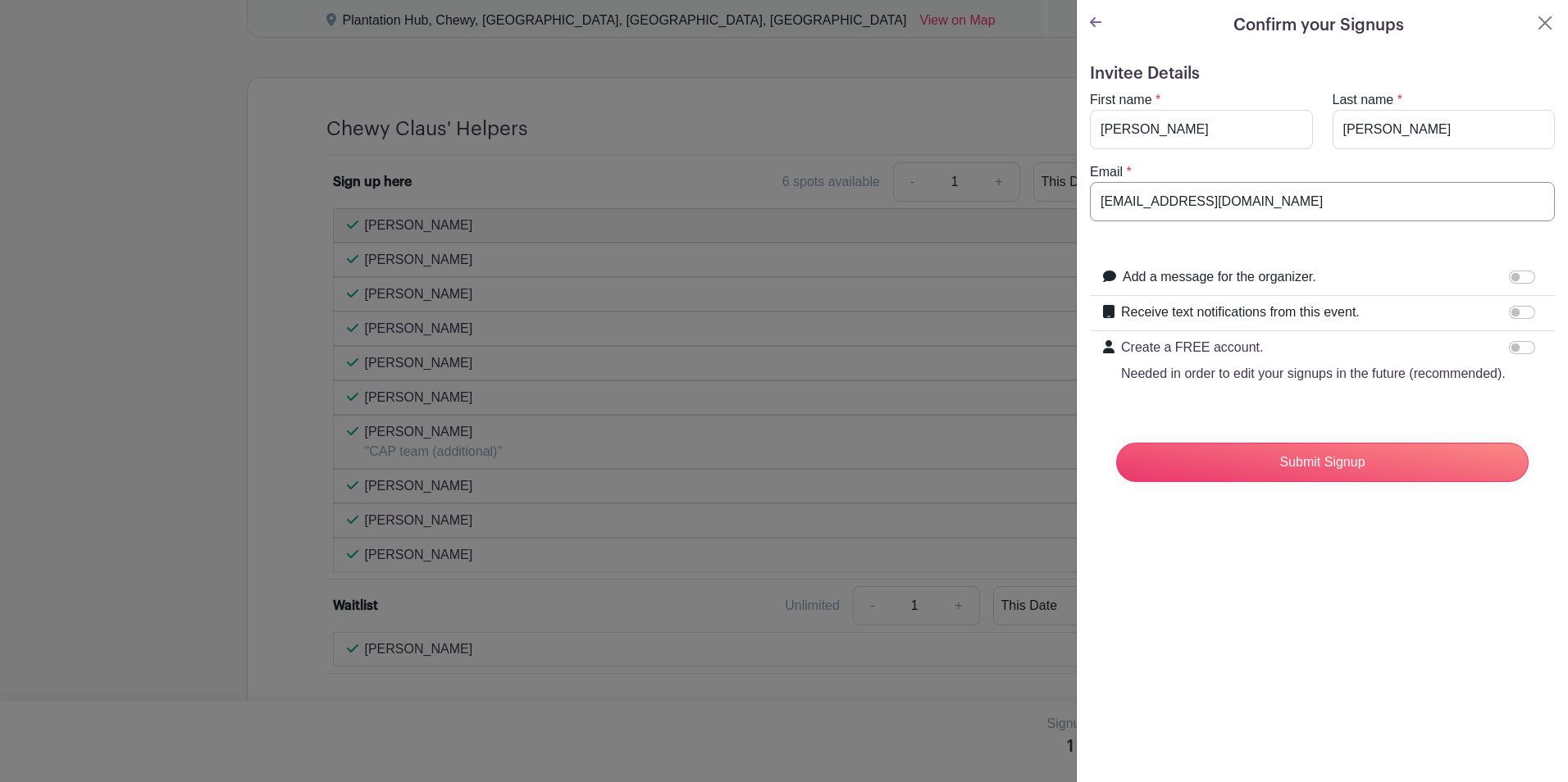
type input "[EMAIL_ADDRESS][DOMAIN_NAME]"
click at [1430, 495] on div "Submit Signup" at bounding box center [1322, 462] width 439 height 66
click at [1409, 482] on input "Submit Signup" at bounding box center [1323, 462] width 413 height 39
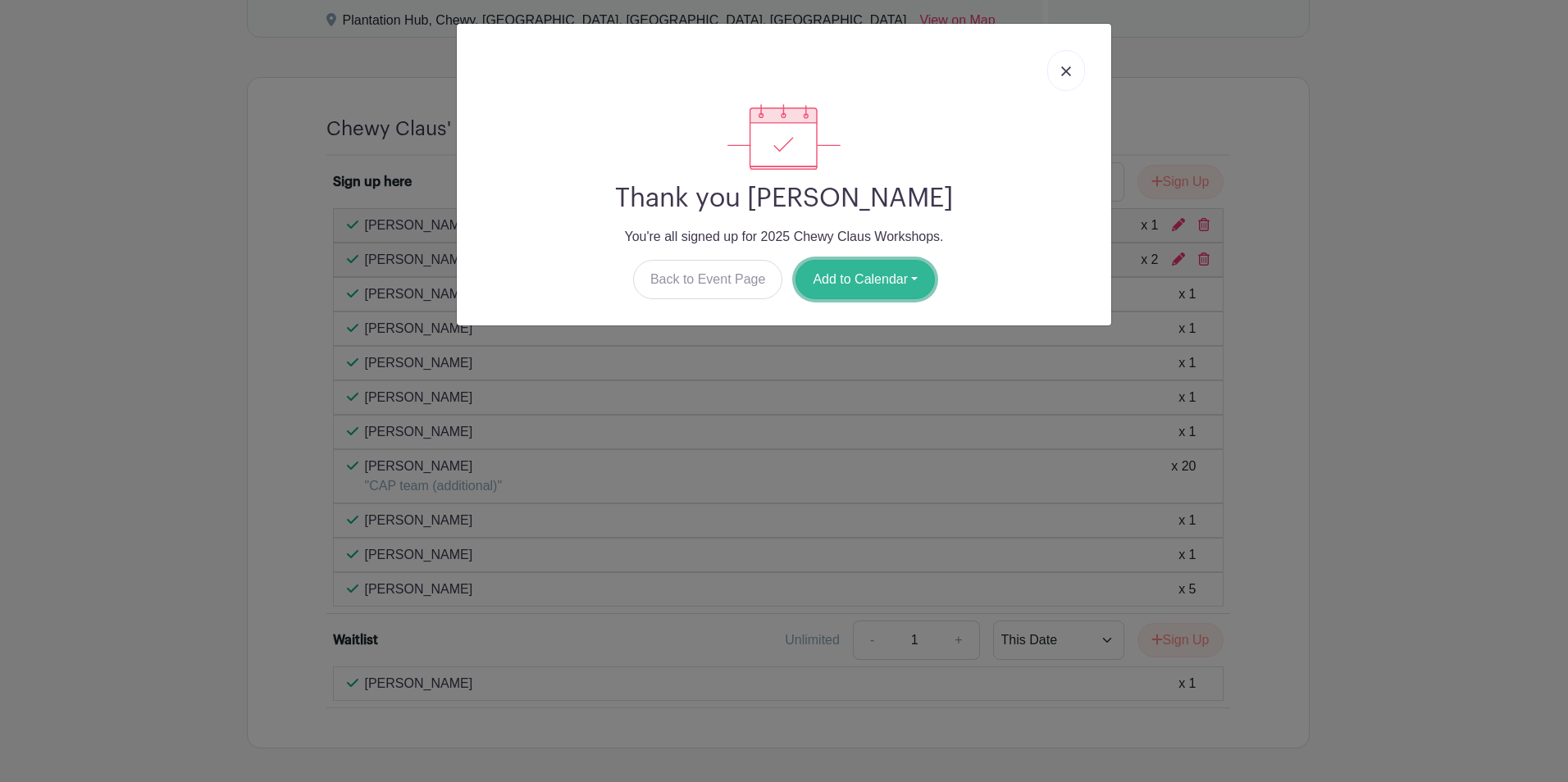
click at [894, 275] on button "Add to Calendar" at bounding box center [865, 280] width 140 height 39
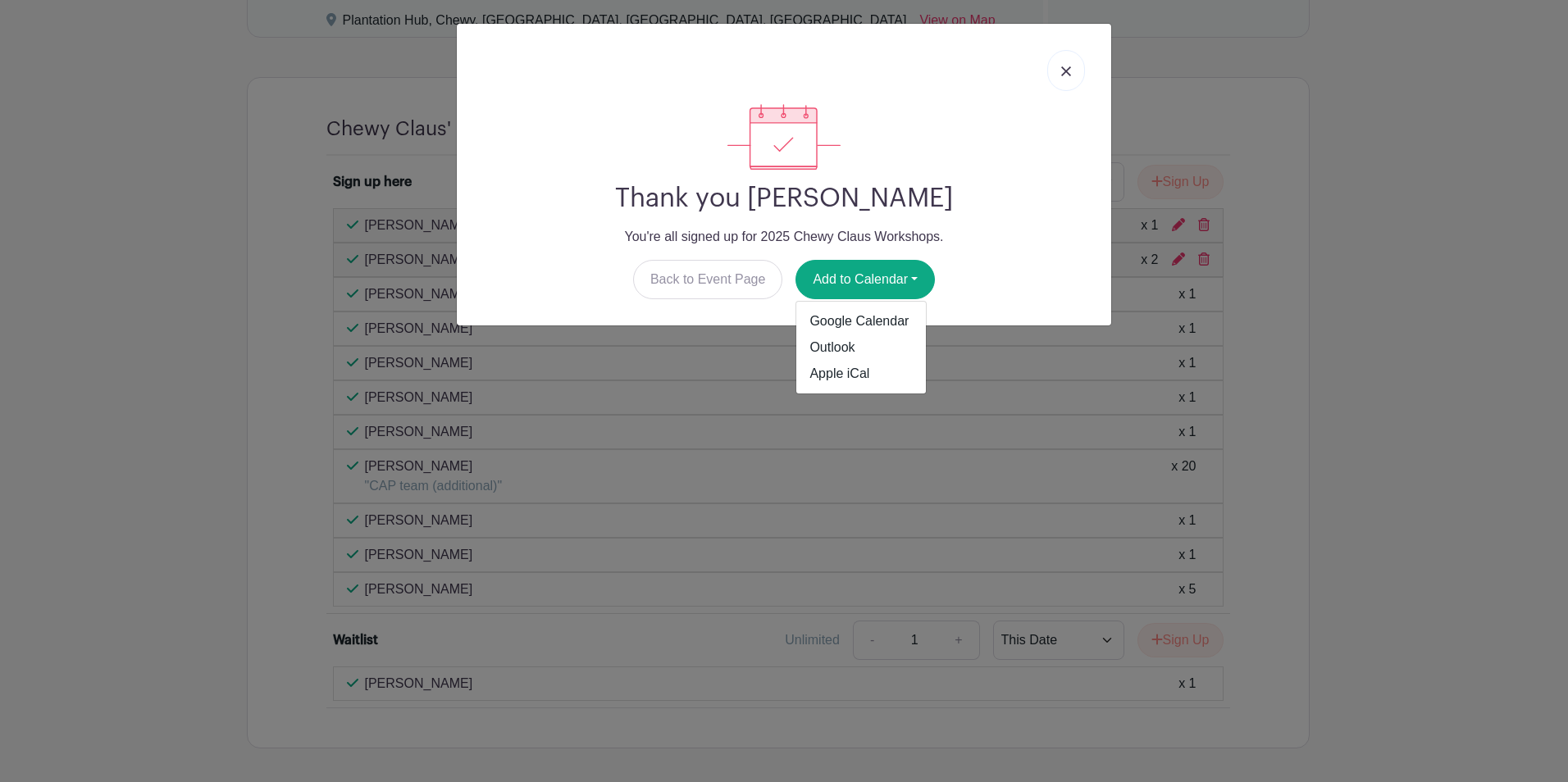
click at [1070, 67] on img at bounding box center [1066, 71] width 10 height 10
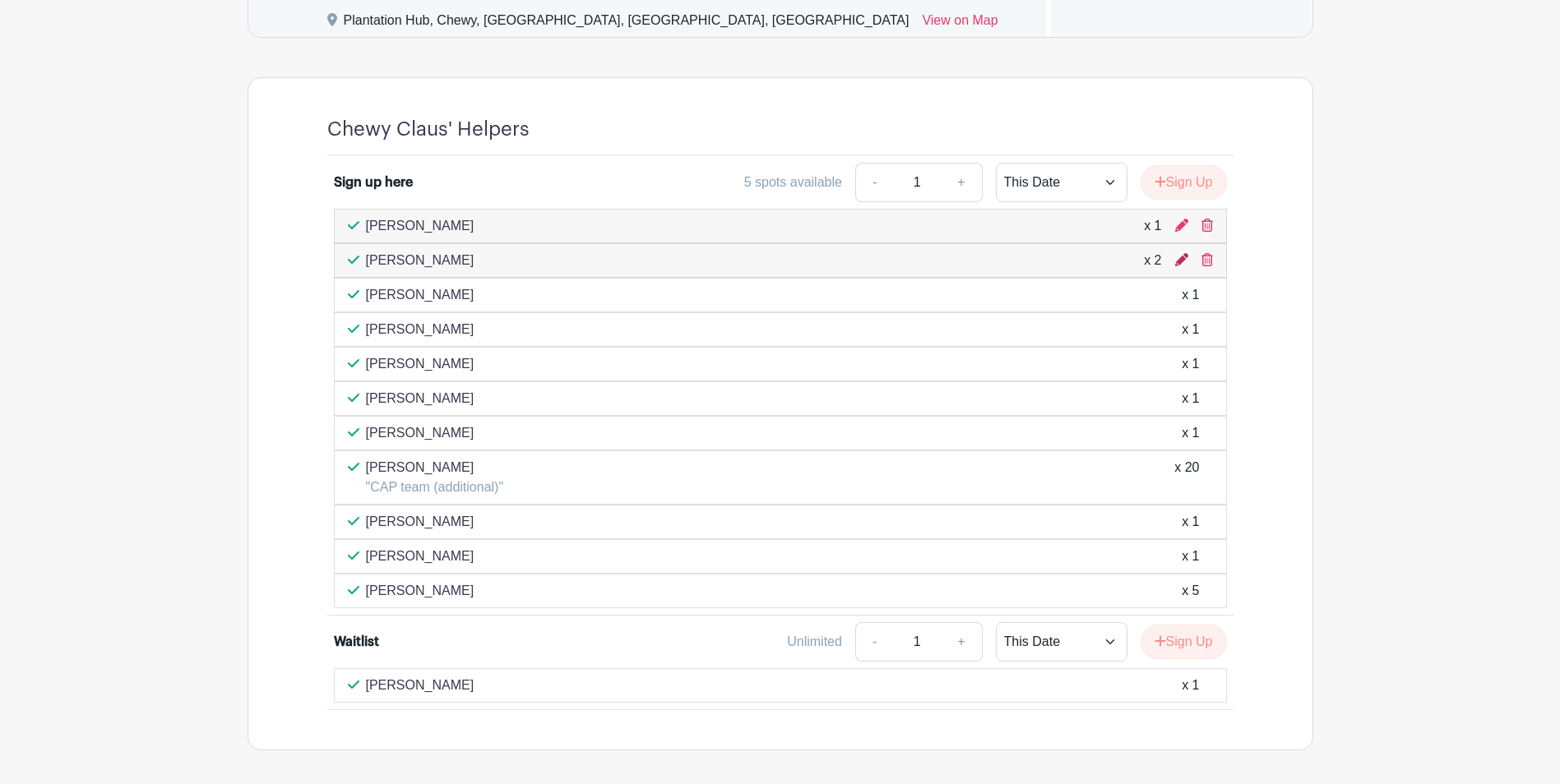
click at [1181, 256] on icon at bounding box center [1182, 259] width 13 height 13
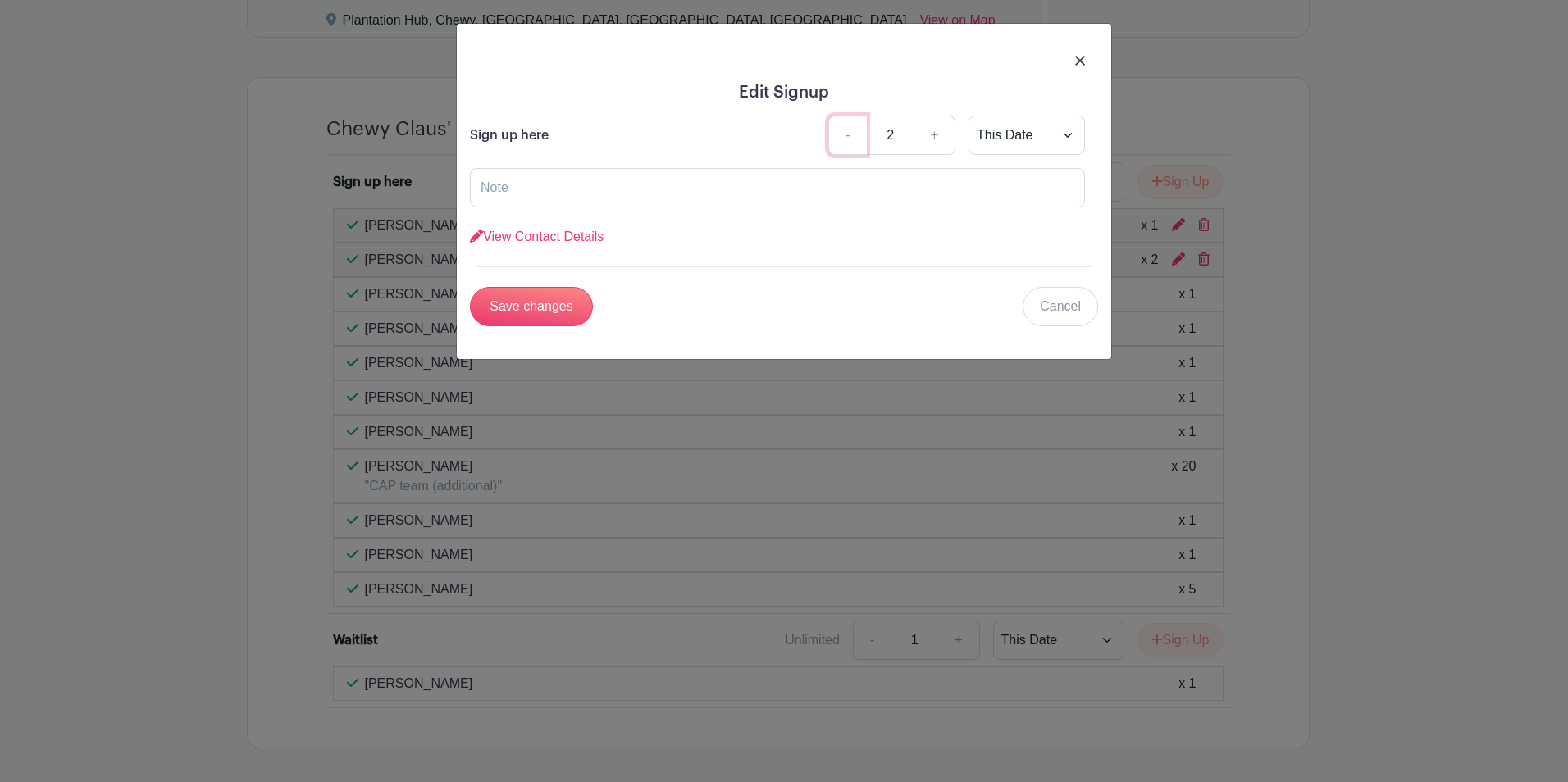
click at [854, 137] on link "-" at bounding box center [847, 135] width 37 height 39
type input "1"
click at [535, 313] on input "Save changes" at bounding box center [531, 306] width 123 height 39
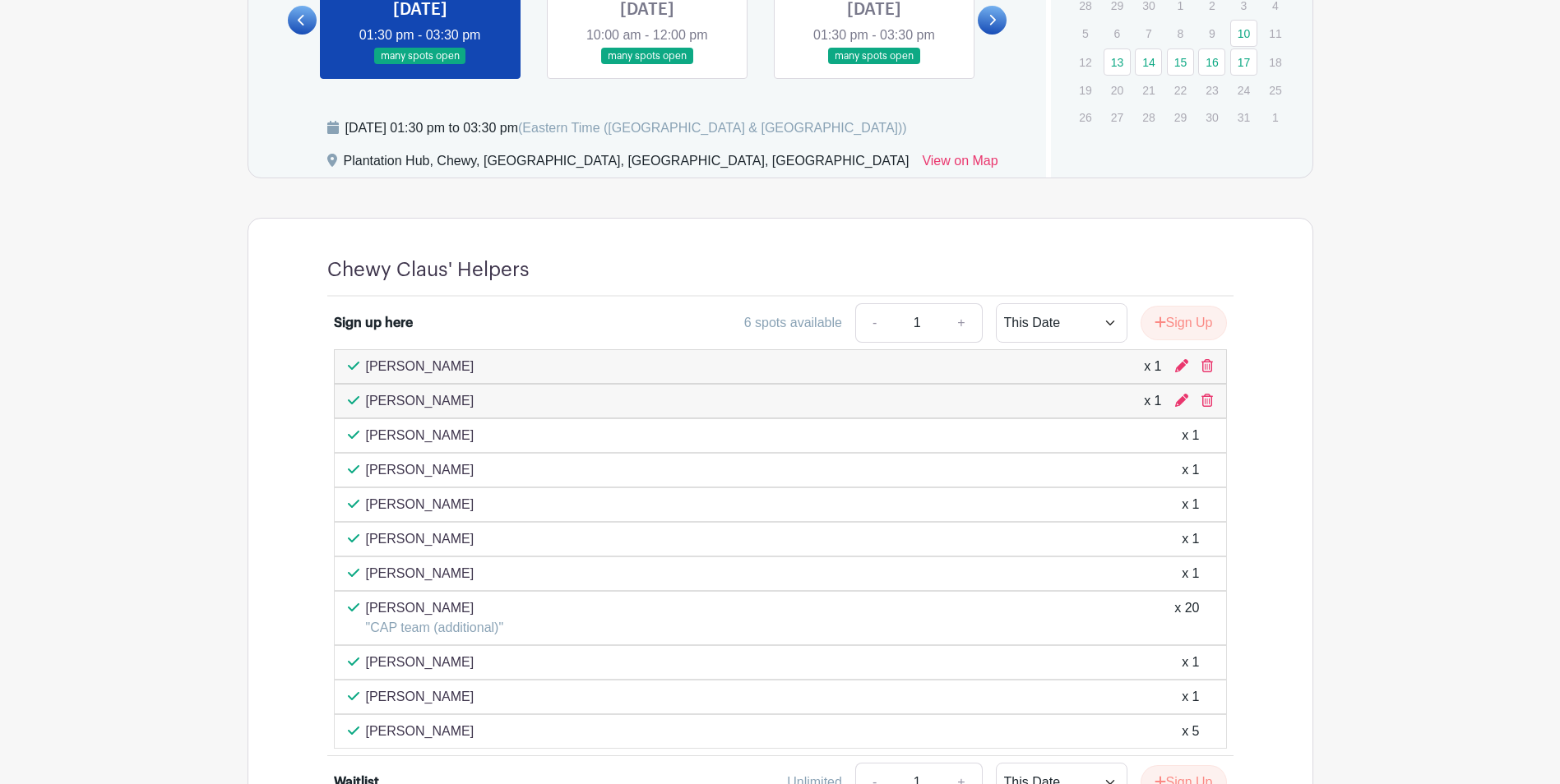
scroll to position [1018, 0]
